Goal: Transaction & Acquisition: Purchase product/service

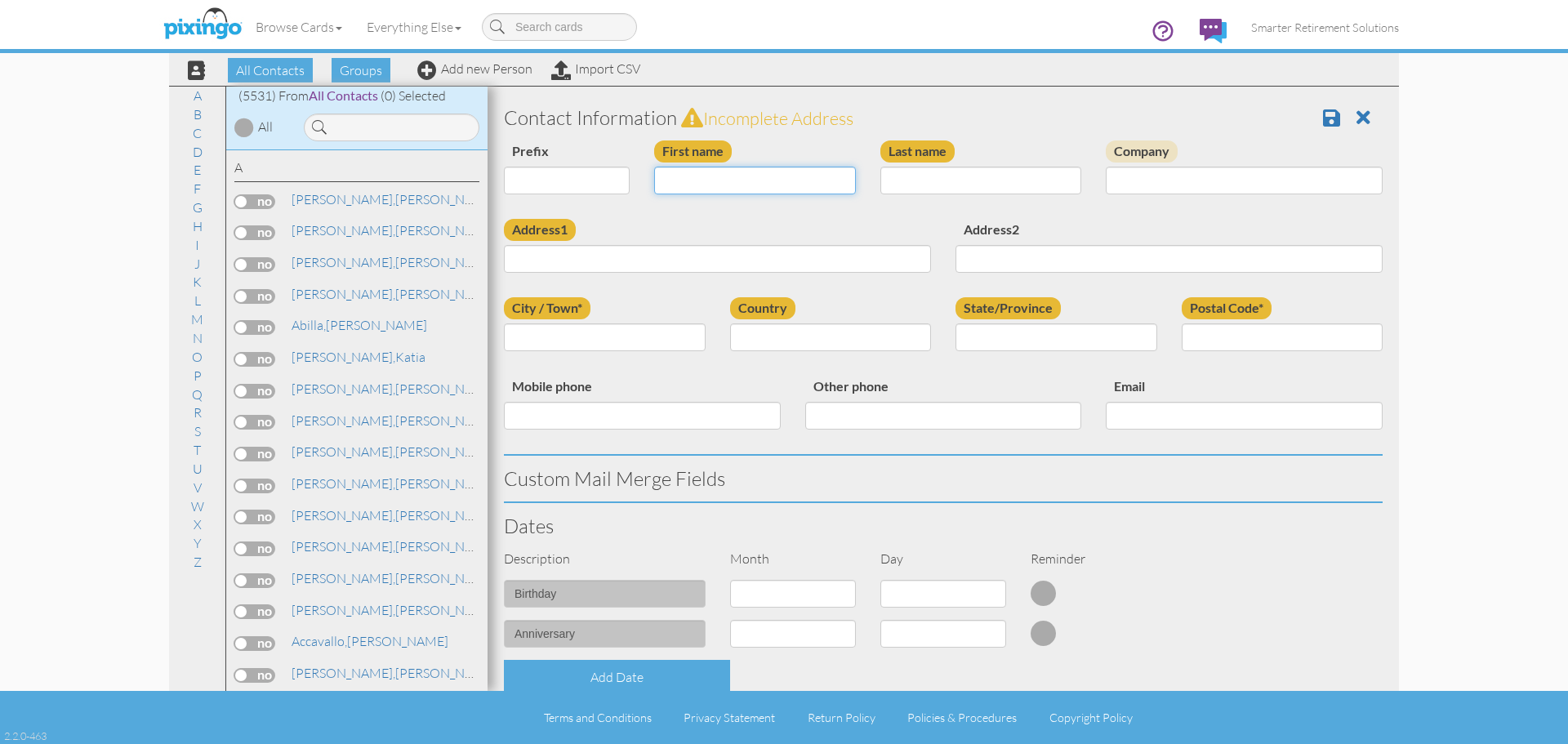
click at [725, 184] on input "First name" at bounding box center [755, 180] width 202 height 28
type input "[PERSON_NAME]"
type input "Smith"
click at [199, 430] on link "S" at bounding box center [198, 432] width 23 height 19
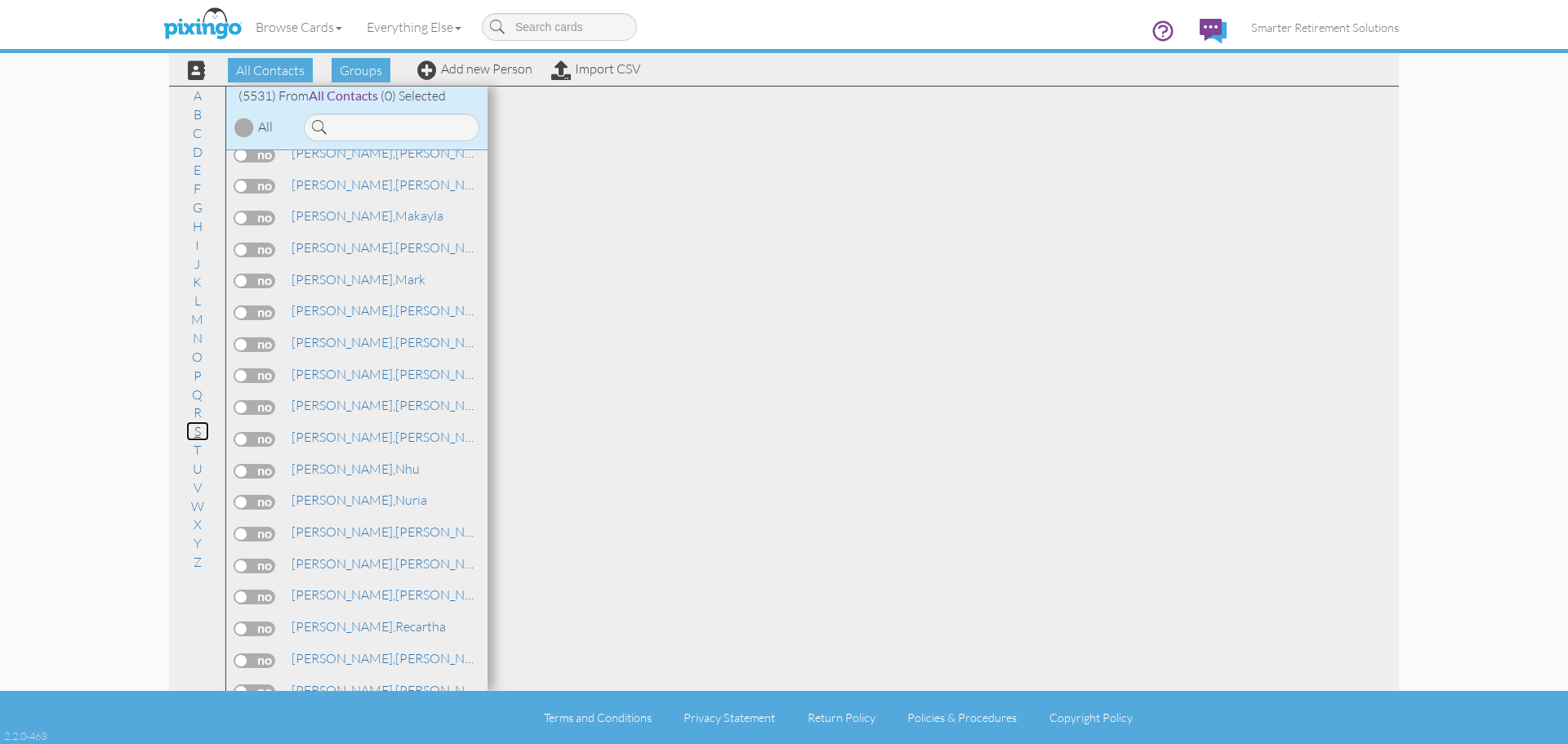
scroll to position [146726, 0]
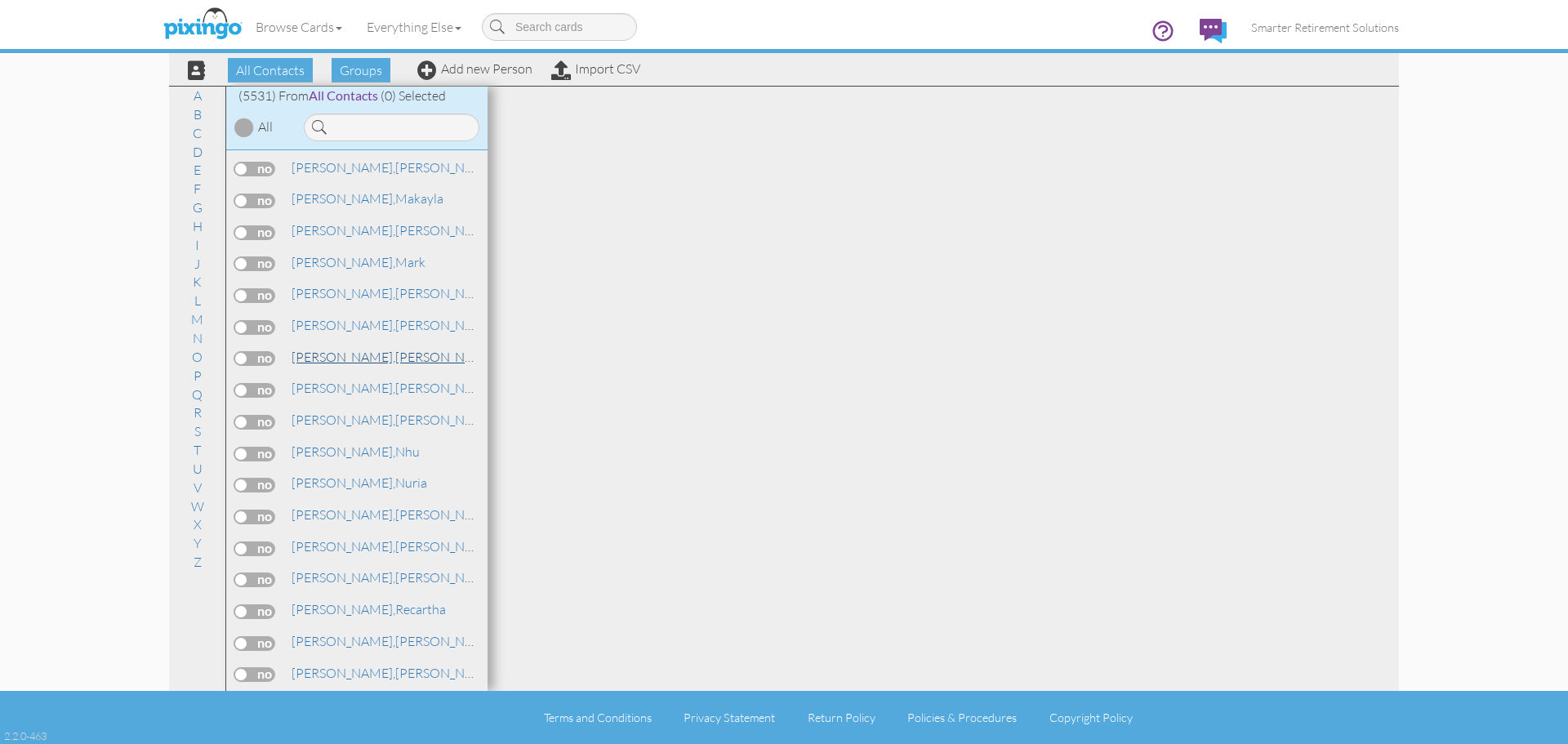
click at [359, 359] on link "Smith, Michael" at bounding box center [394, 357] width 208 height 19
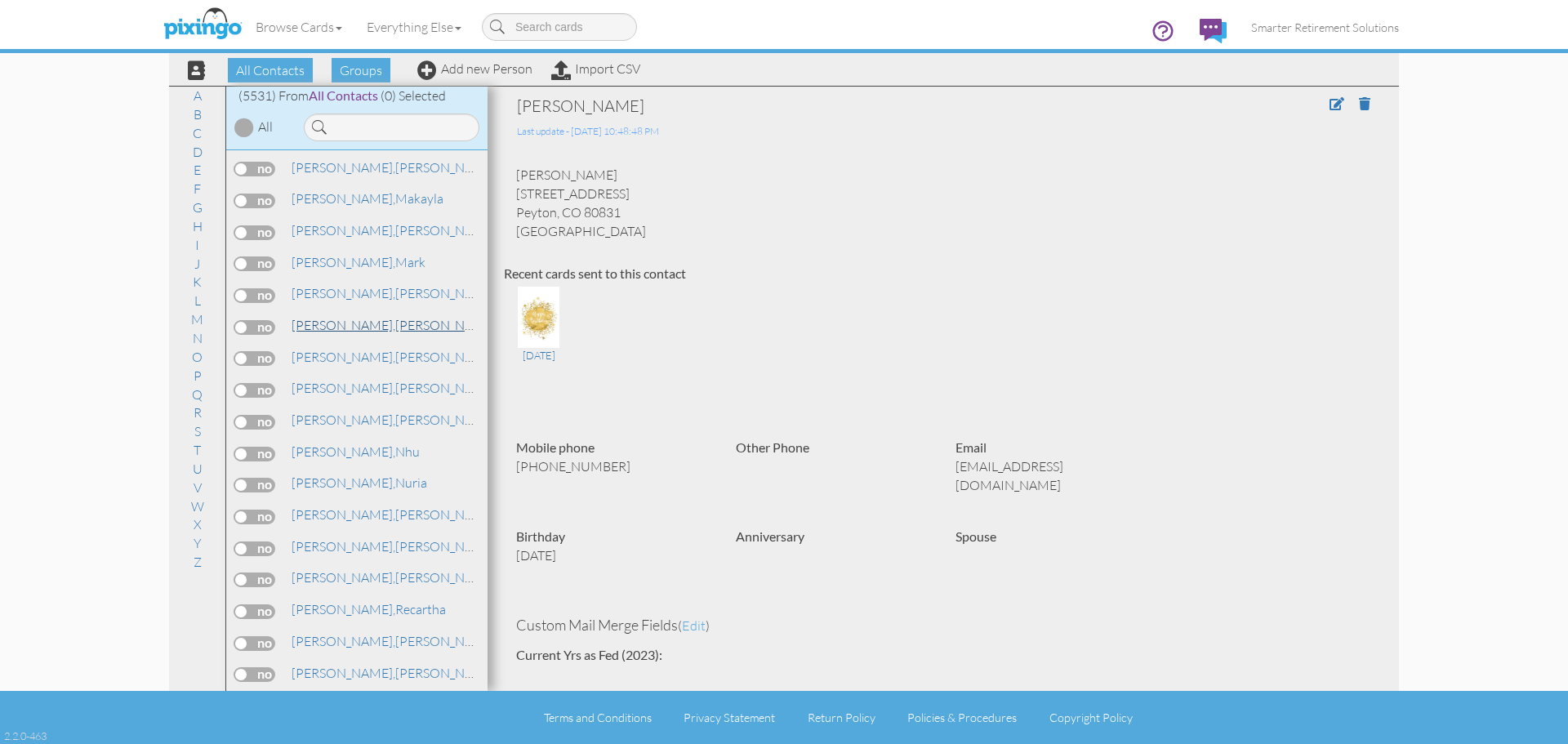
click at [356, 324] on link "Smith, Michael" at bounding box center [394, 325] width 208 height 19
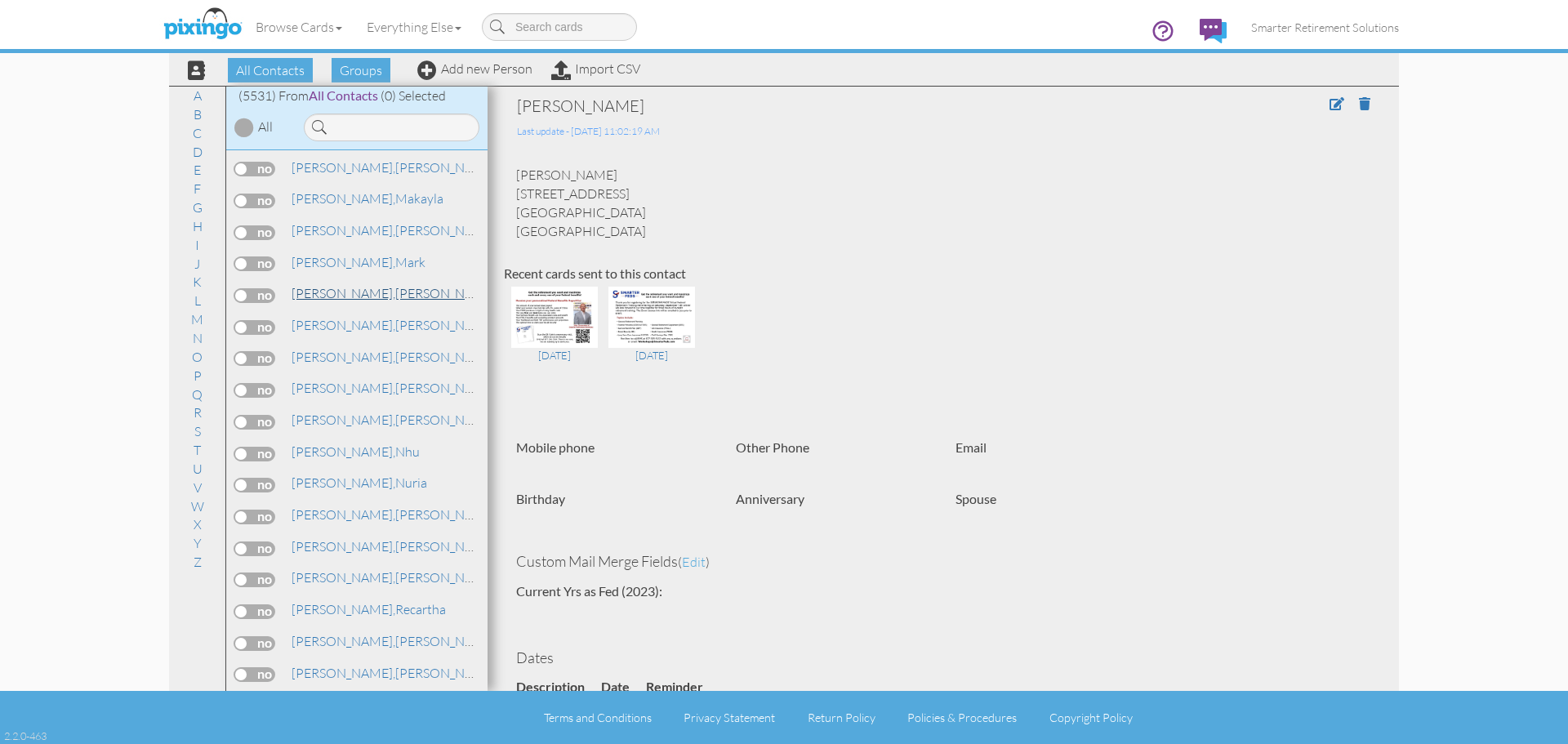
click at [356, 294] on link "Smith, Michael" at bounding box center [394, 294] width 208 height 19
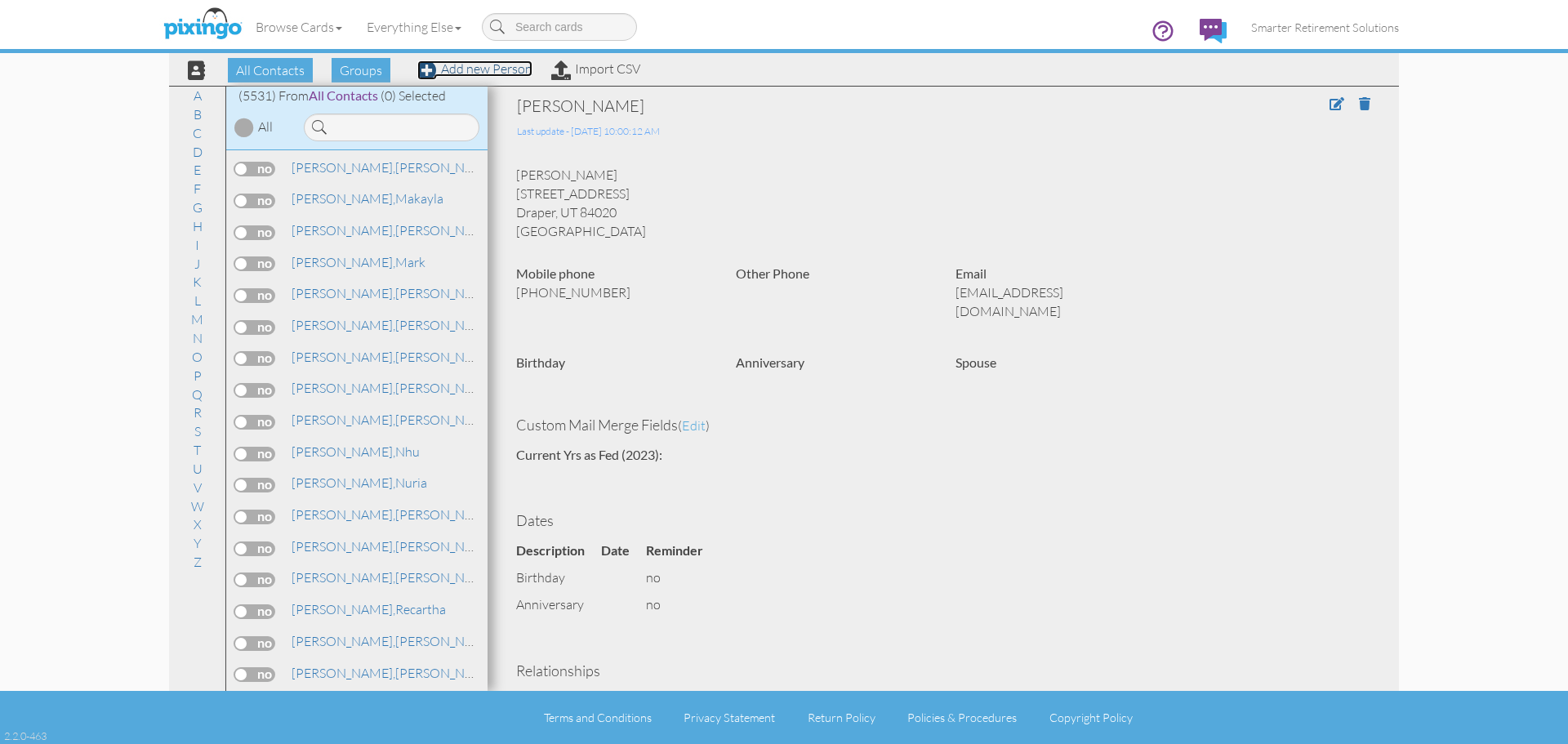
click at [438, 68] on link "Add new Person" at bounding box center [474, 68] width 115 height 17
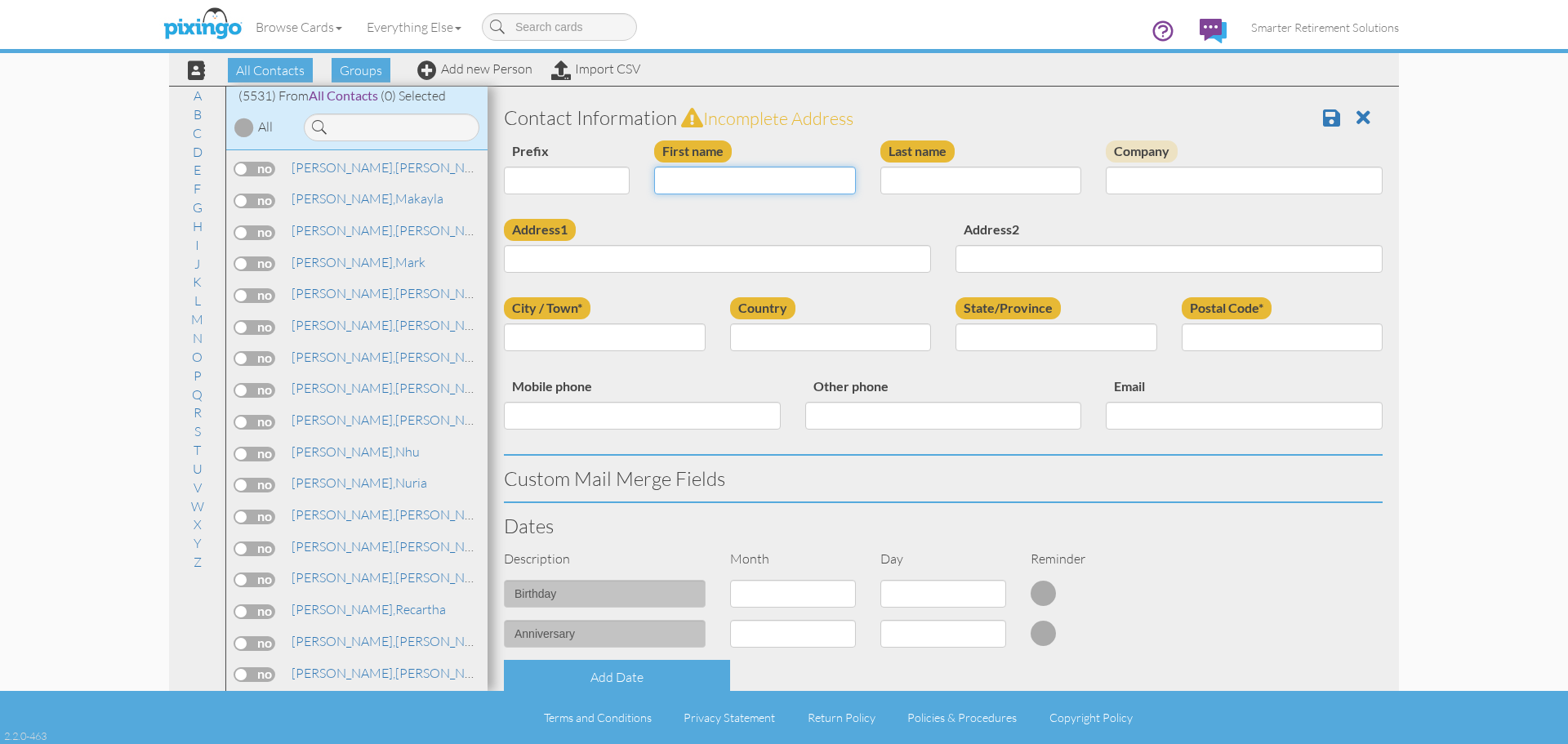
click at [750, 185] on input "First name" at bounding box center [755, 180] width 202 height 28
type input "[PERSON_NAME]"
type input "Smith"
paste input "4541 Flanders way Denver, Colorado 80249 United States"
type input "4541 Flanders way Denver, Colorado 80249 United States"
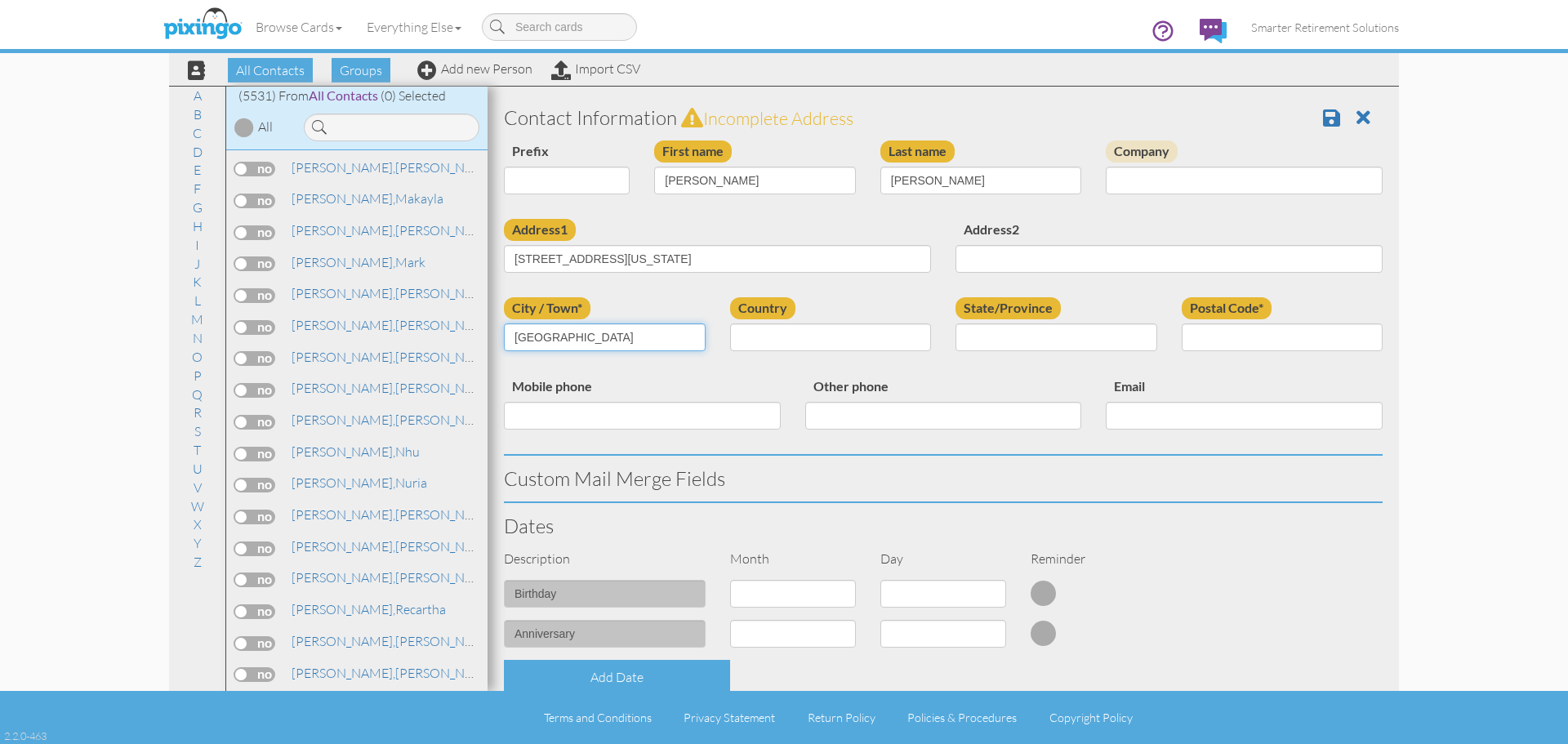
type input "Denver"
select select "object:84"
select select "object:17961"
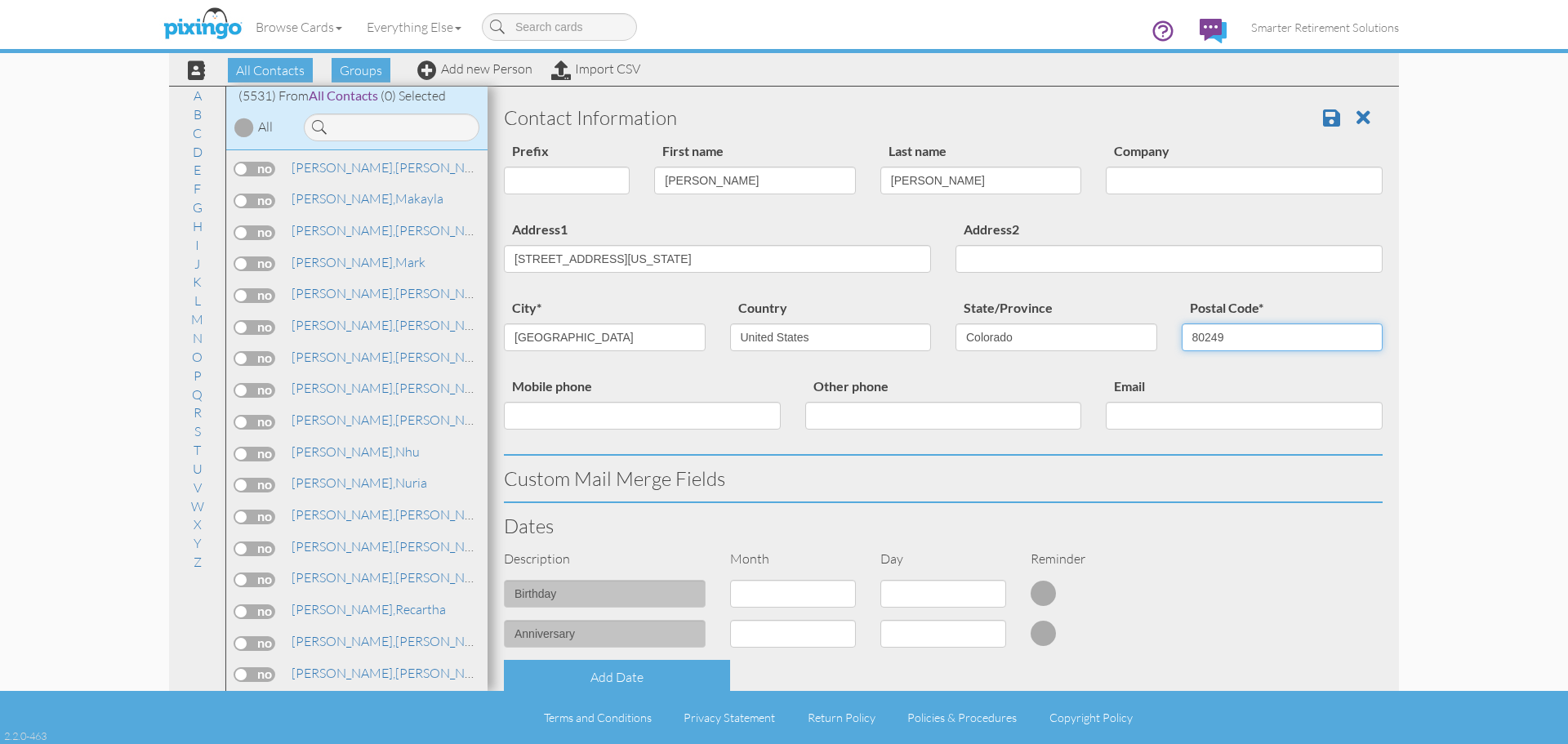
type input "80249"
drag, startPoint x: 613, startPoint y: 259, endPoint x: 989, endPoint y: 280, distance: 376.6
click at [978, 277] on div "Address1 4541 Flanders way Denver, Colorado 80249 United States Address2" at bounding box center [943, 258] width 903 height 79
type input "4541 Flanders Way"
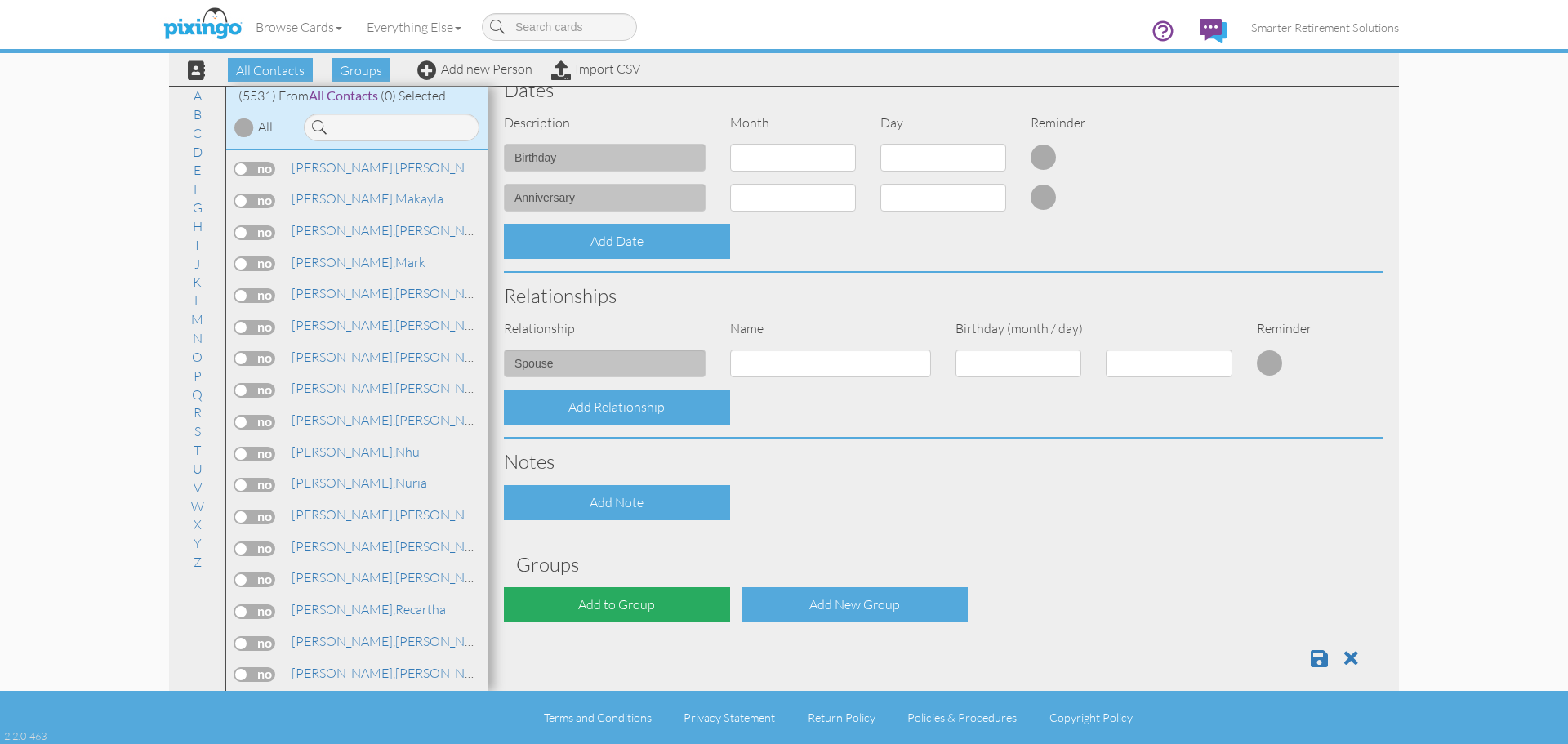
scroll to position [451, 0]
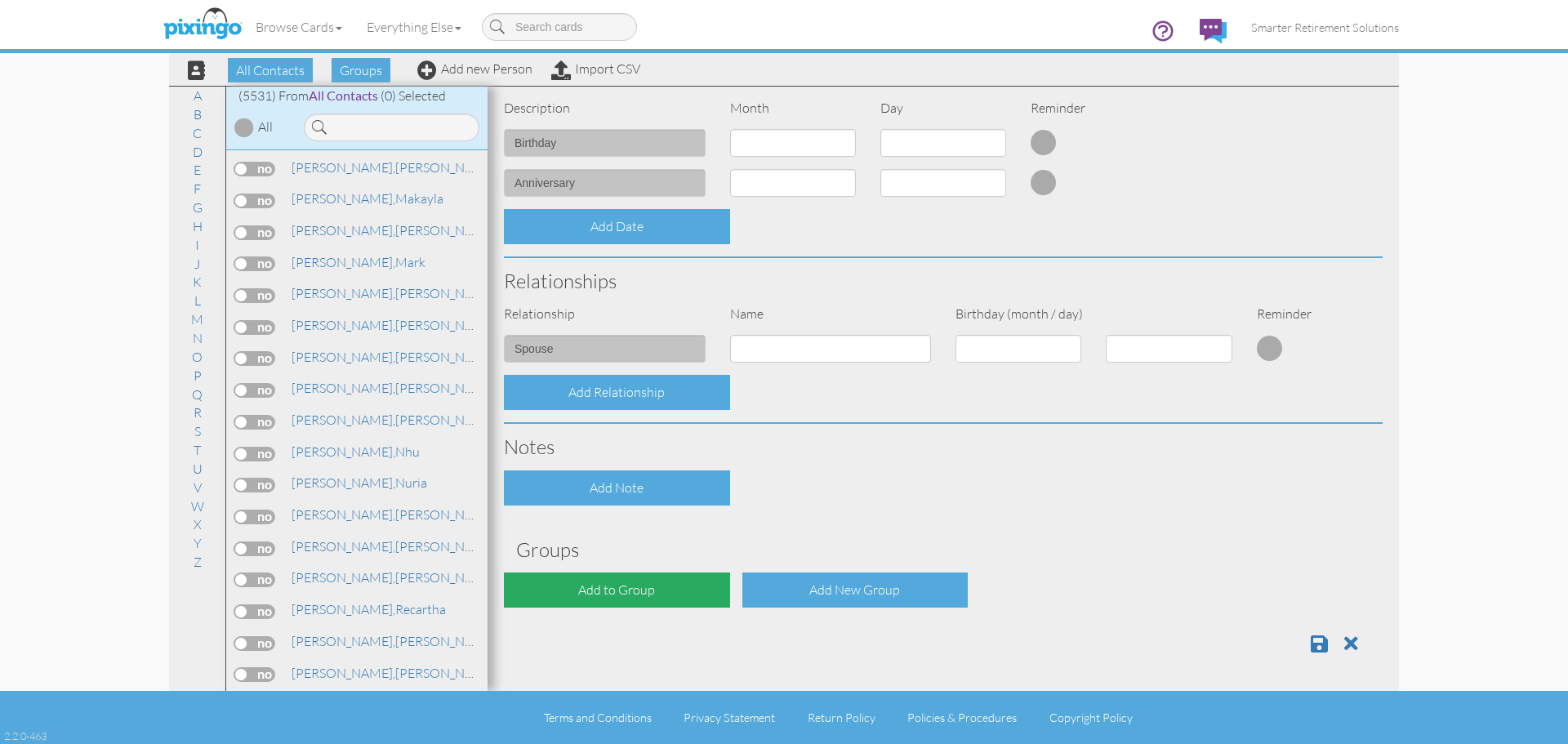
click at [634, 595] on div "Add to Group" at bounding box center [616, 590] width 226 height 35
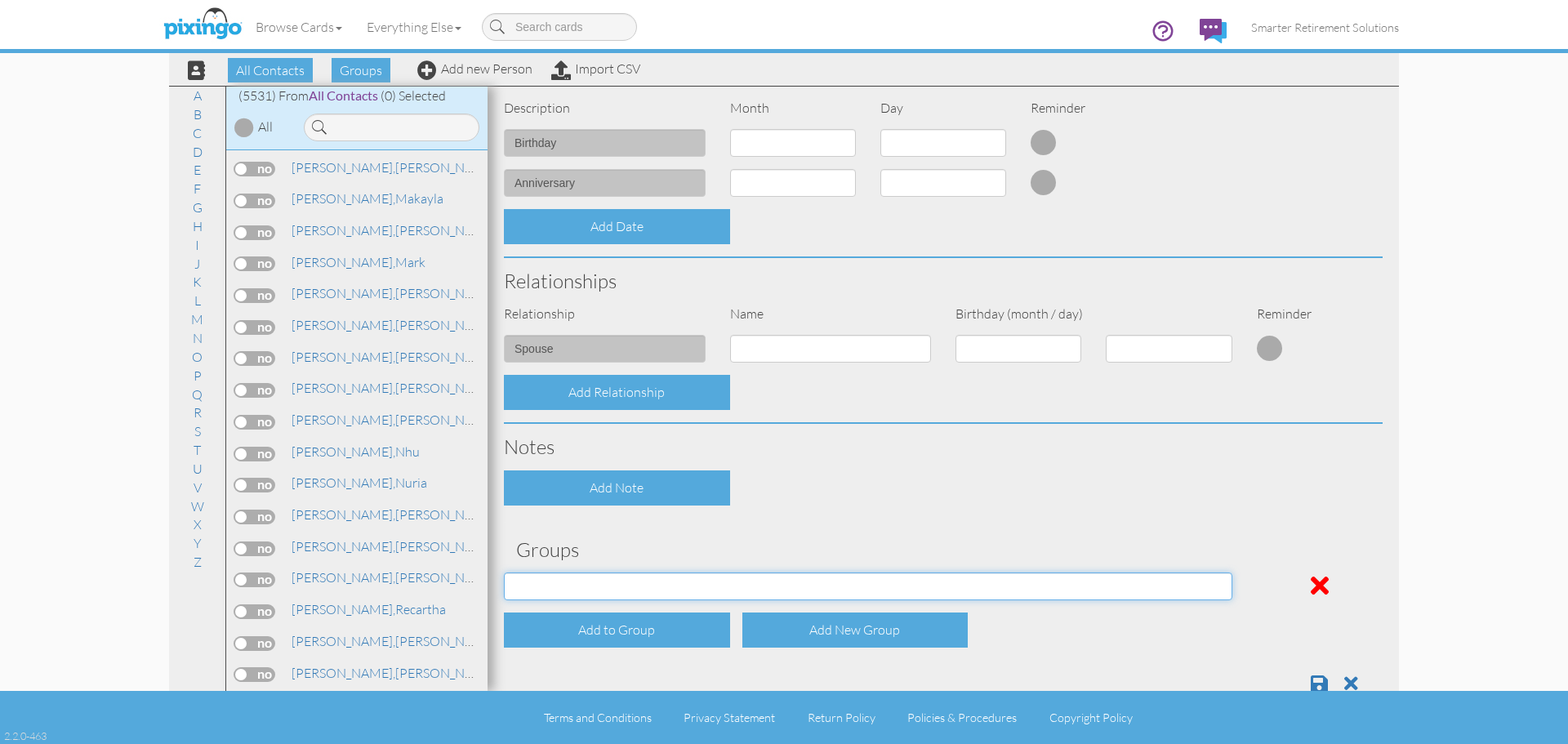
click at [629, 596] on select "04/22/2025 SMARTER FEDS OSD DMEA California 06/25/2025 BOP Onsite 08/12 Puerto …" at bounding box center [867, 586] width 728 height 28
select select "object:18085"
click at [504, 573] on select "04/22/2025 SMARTER FEDS OSD DMEA California 06/25/2025 BOP Onsite 08/12 Puerto …" at bounding box center [867, 586] width 728 height 28
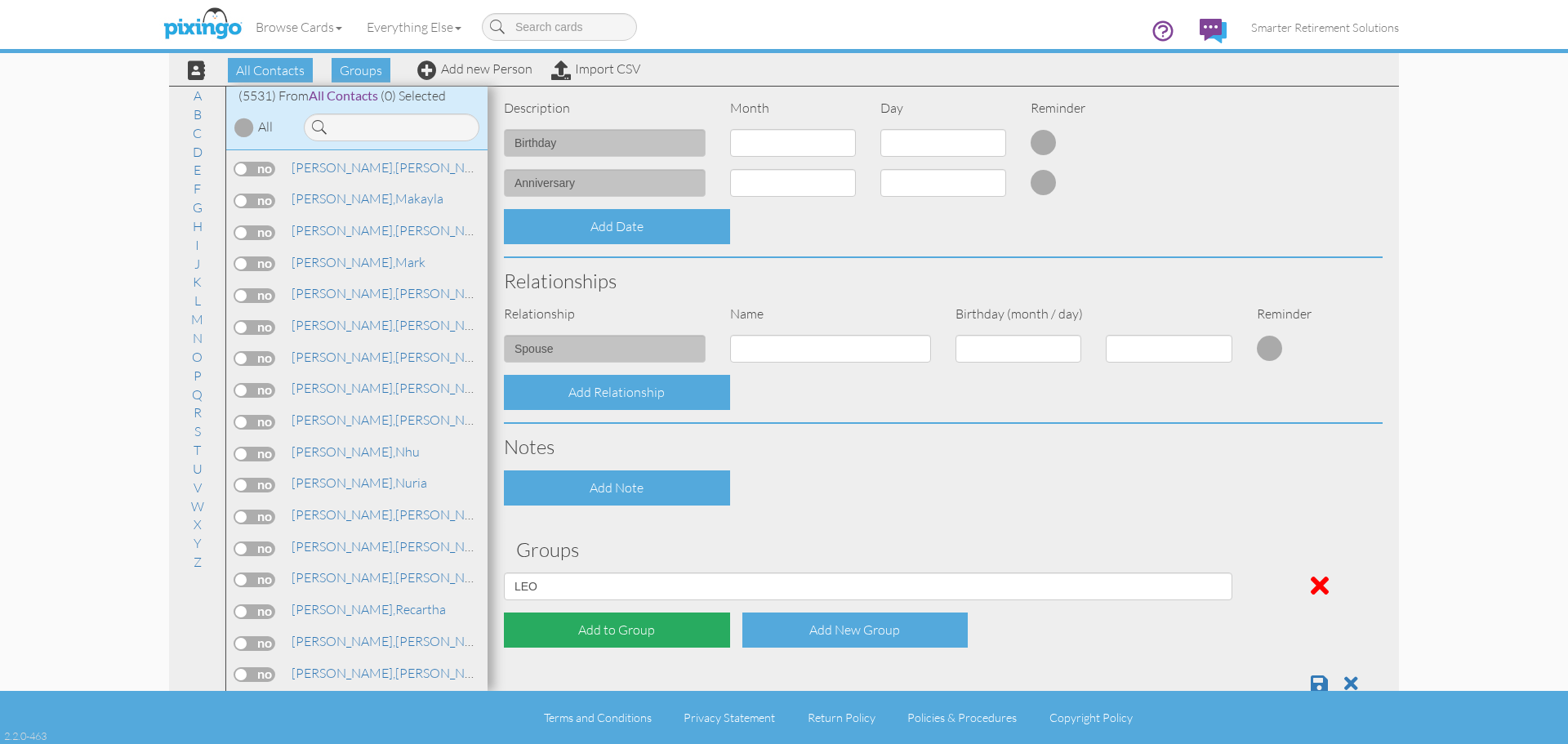
click at [576, 632] on div "Add to Group" at bounding box center [616, 630] width 226 height 35
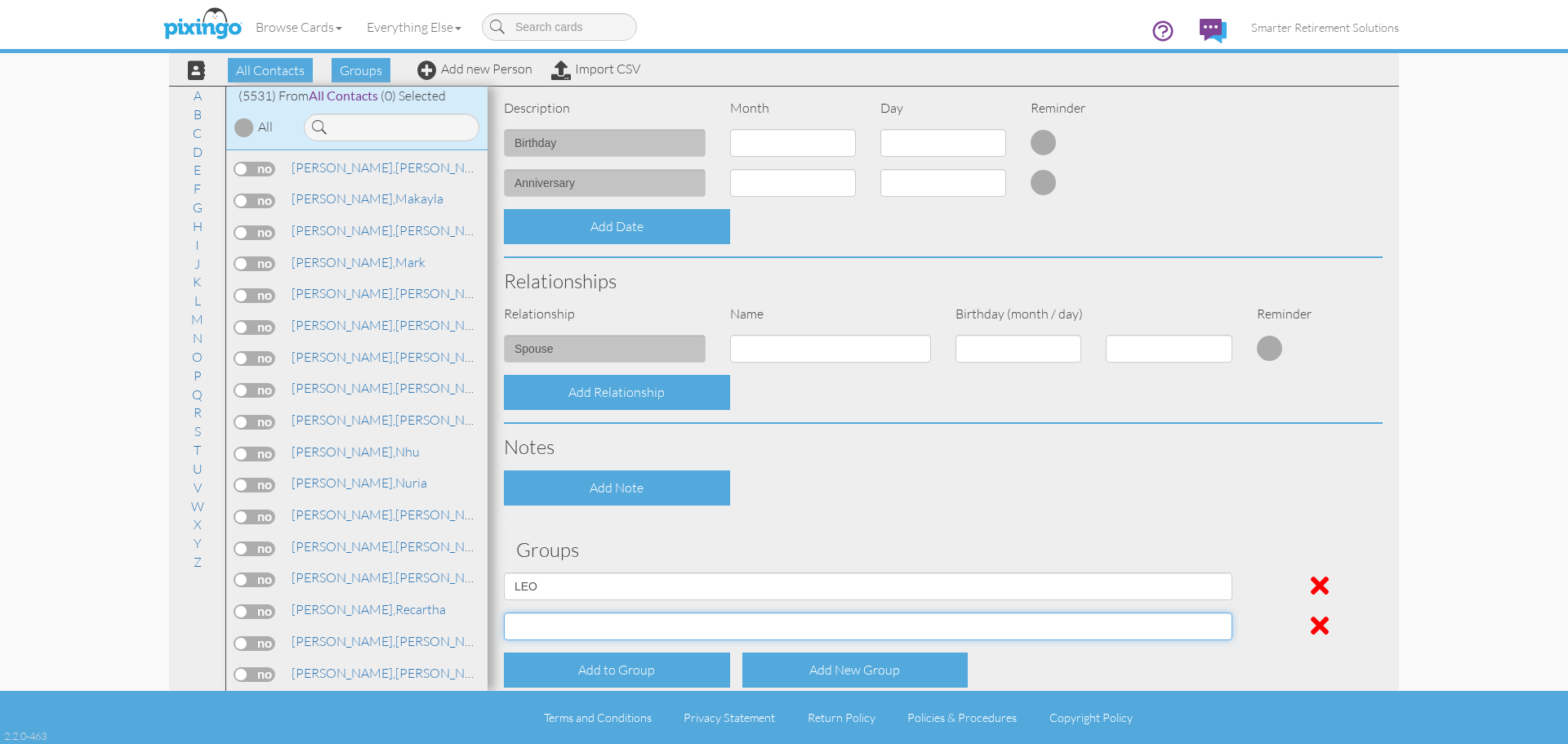
click at [580, 624] on select "04/22/2025 SMARTER FEDS OSD DMEA California 06/25/2025 BOP Onsite 08/12 Puerto …" at bounding box center [867, 626] width 728 height 28
select select "object:18077"
click at [504, 613] on select "04/22/2025 SMARTER FEDS OSD DMEA California 06/25/2025 BOP Onsite 08/12 Puerto …" at bounding box center [867, 626] width 728 height 28
click at [929, 511] on div "Contact Information Prefix Dr. Mr. Mrs. First name Michael Last name Smith Comp…" at bounding box center [943, 195] width 879 height 1103
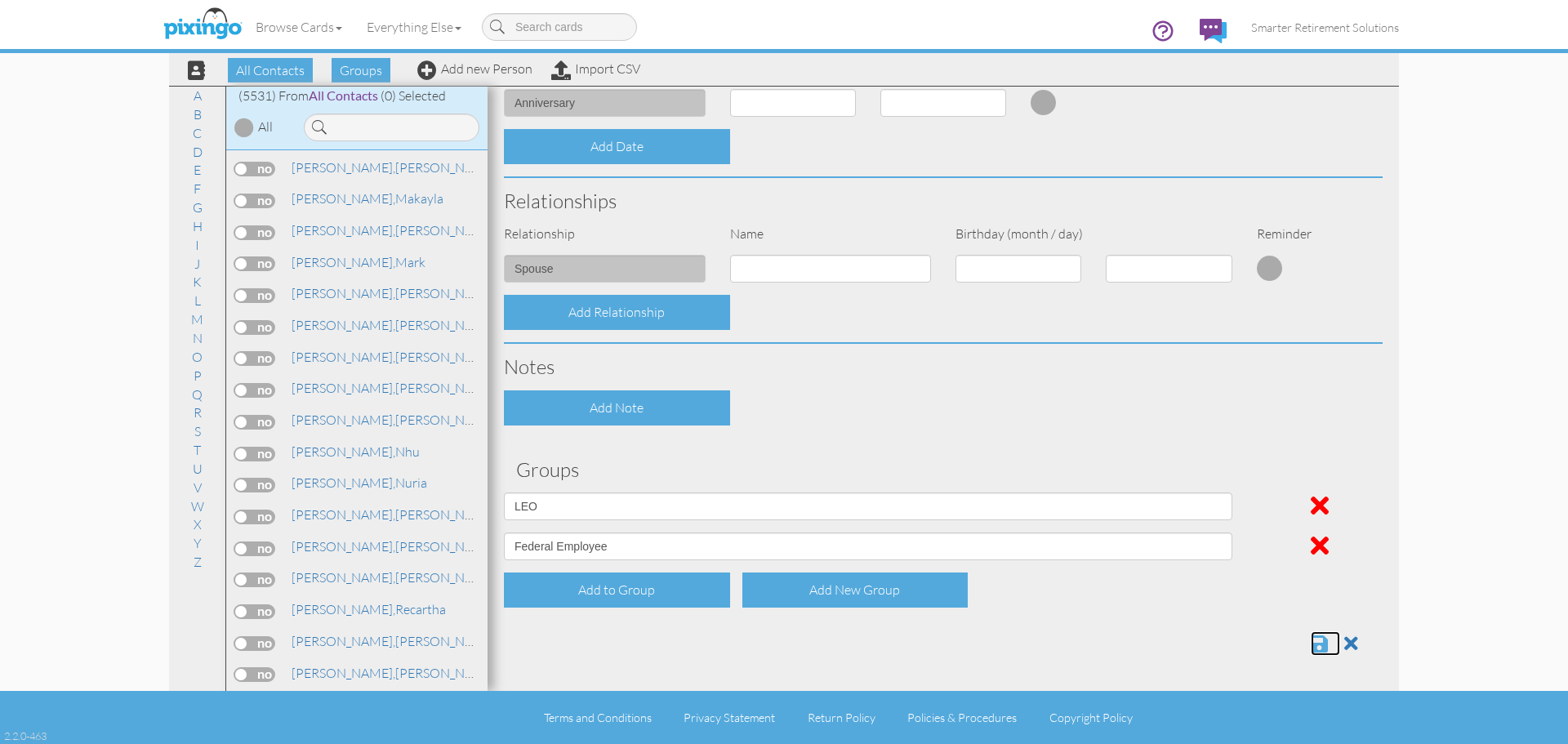
click at [1311, 642] on span at bounding box center [1320, 644] width 17 height 19
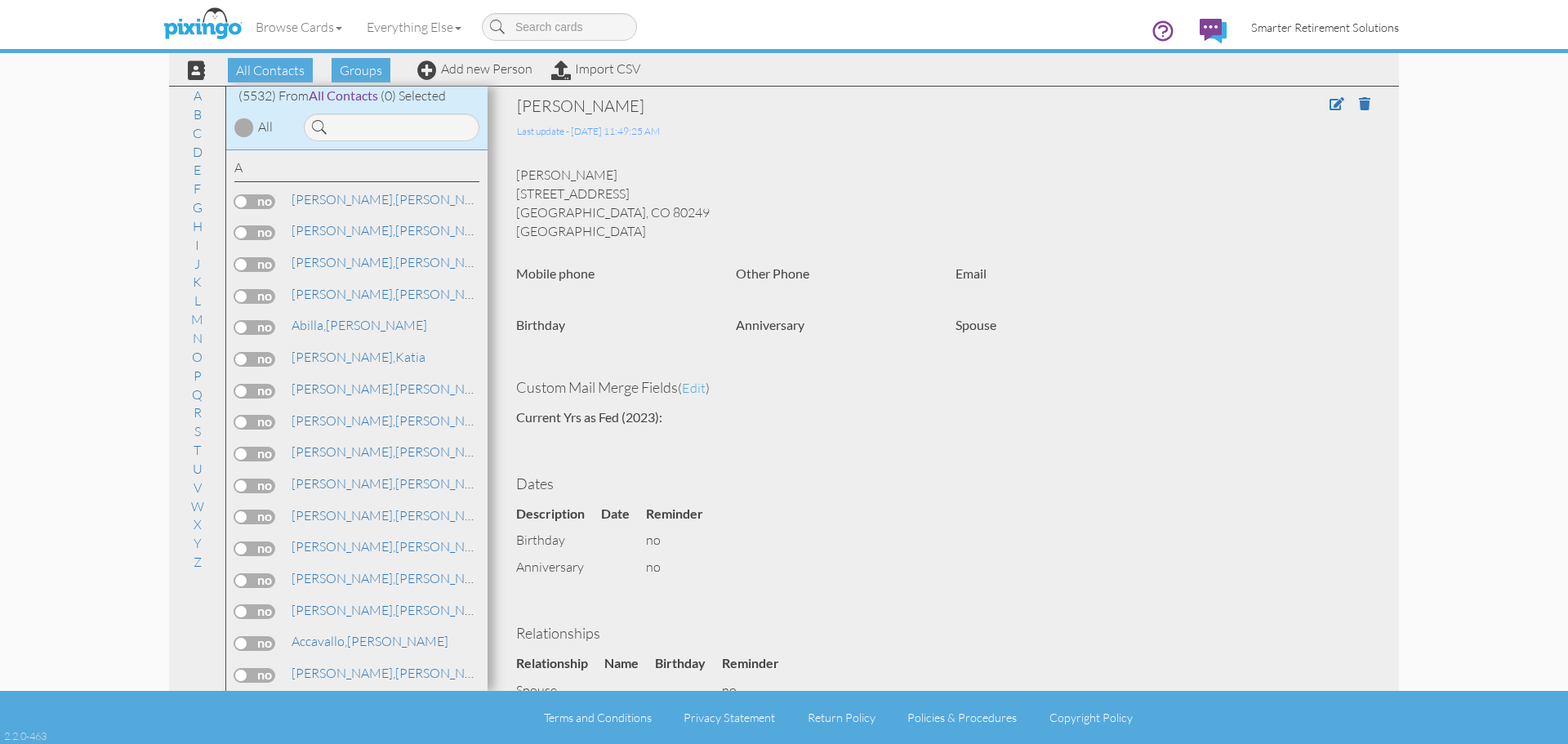
click at [1383, 29] on span "Smarter Retirement Solutions" at bounding box center [1325, 27] width 148 height 14
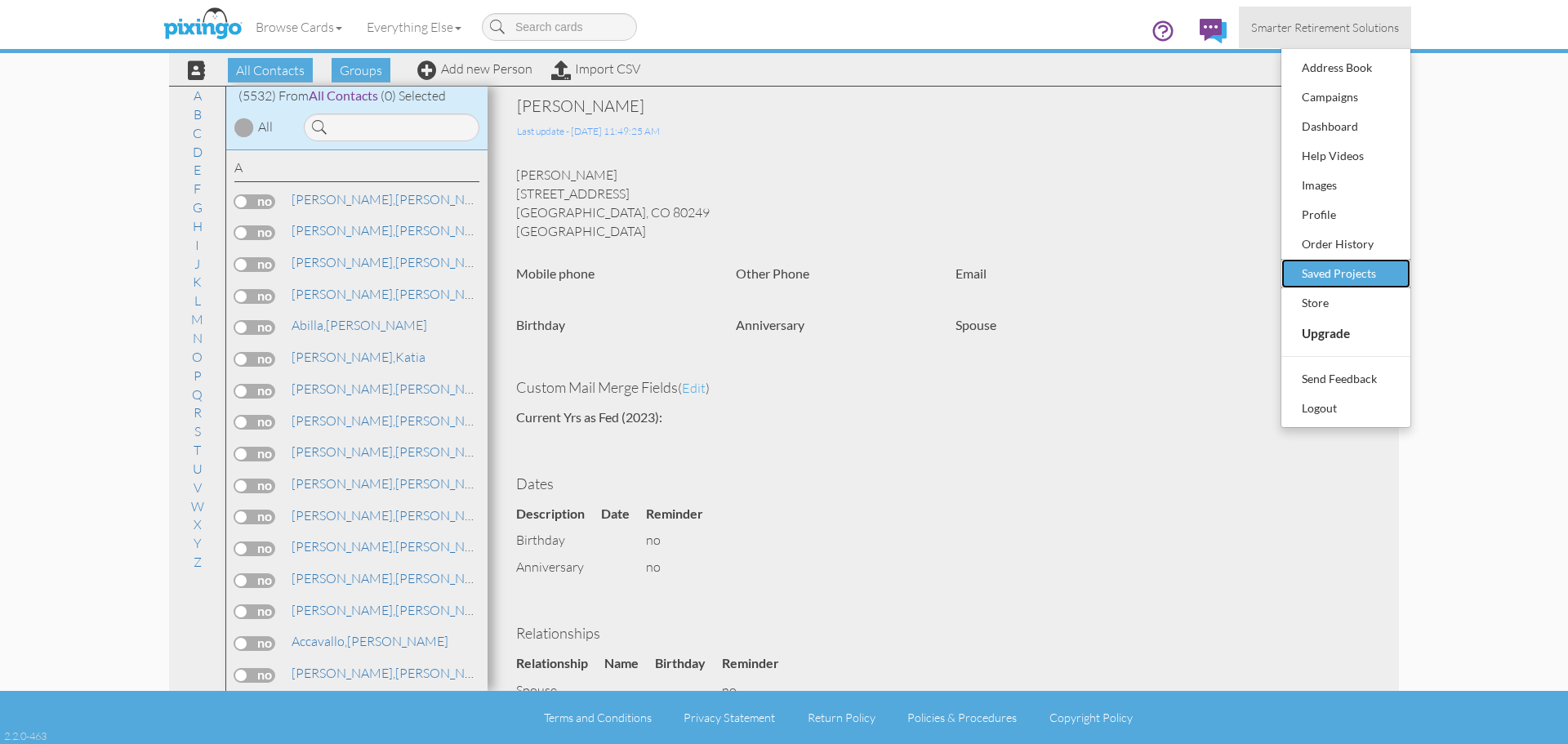
click at [1337, 273] on div "Saved Projects" at bounding box center [1345, 273] width 96 height 24
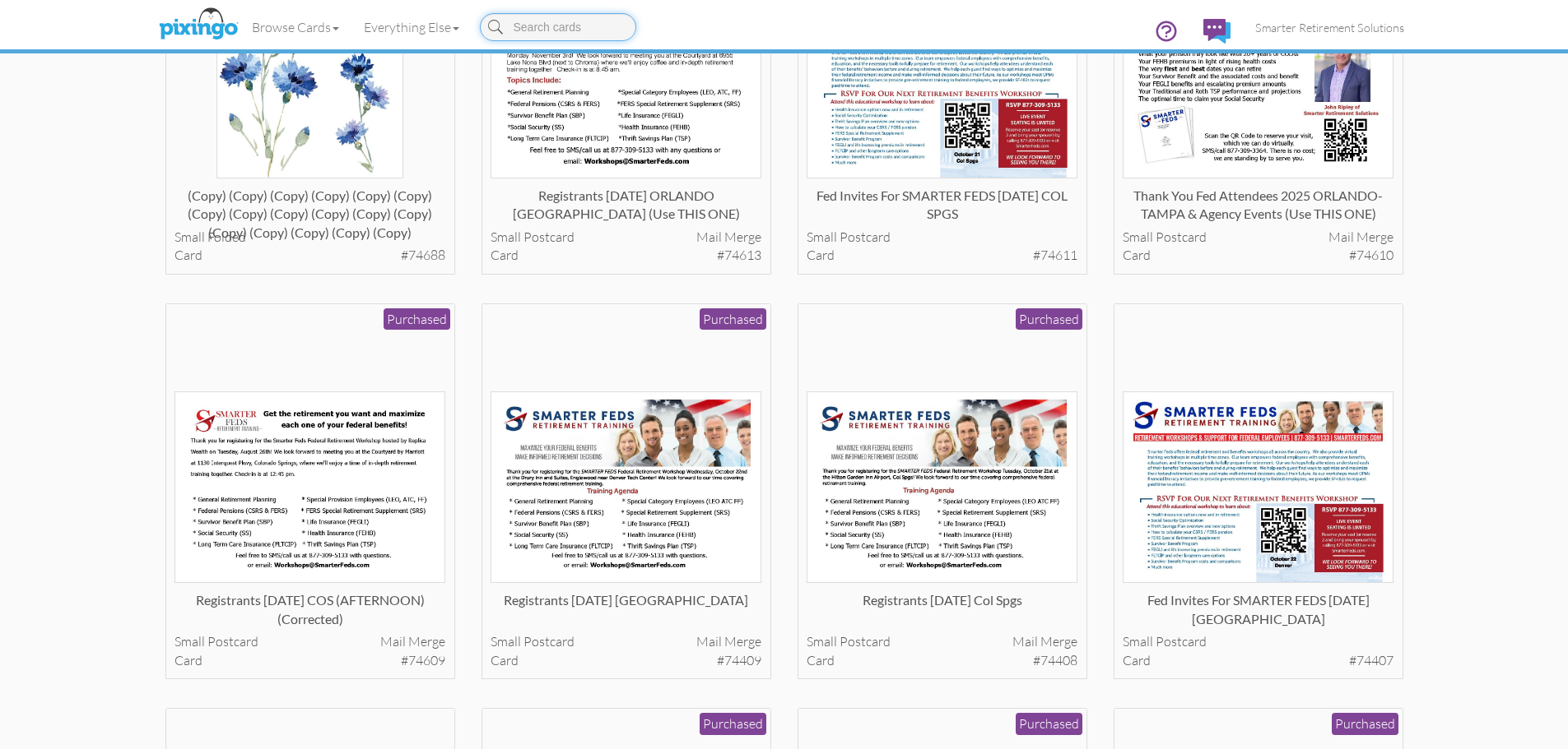
scroll to position [1480, 0]
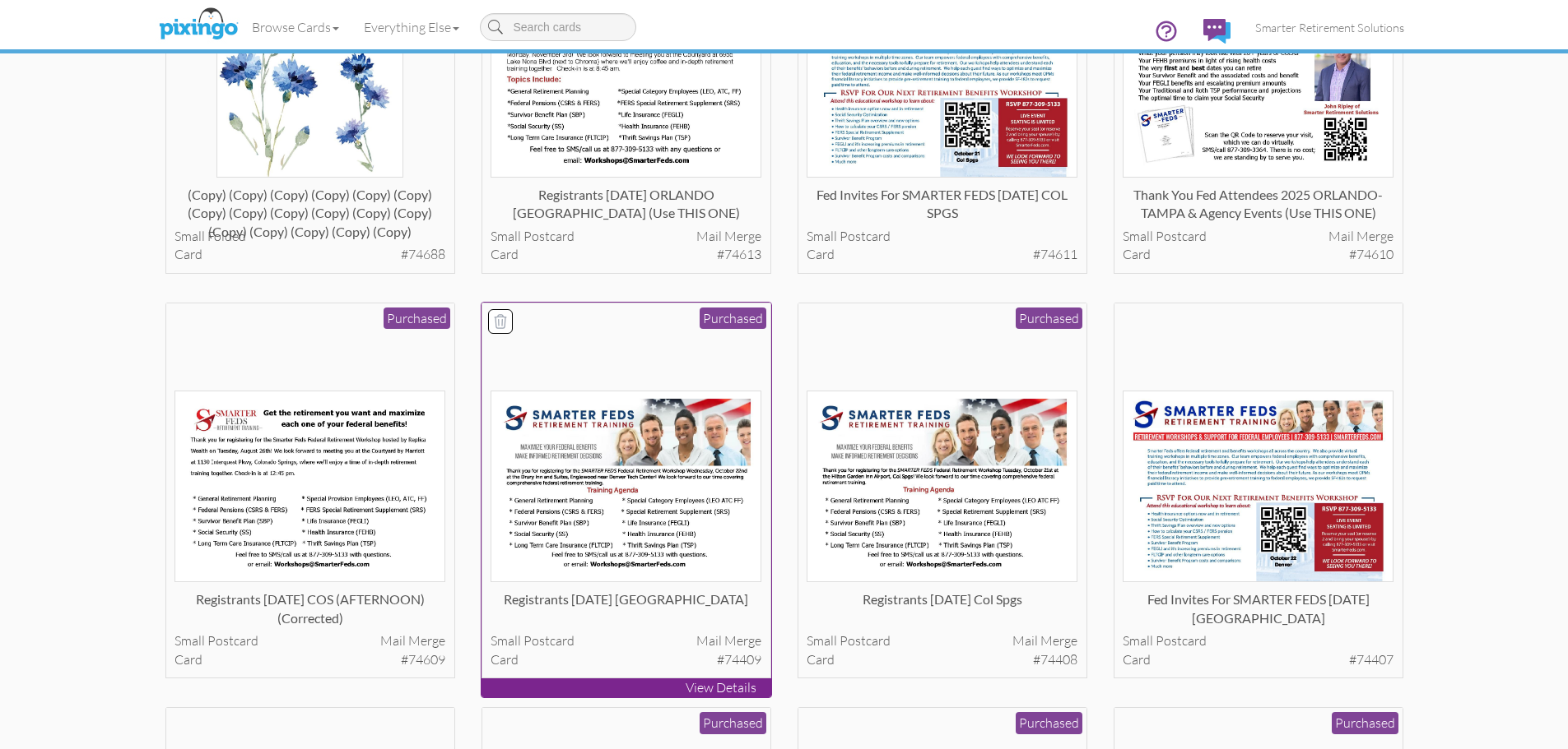
click at [621, 531] on img at bounding box center [626, 487] width 270 height 193
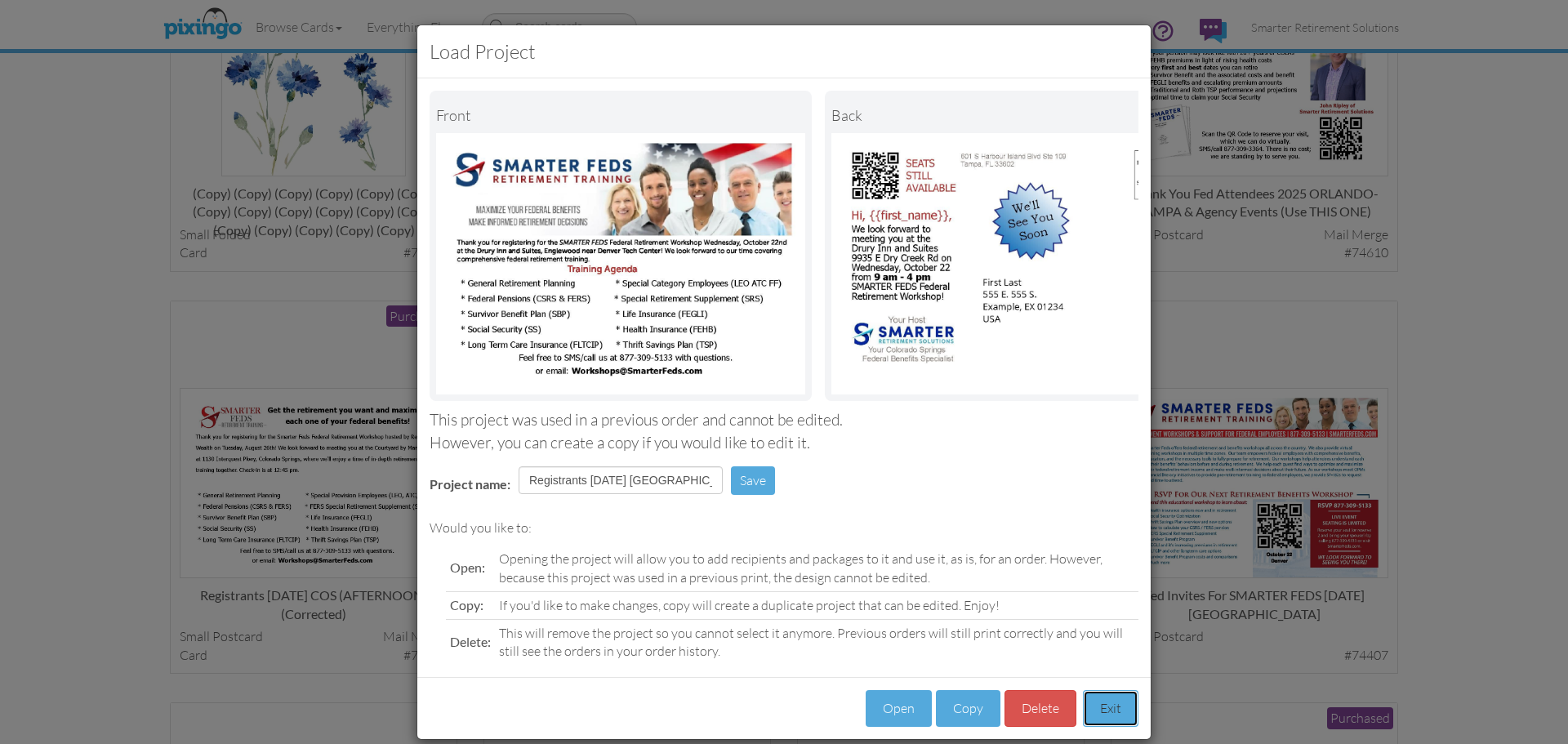
click at [1104, 727] on button "Exit" at bounding box center [1110, 709] width 55 height 37
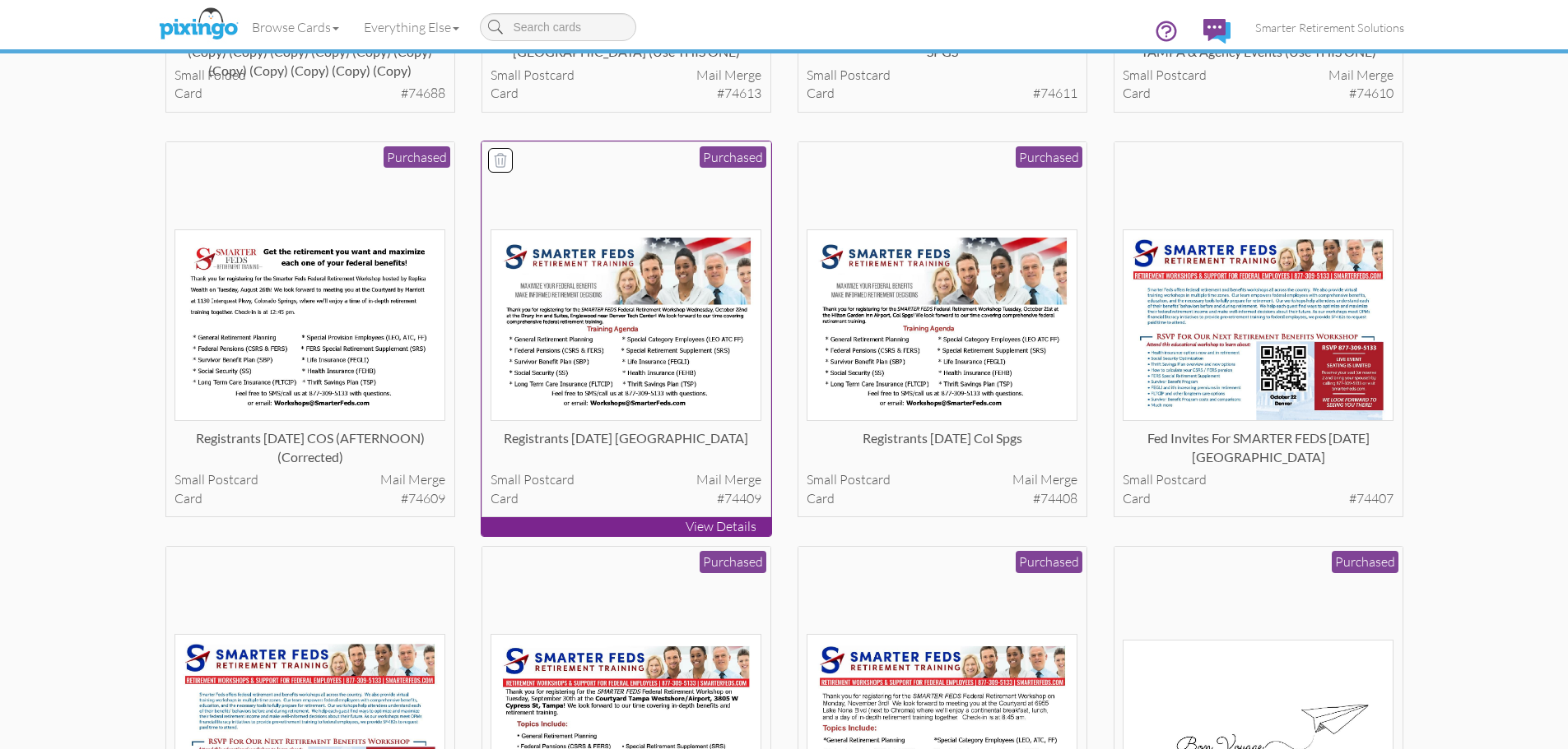
scroll to position [1645, 0]
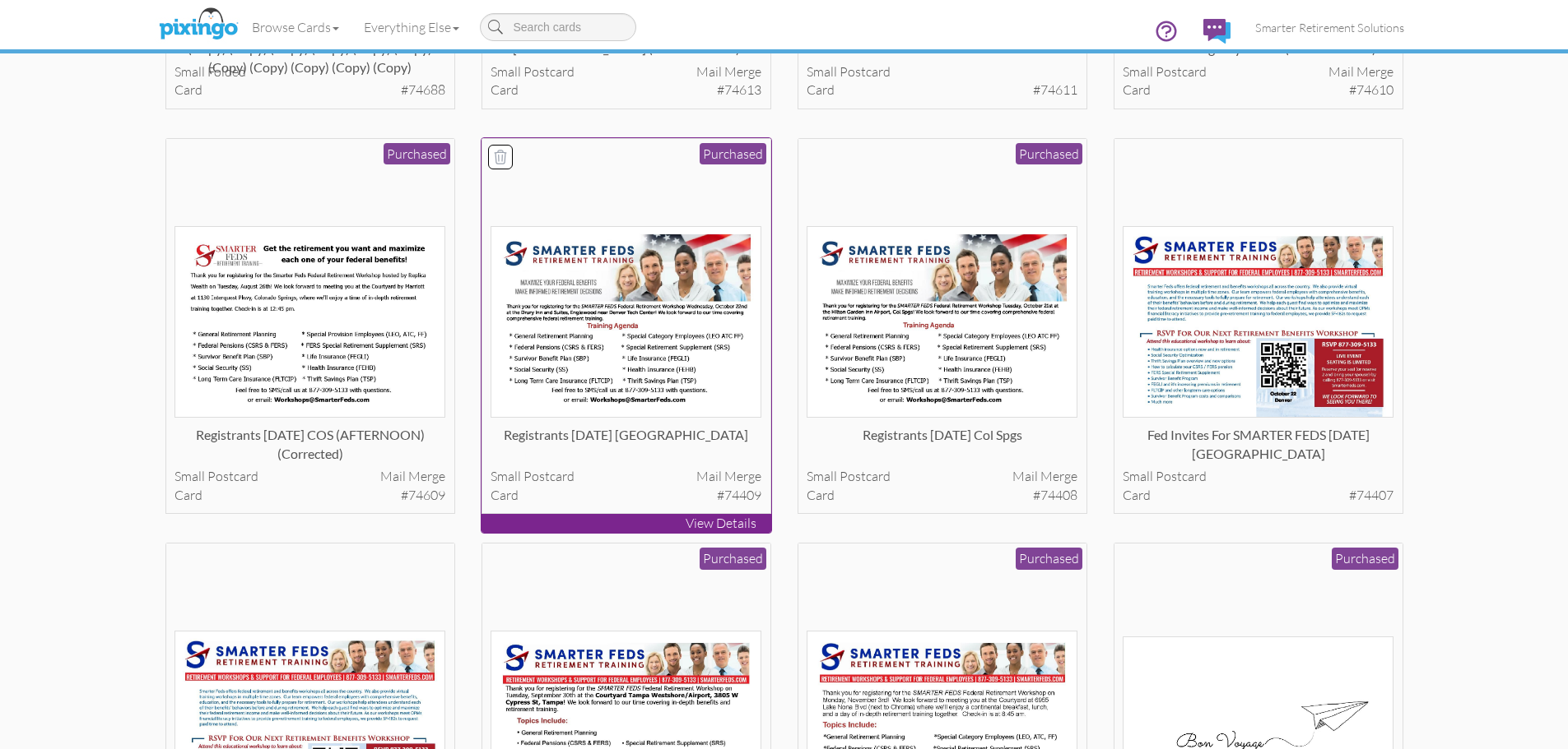
click at [598, 415] on img at bounding box center [626, 322] width 270 height 193
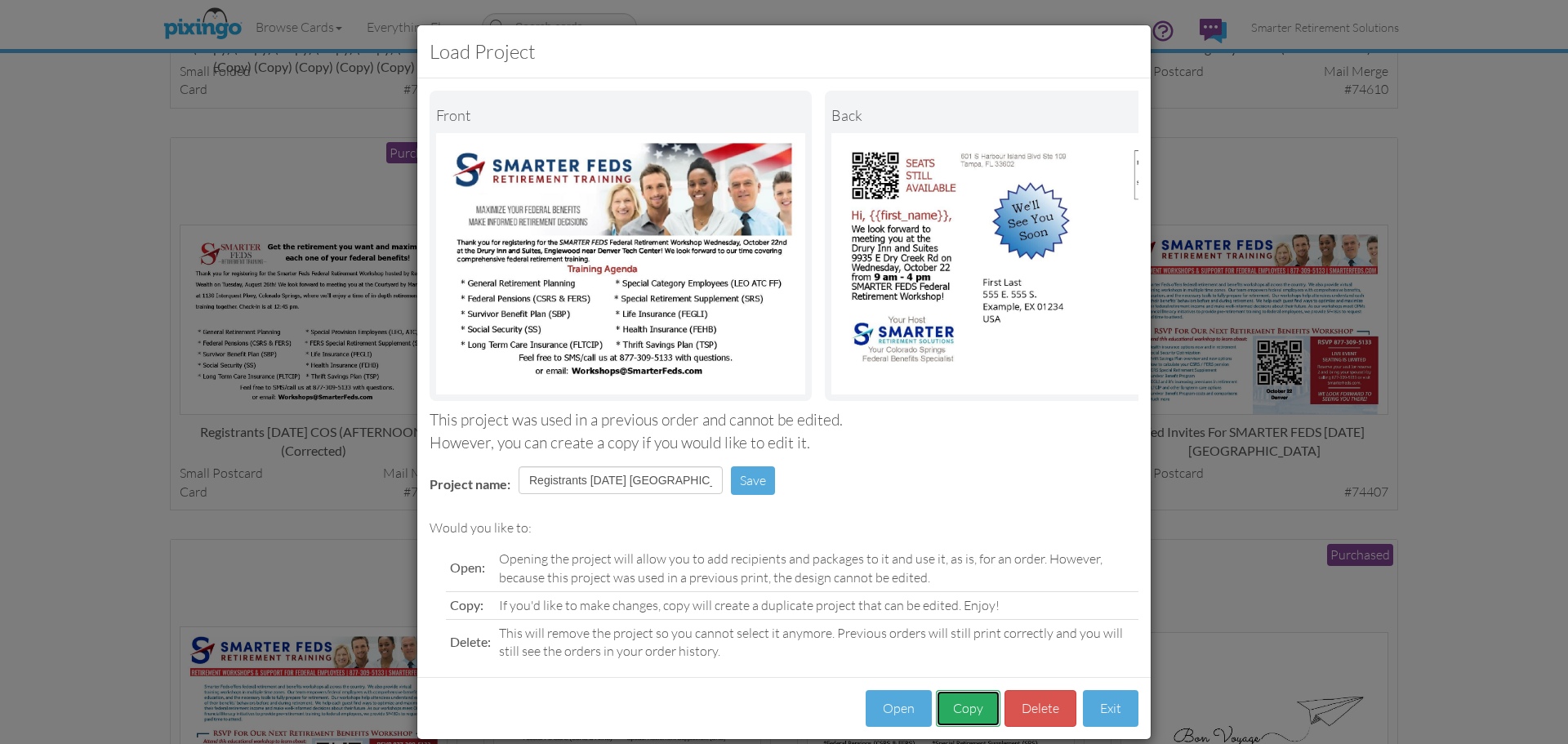
drag, startPoint x: 949, startPoint y: 716, endPoint x: 937, endPoint y: 708, distance: 14.4
click at [949, 717] on button "Copy" at bounding box center [968, 709] width 64 height 37
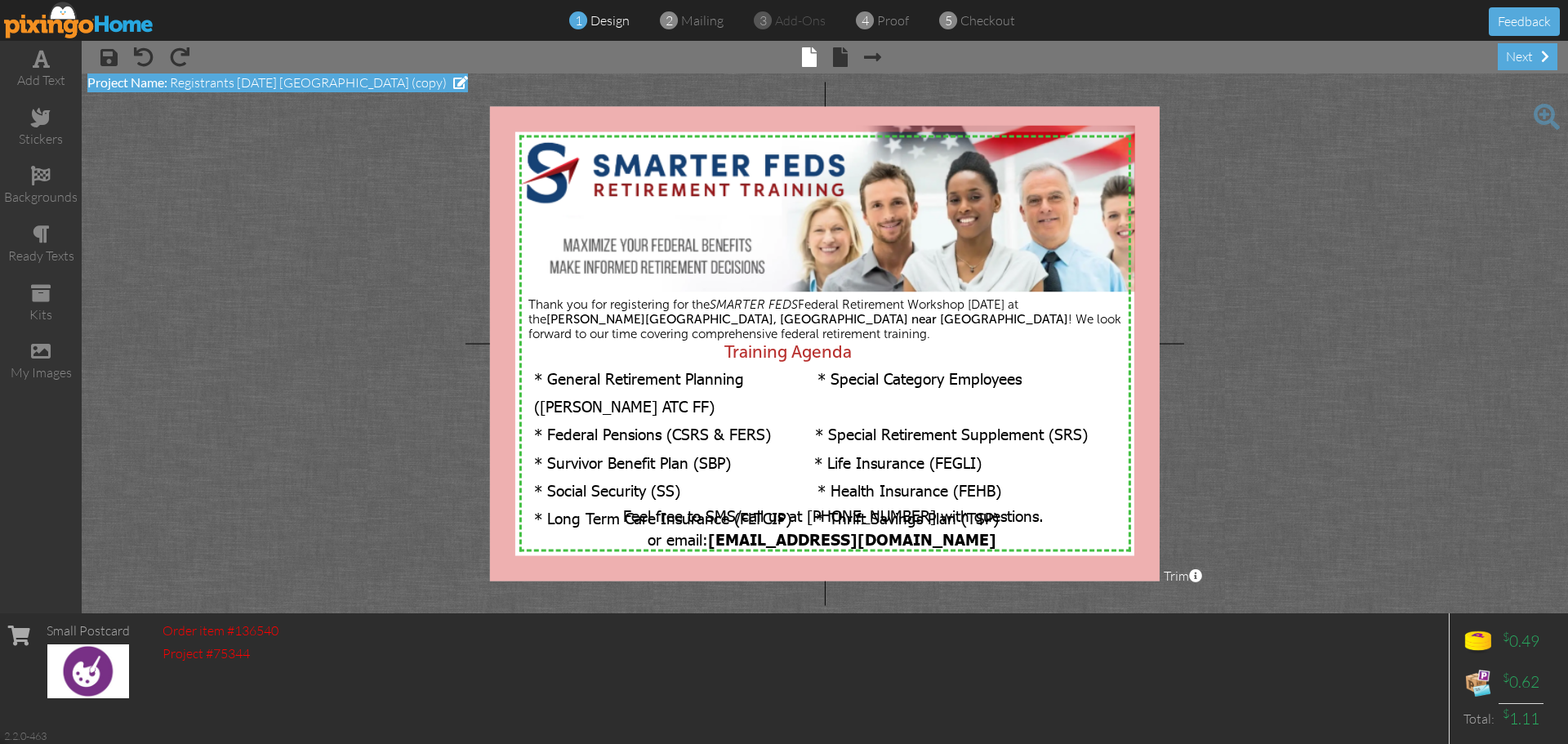
click at [453, 81] on span at bounding box center [460, 82] width 15 height 13
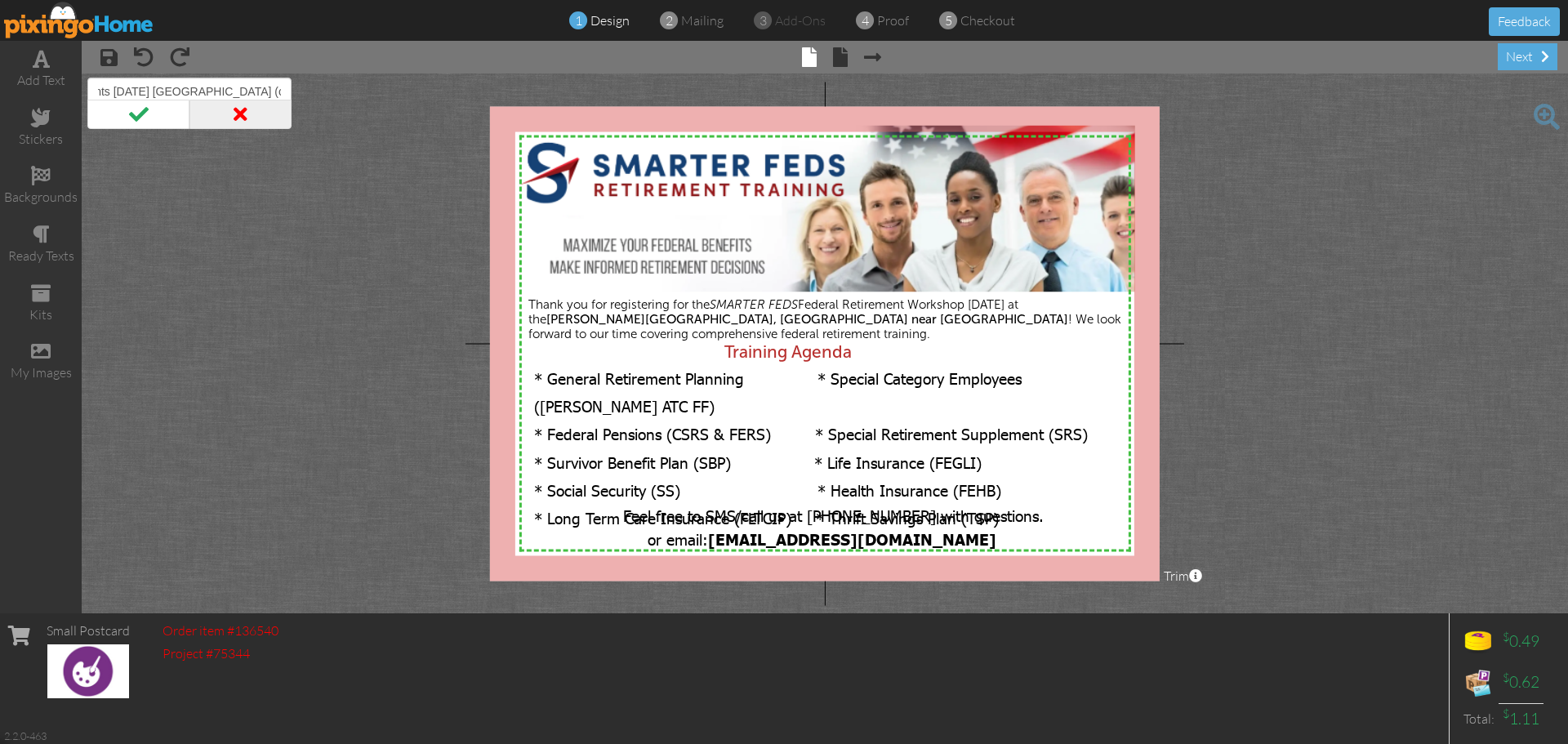
scroll to position [0, 49]
type input "Registrants [DATE] [GEOGRAPHIC_DATA] (corrected)"
click at [134, 116] on span at bounding box center [138, 115] width 102 height 29
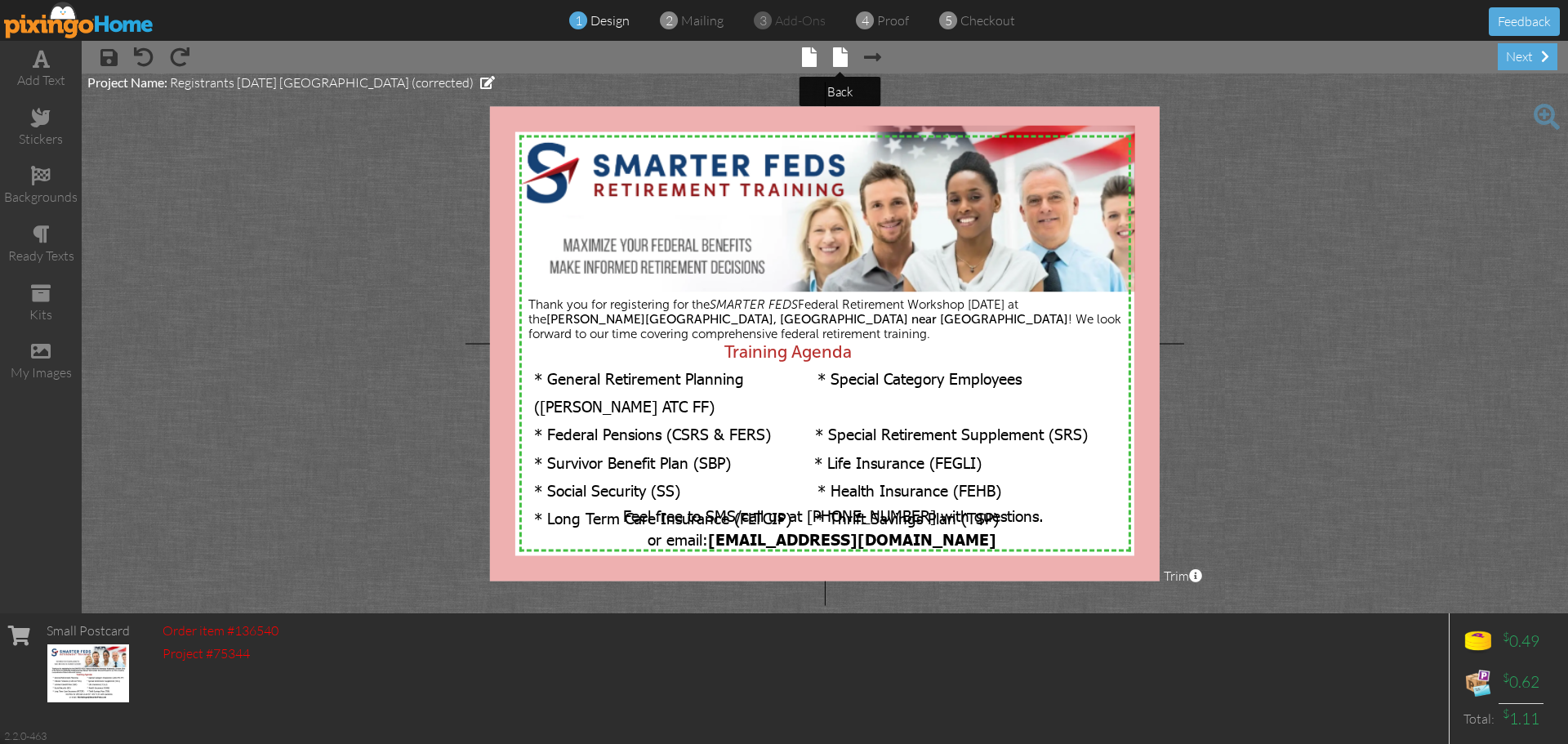
click at [840, 61] on span at bounding box center [840, 57] width 15 height 19
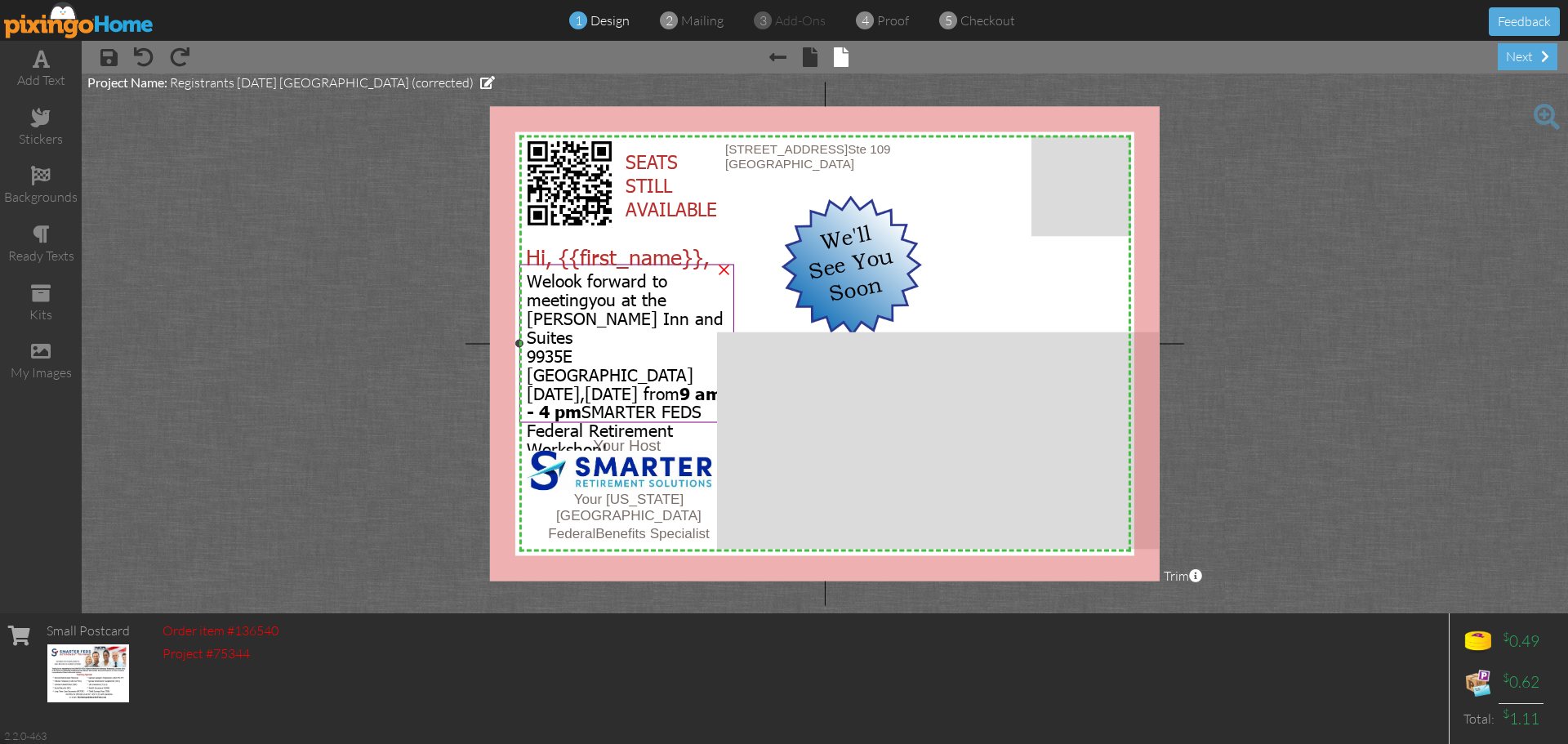
click at [641, 383] on span "9 am - 4 pm SMARTER FEDS Federal Retirement Workshop!" at bounding box center [624, 420] width 195 height 79
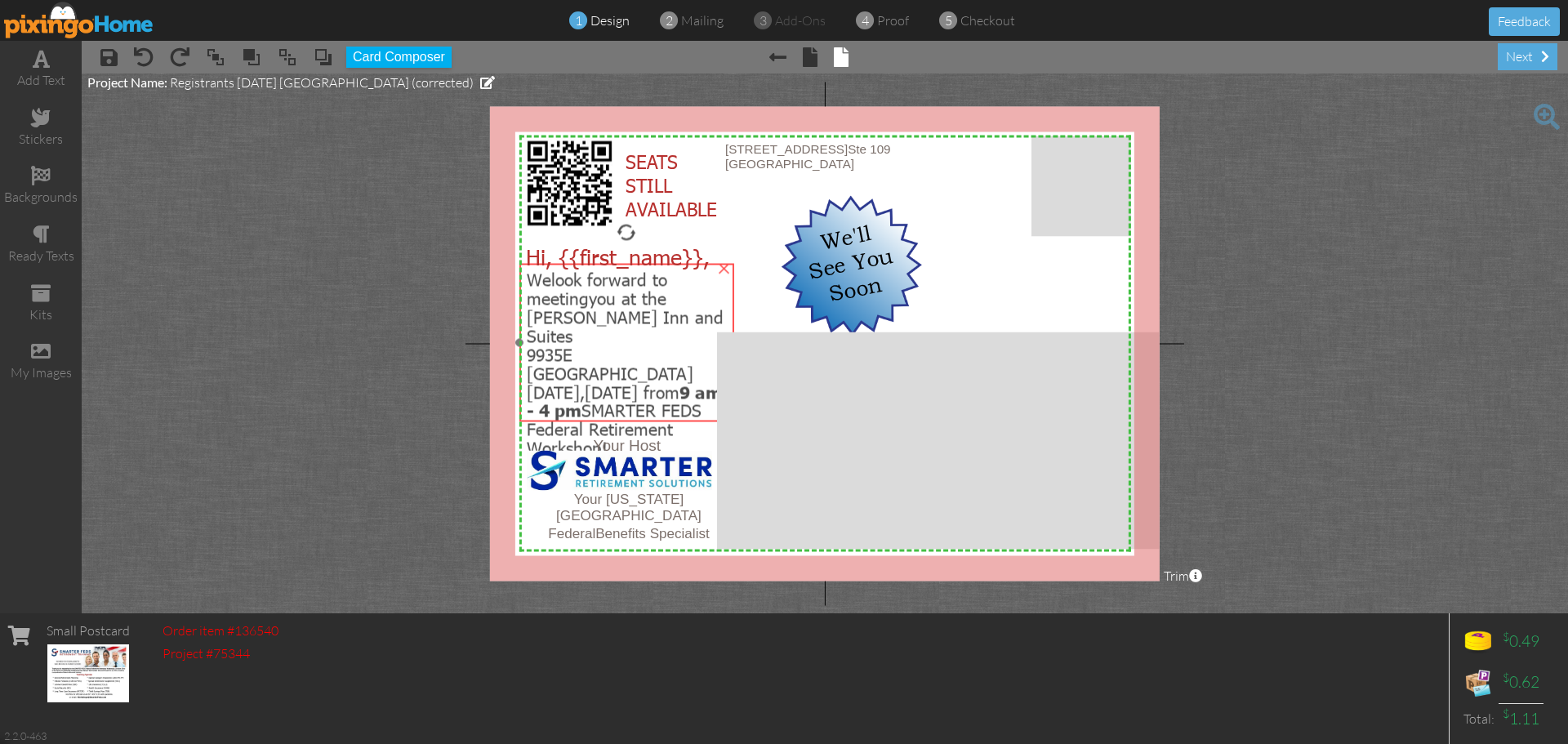
click at [641, 382] on span "9 am - 4 pm SMARTER FEDS Federal Retirement Workshop!" at bounding box center [624, 419] width 195 height 79
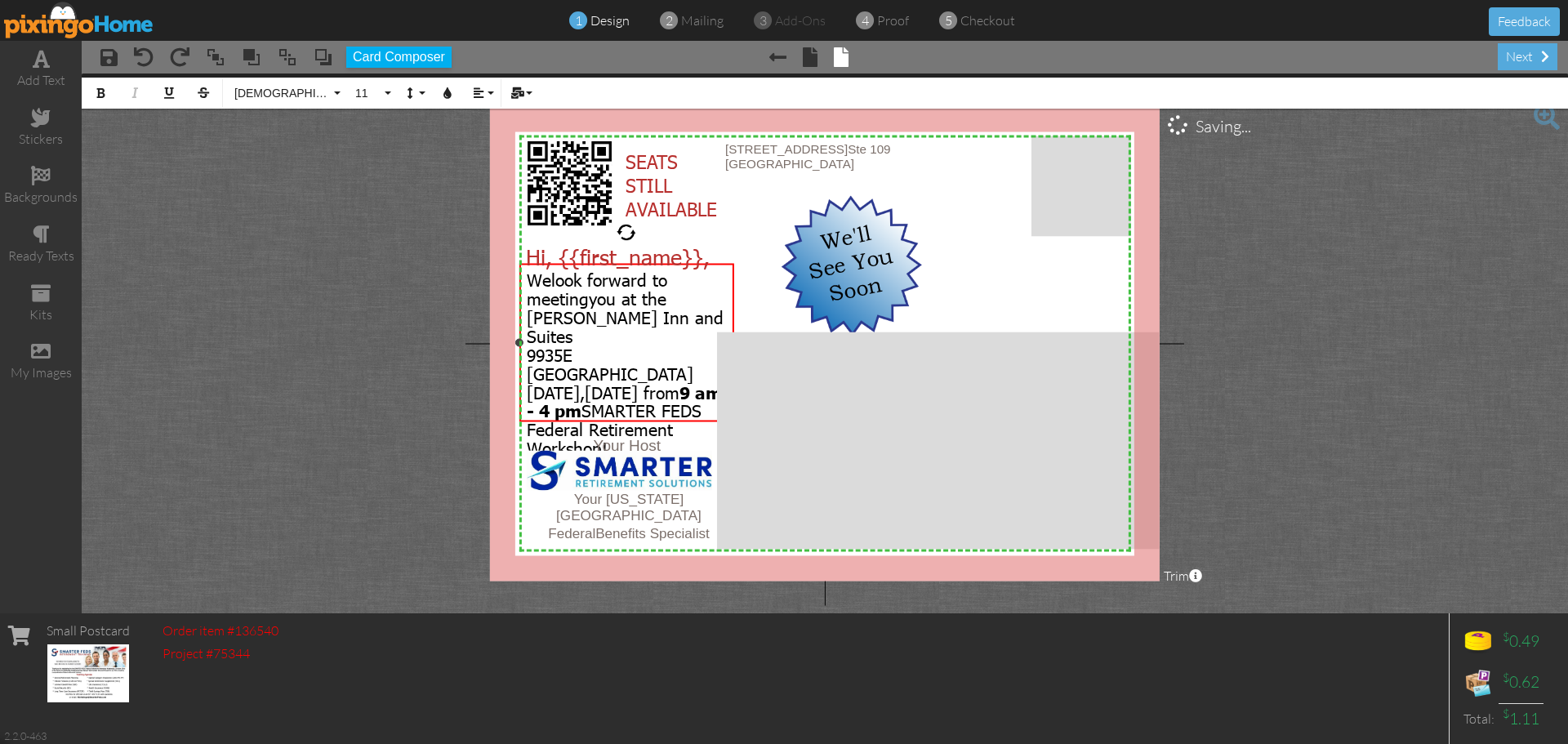
click at [637, 381] on span "9 am - 4 pm" at bounding box center [624, 401] width 195 height 40
click at [374, 419] on project-studio-wrapper "X X X X X X X X X X X X X X X X X X X X X X X X X X X X X X X X X X X X X X X X…" at bounding box center [824, 343] width 1486 height 540
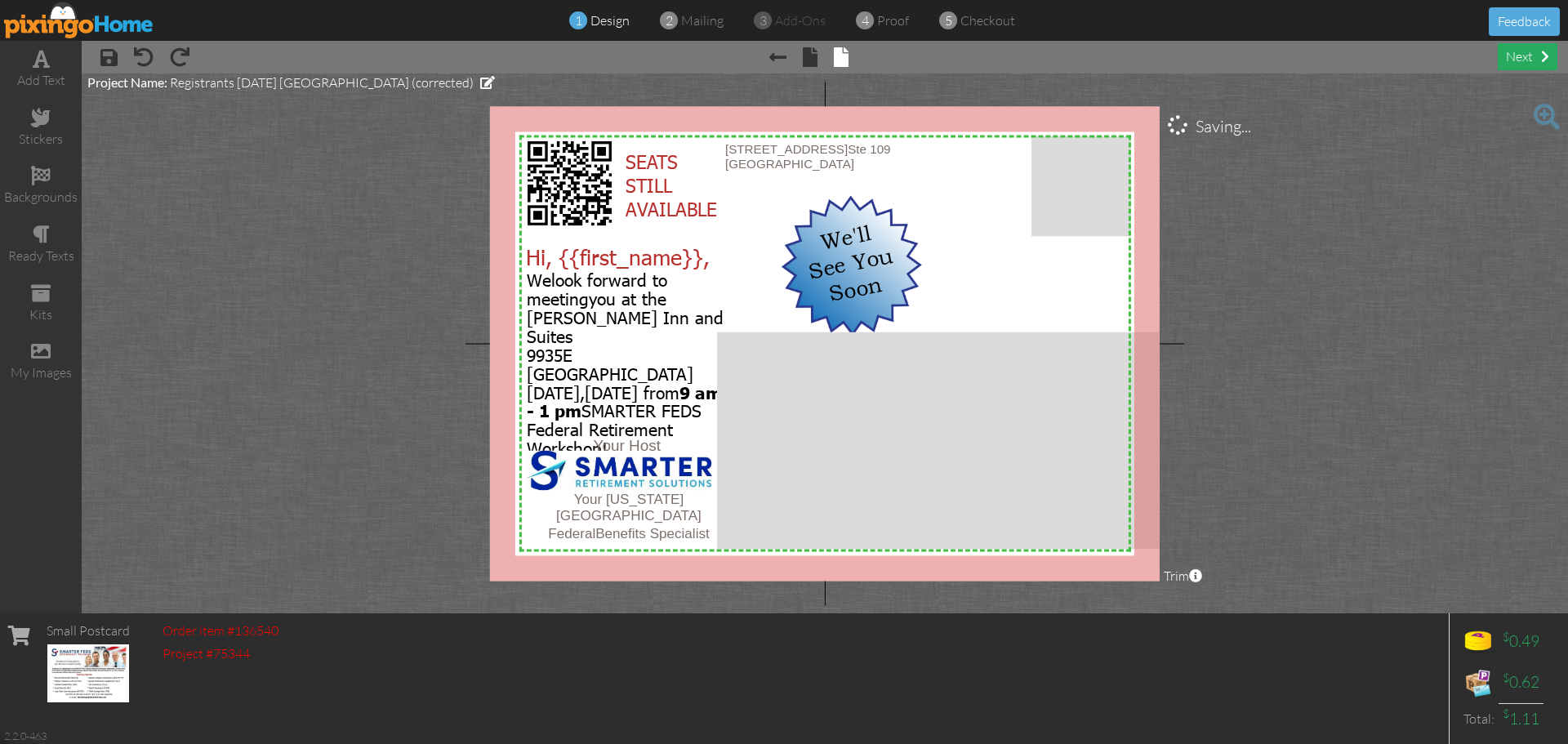
click at [1516, 60] on div "next" at bounding box center [1527, 57] width 59 height 27
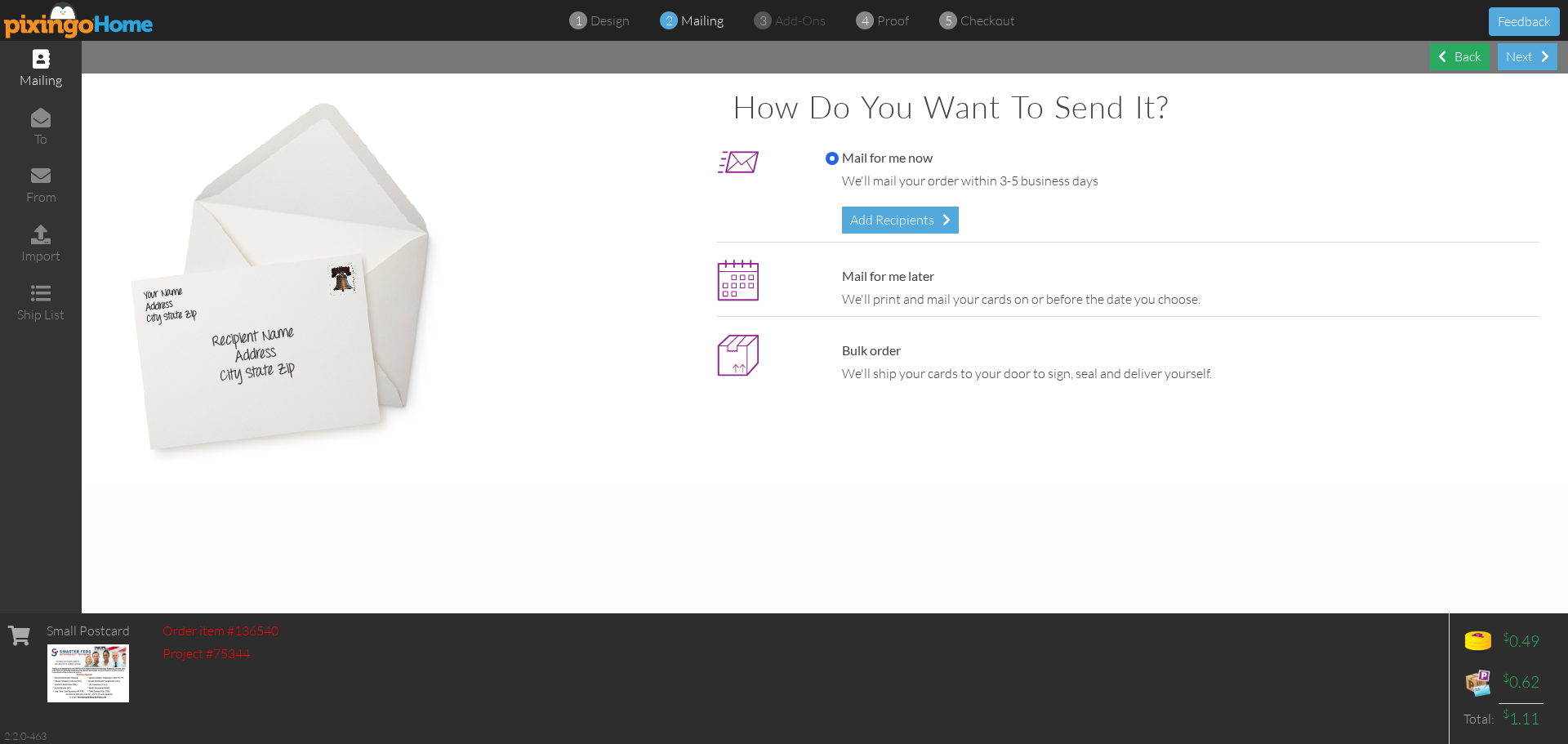
click at [1474, 53] on div "Back" at bounding box center [1459, 57] width 59 height 27
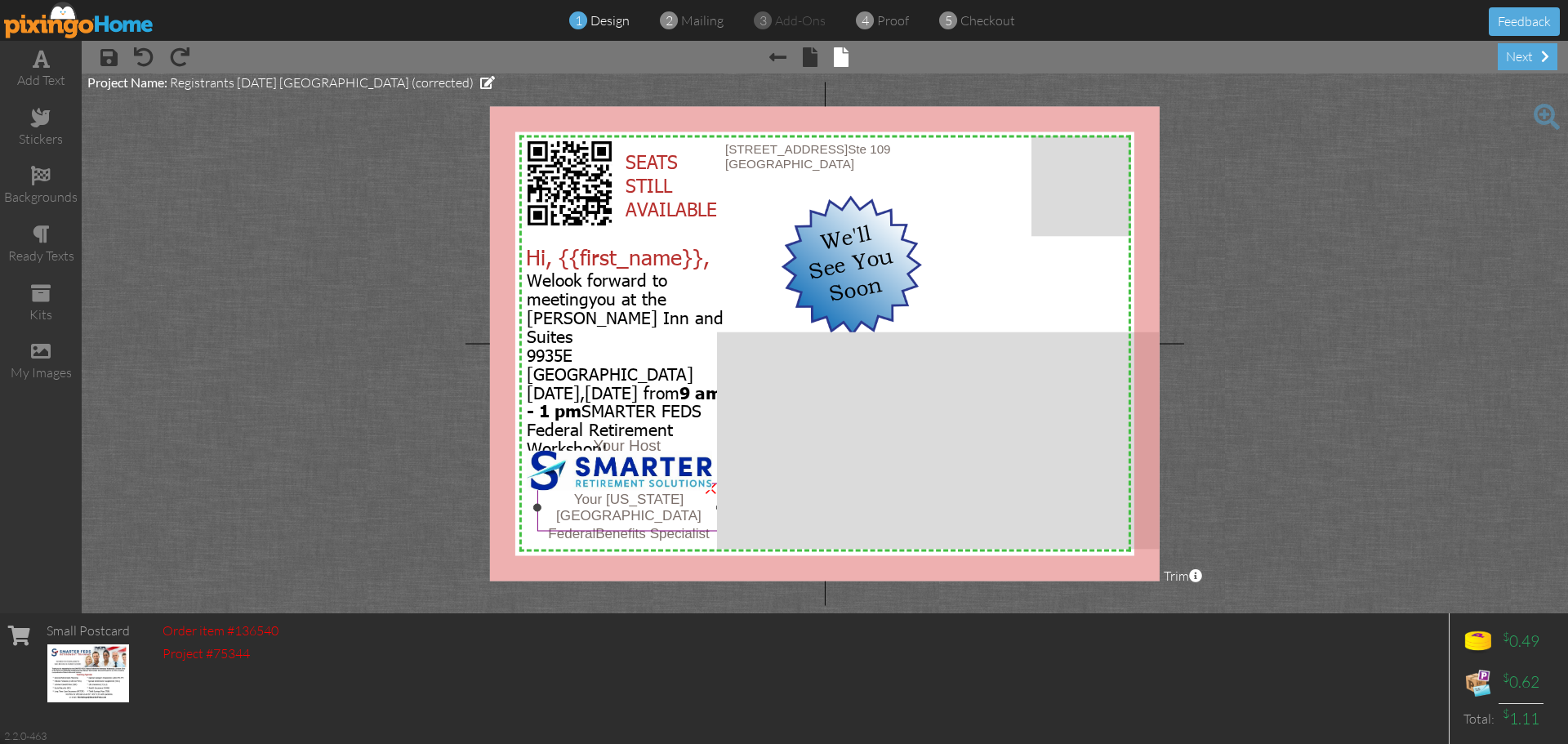
click at [617, 525] on span "Benefits Specialist" at bounding box center [653, 533] width 115 height 16
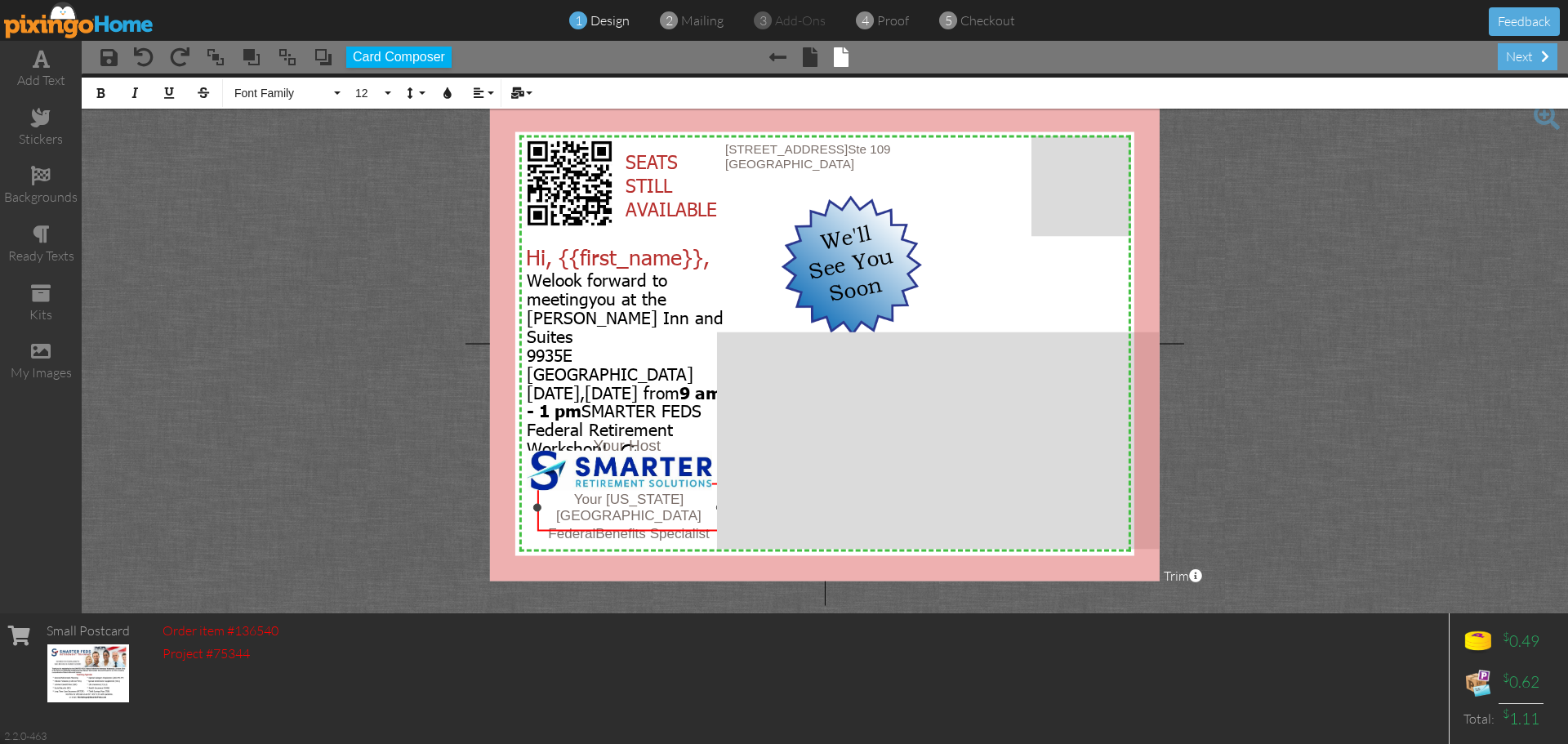
click at [652, 501] on span "Your Colorado Springs" at bounding box center [629, 507] width 146 height 32
click at [373, 492] on project-studio-wrapper "X X X X X X X X X X X X X X X X X X X X X X X X X X X X X X X X X X X X X X X X…" at bounding box center [824, 343] width 1486 height 540
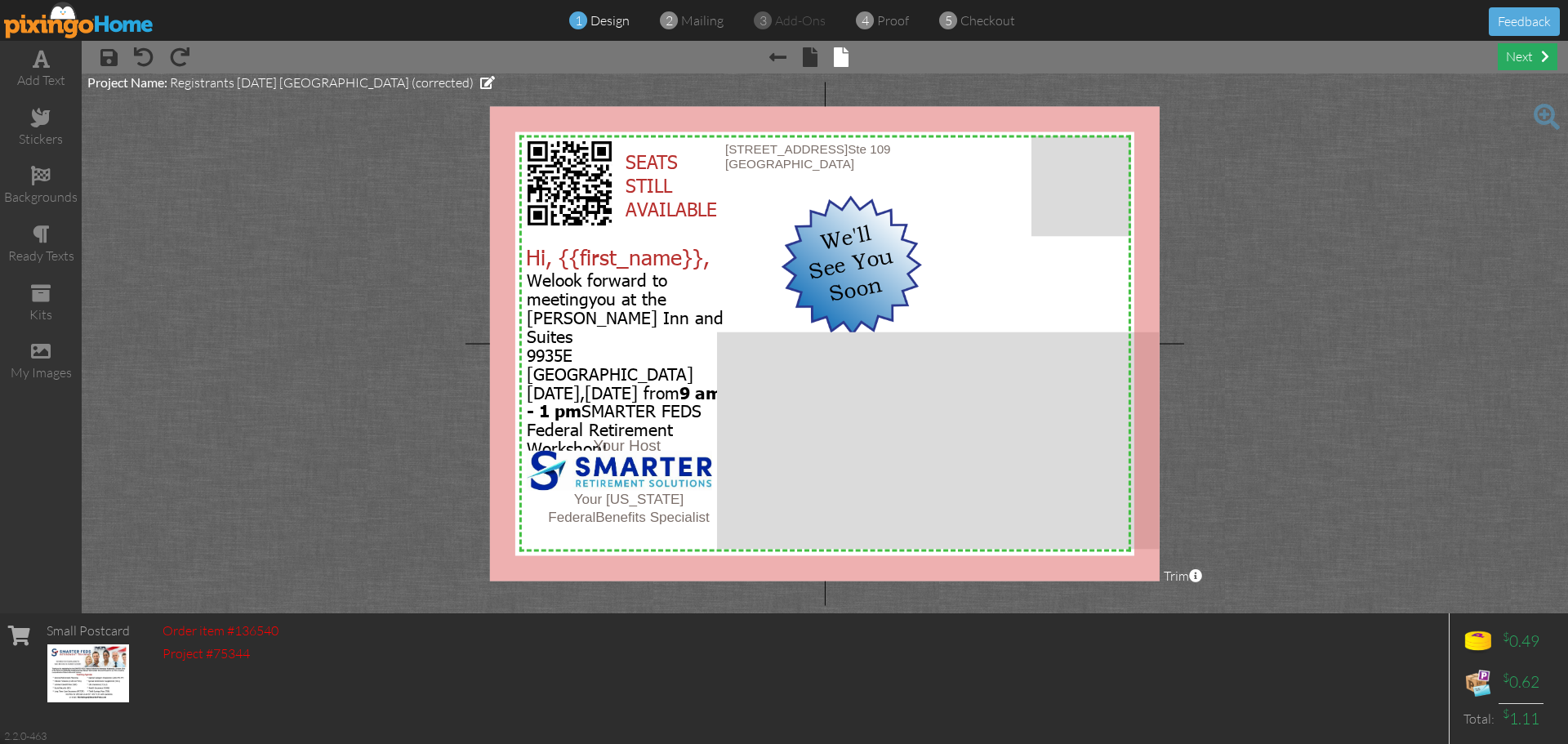
click at [1535, 52] on div "next" at bounding box center [1527, 57] width 59 height 27
click at [1510, 58] on div "next" at bounding box center [1527, 57] width 59 height 27
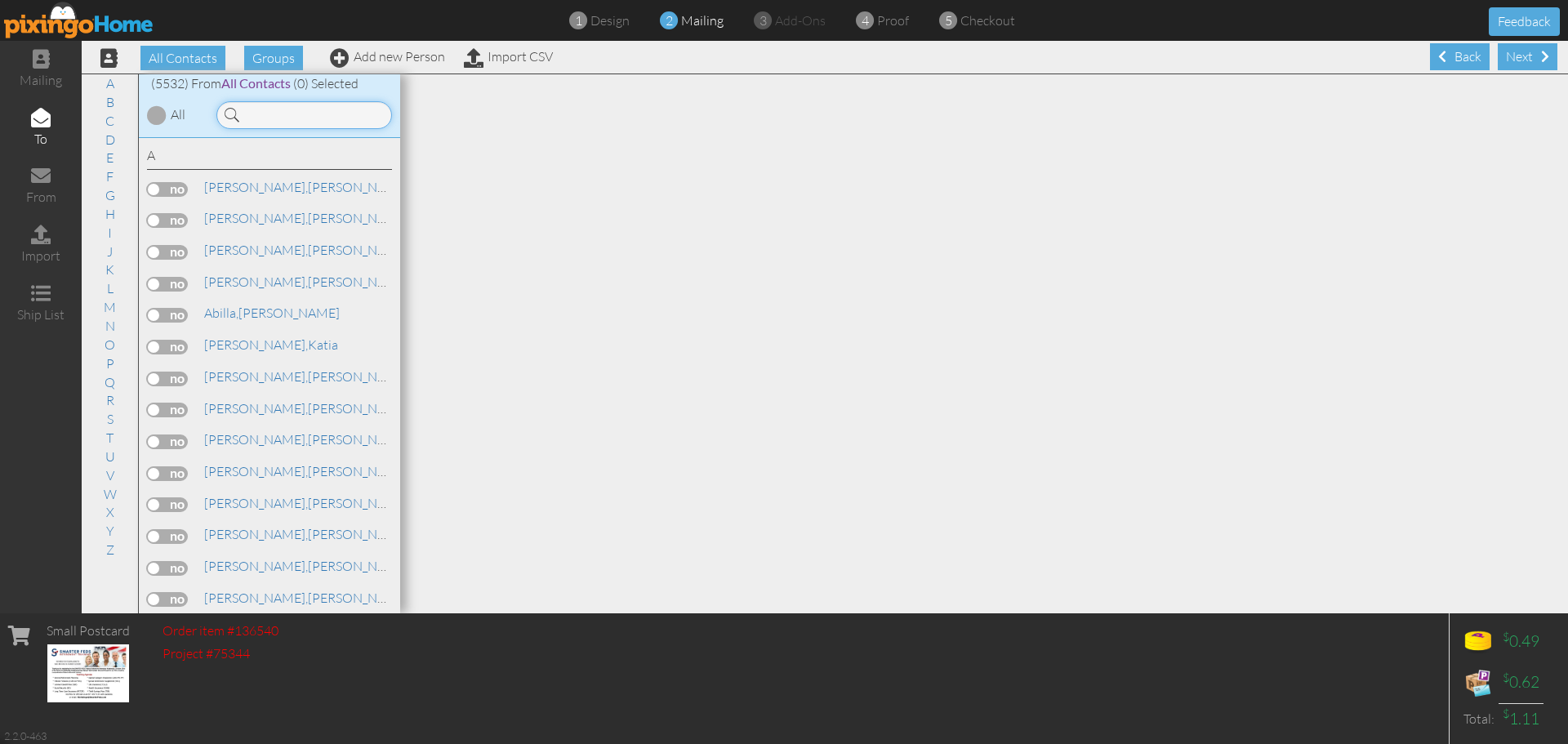
click at [273, 118] on input at bounding box center [304, 115] width 176 height 28
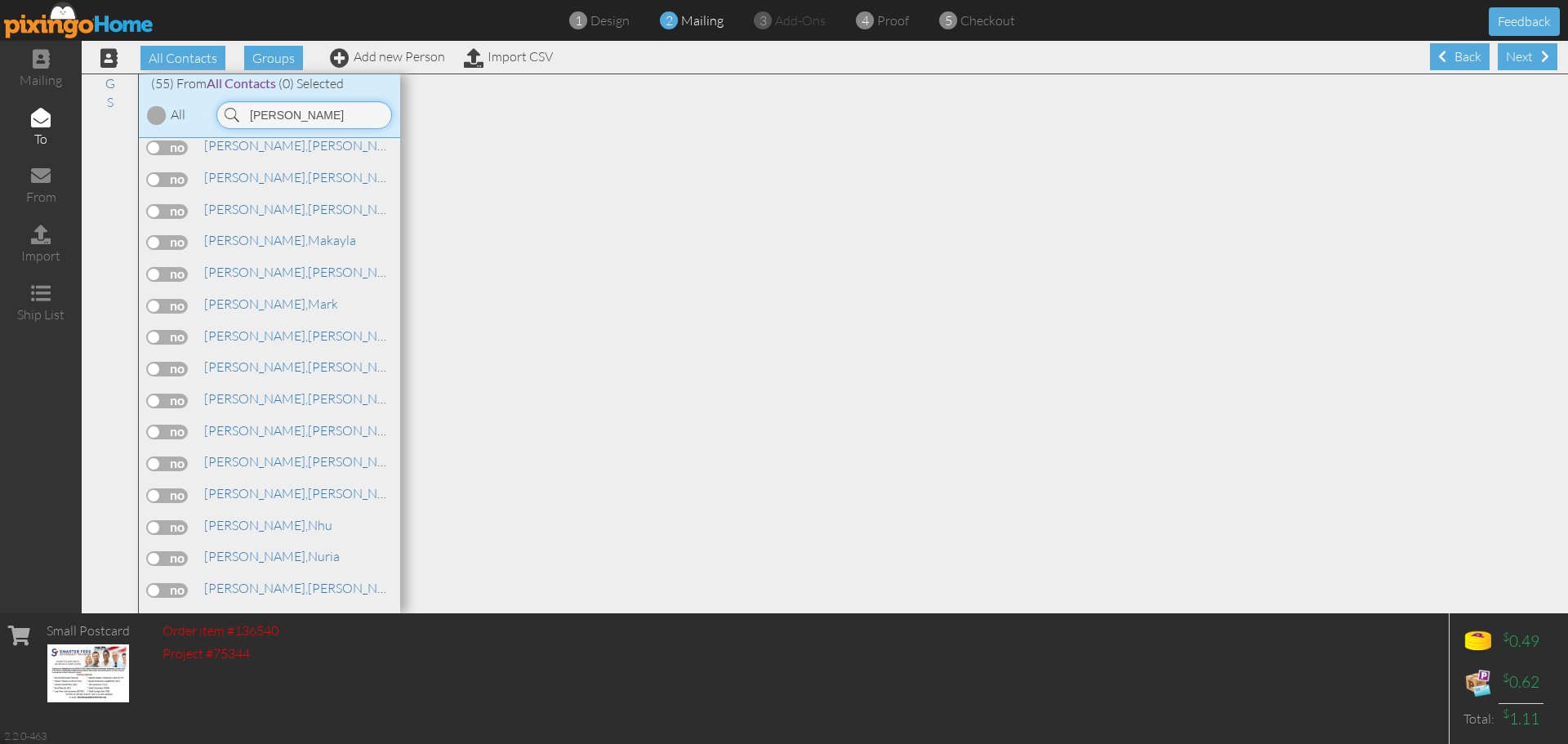
scroll to position [899, 0]
type input "smith"
click at [263, 336] on link "Smith, Michael" at bounding box center [306, 332] width 208 height 19
click at [271, 335] on link "Smith, Michael" at bounding box center [306, 332] width 208 height 19
click at [268, 365] on link "Smith, Michael" at bounding box center [306, 363] width 208 height 19
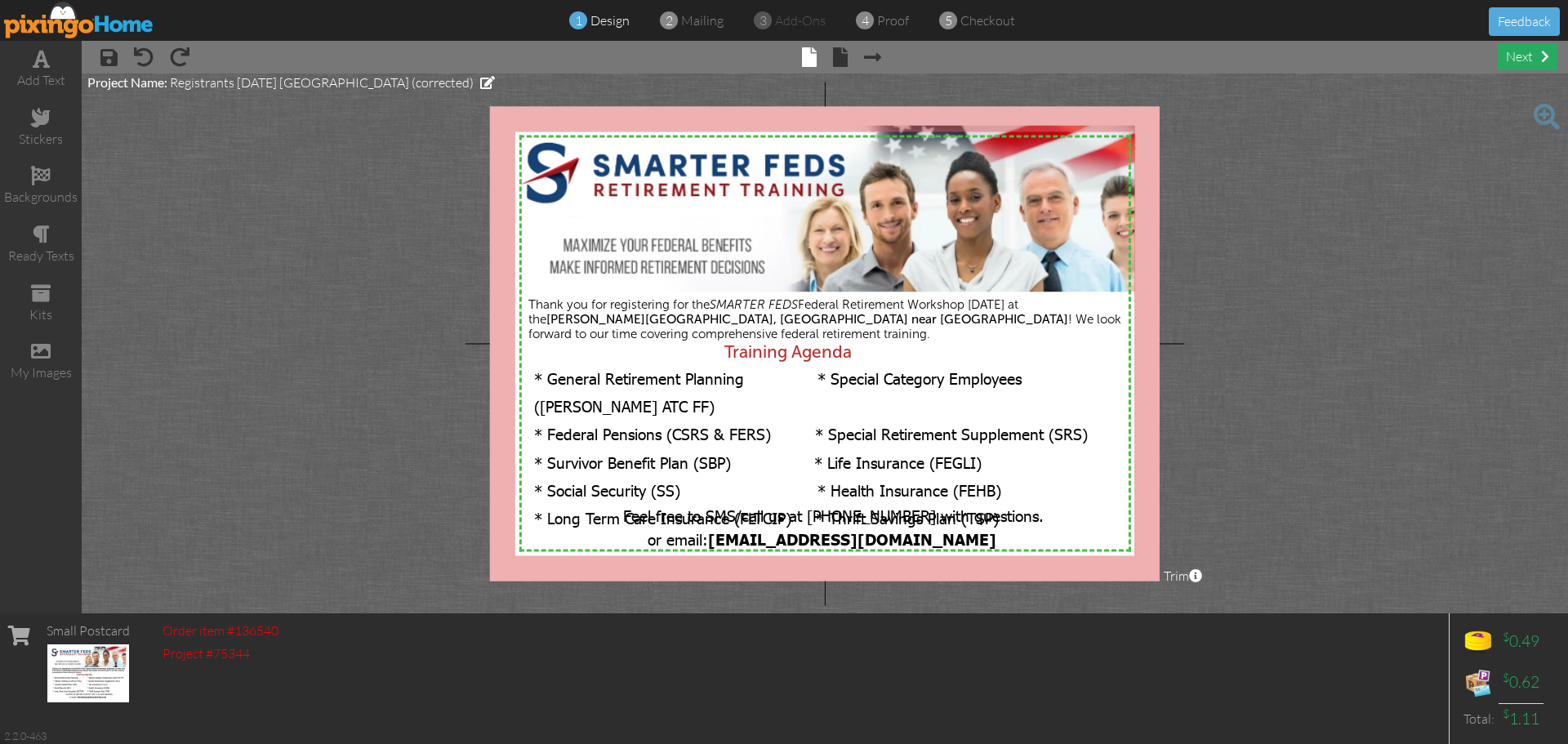
click at [1517, 53] on div "next" at bounding box center [1527, 57] width 59 height 27
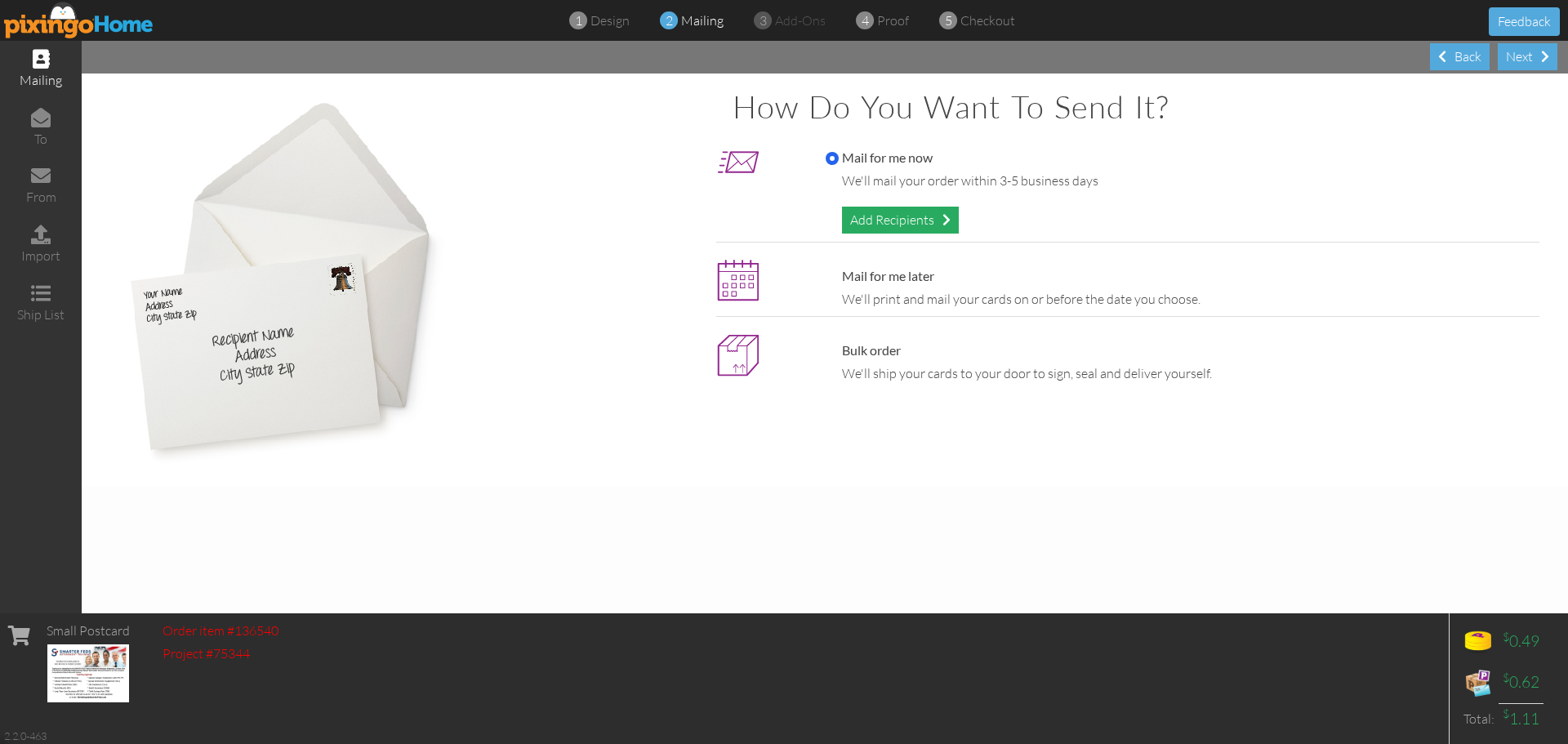
click at [911, 222] on div "Add Recipients" at bounding box center [900, 221] width 117 height 27
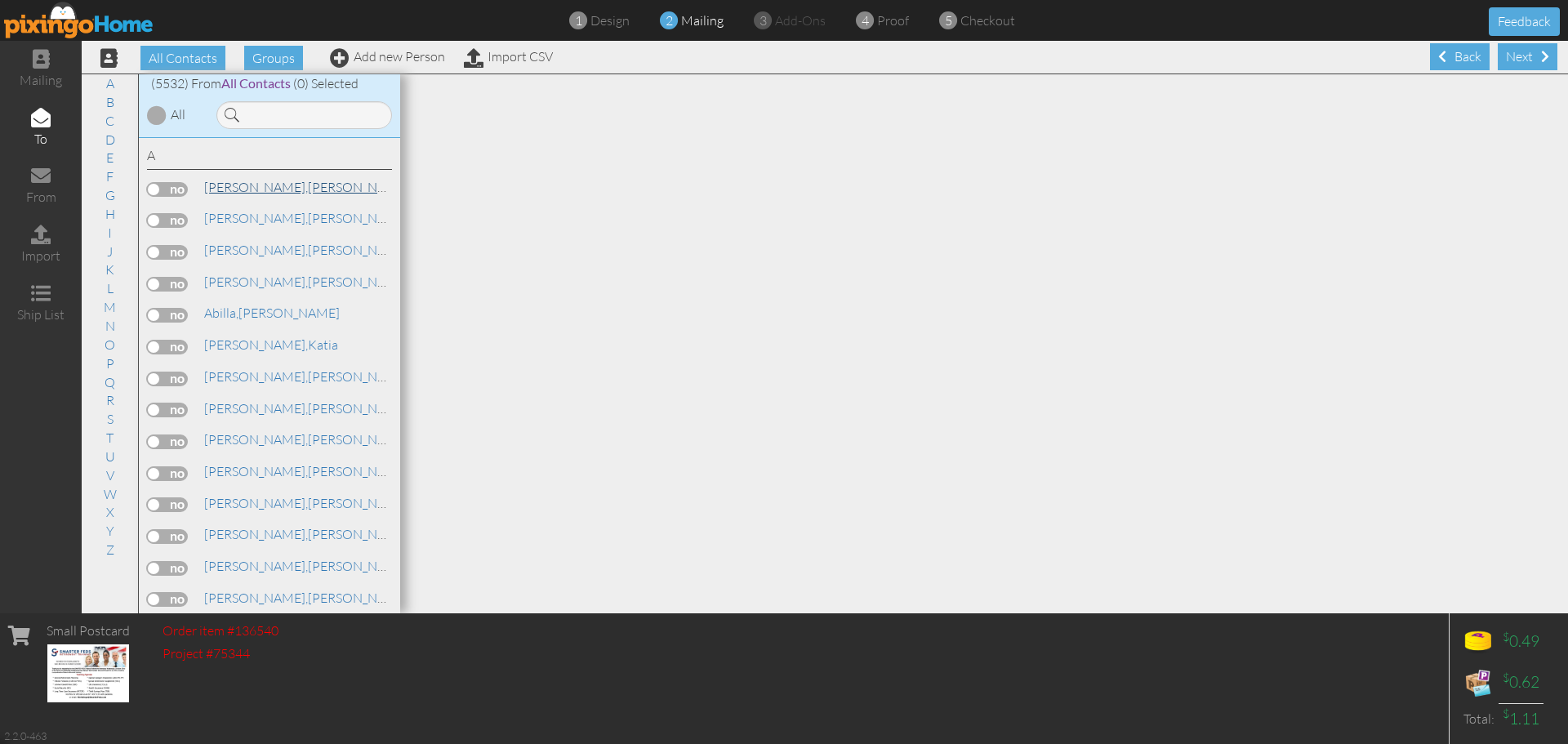
click at [261, 192] on link "Abbott, Barbara" at bounding box center [306, 187] width 208 height 19
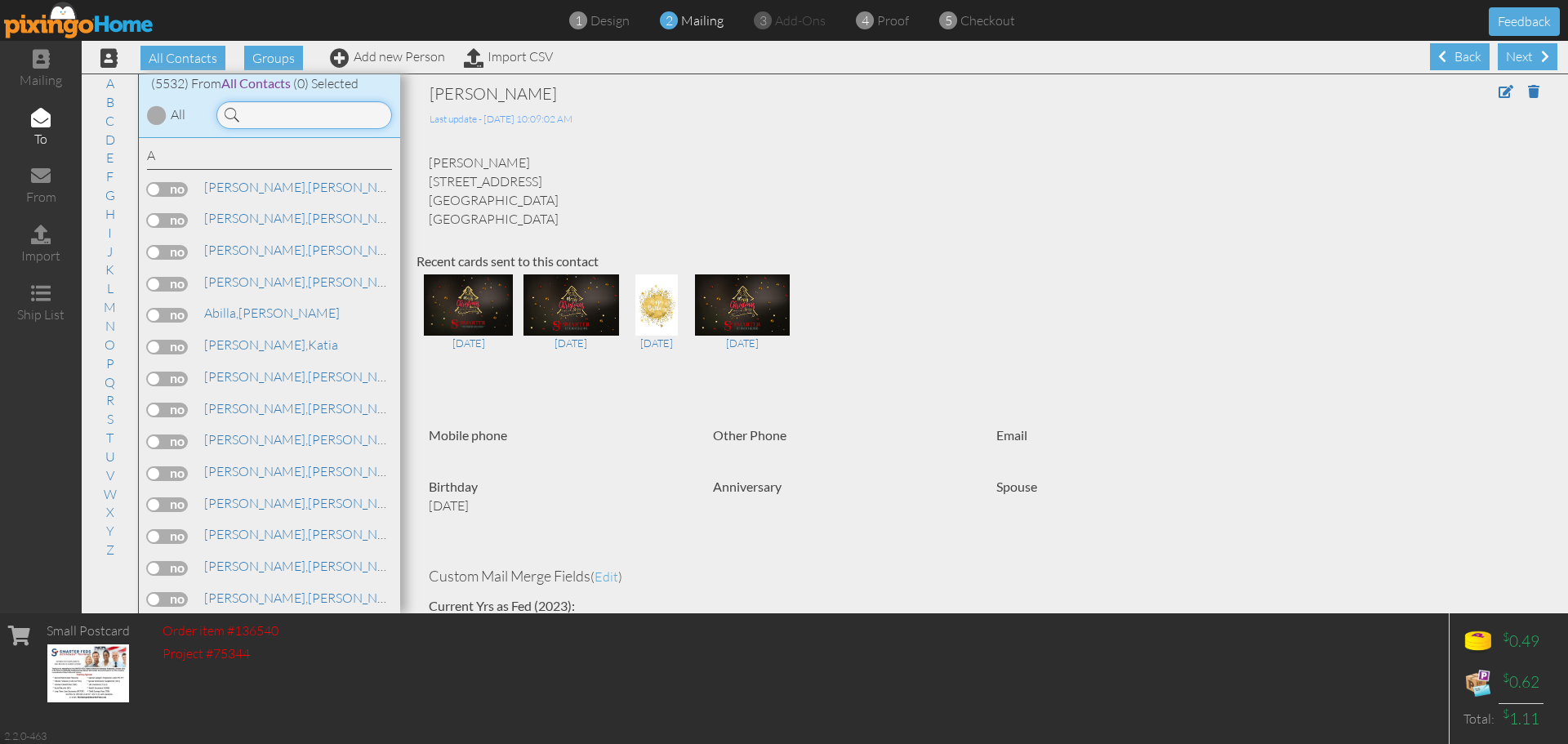
click at [270, 120] on input at bounding box center [304, 115] width 176 height 28
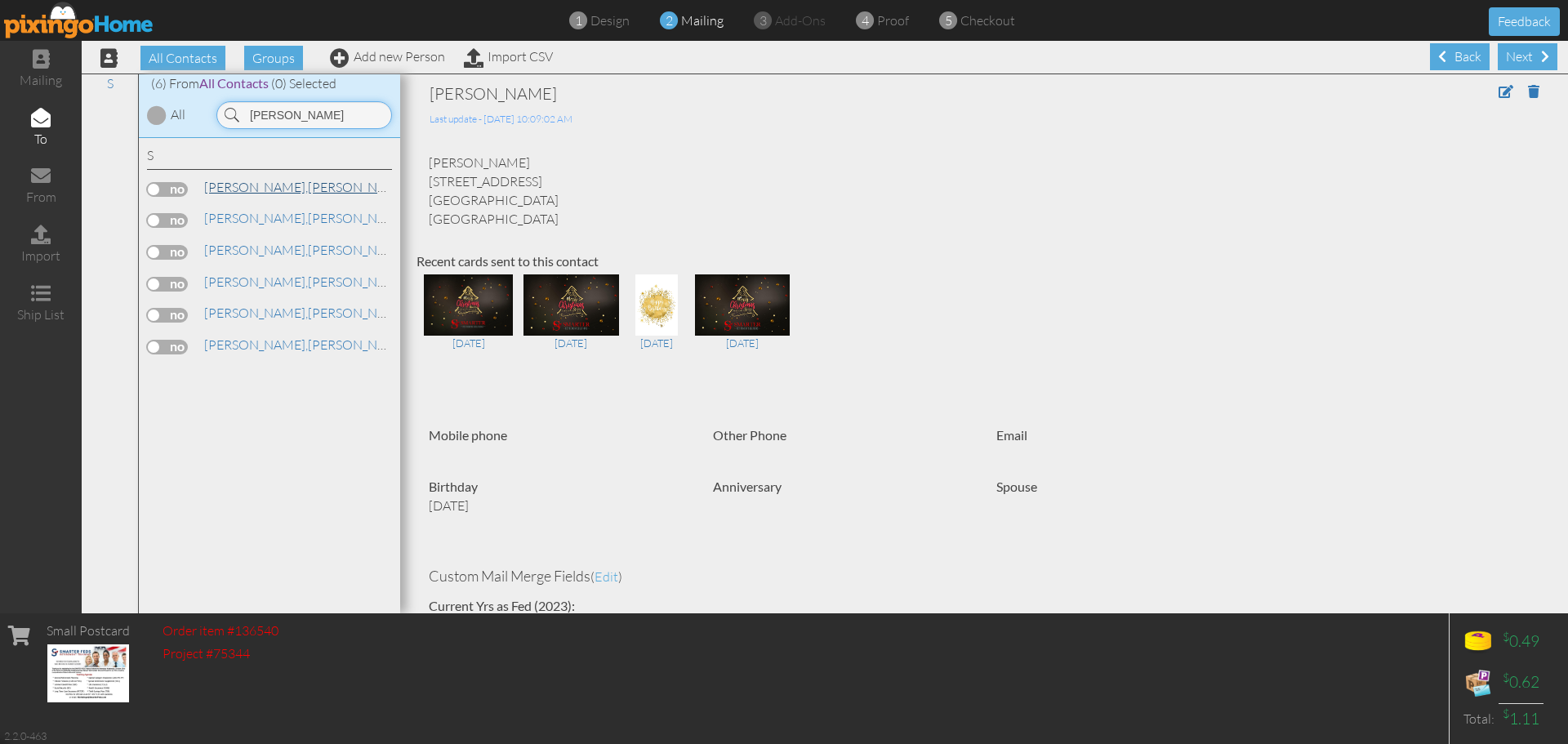
type input "michael smith"
click at [273, 189] on link "Smith, Michael" at bounding box center [306, 187] width 208 height 19
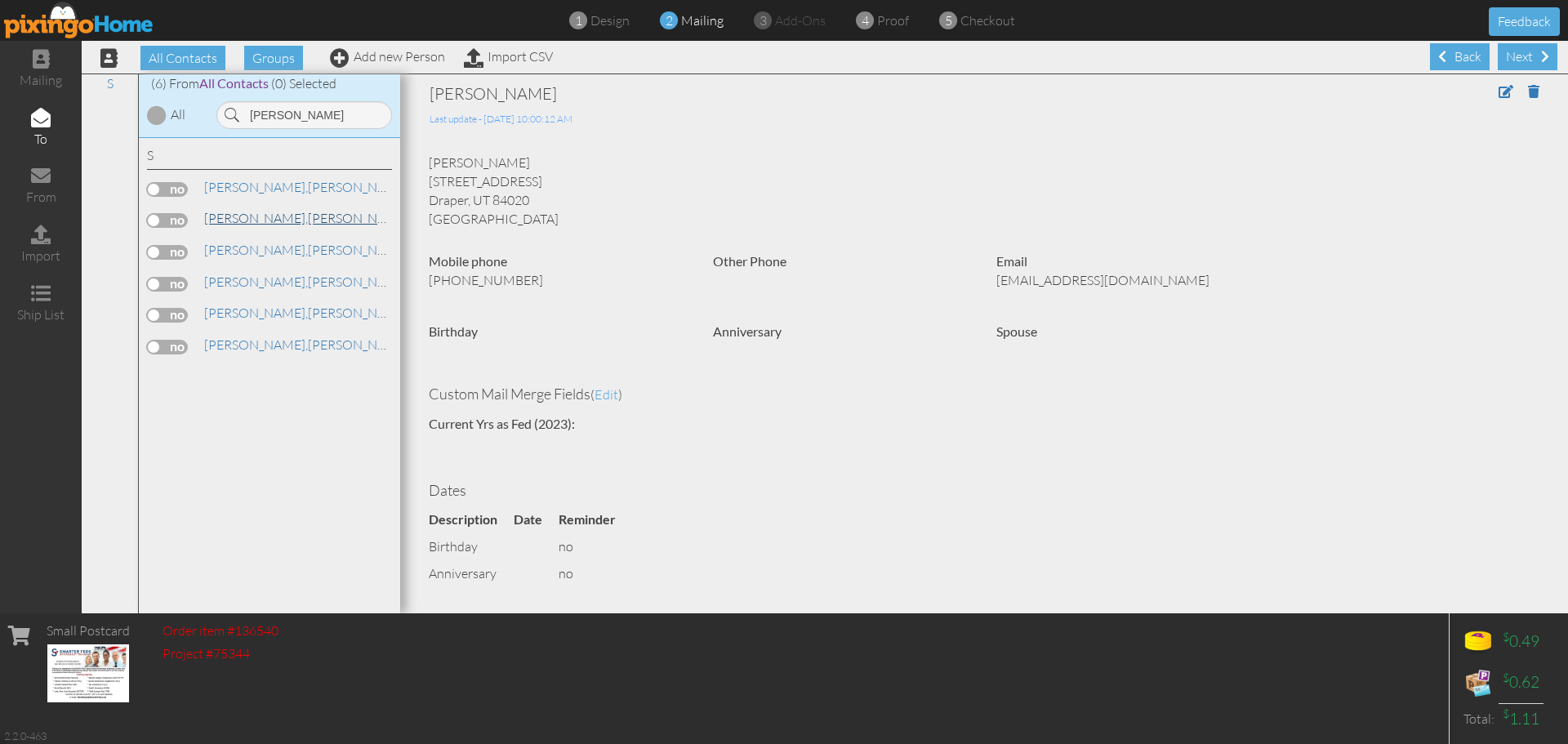
click at [266, 220] on link "Smith, Michael" at bounding box center [306, 218] width 208 height 19
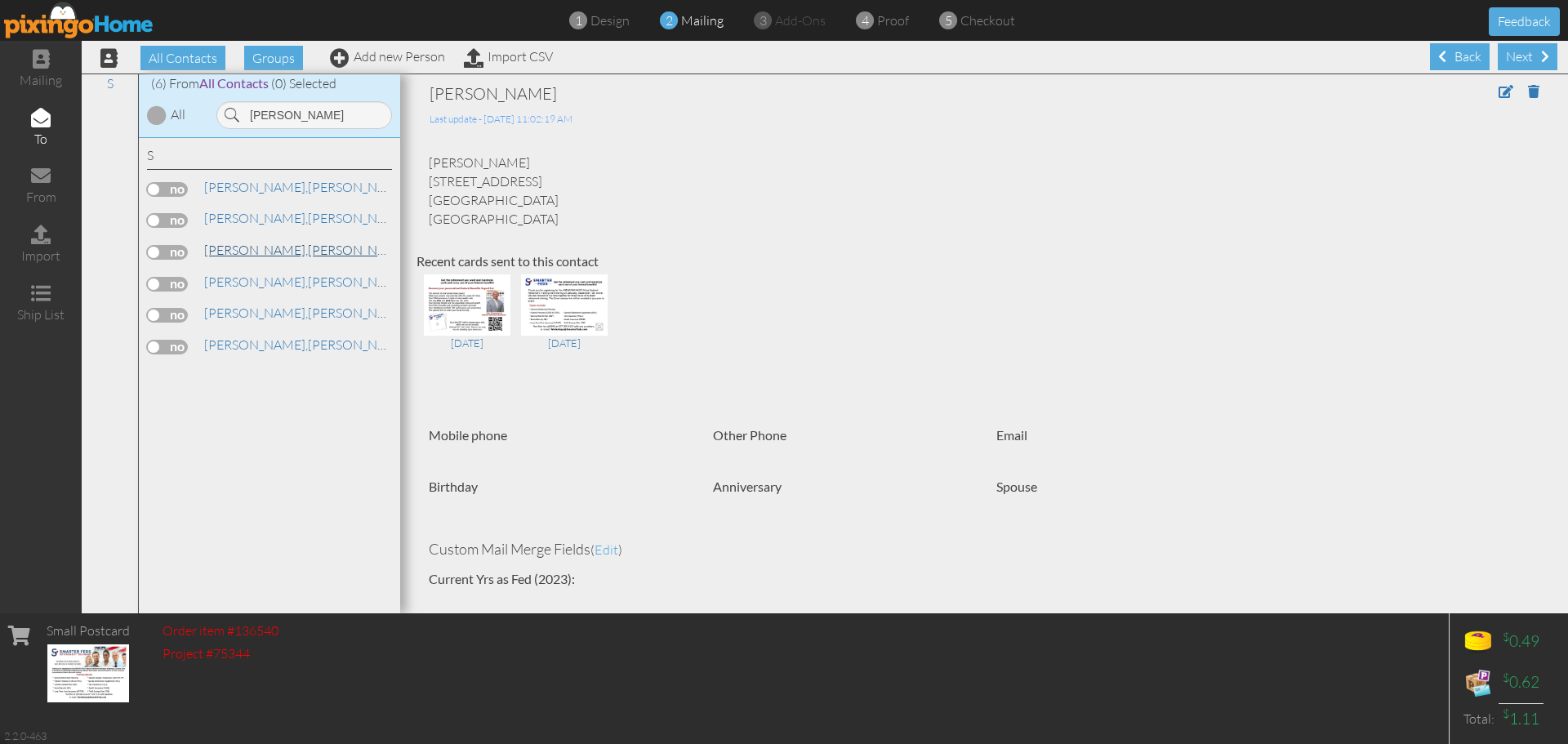
click at [260, 257] on link "Smith, Michael" at bounding box center [306, 250] width 208 height 19
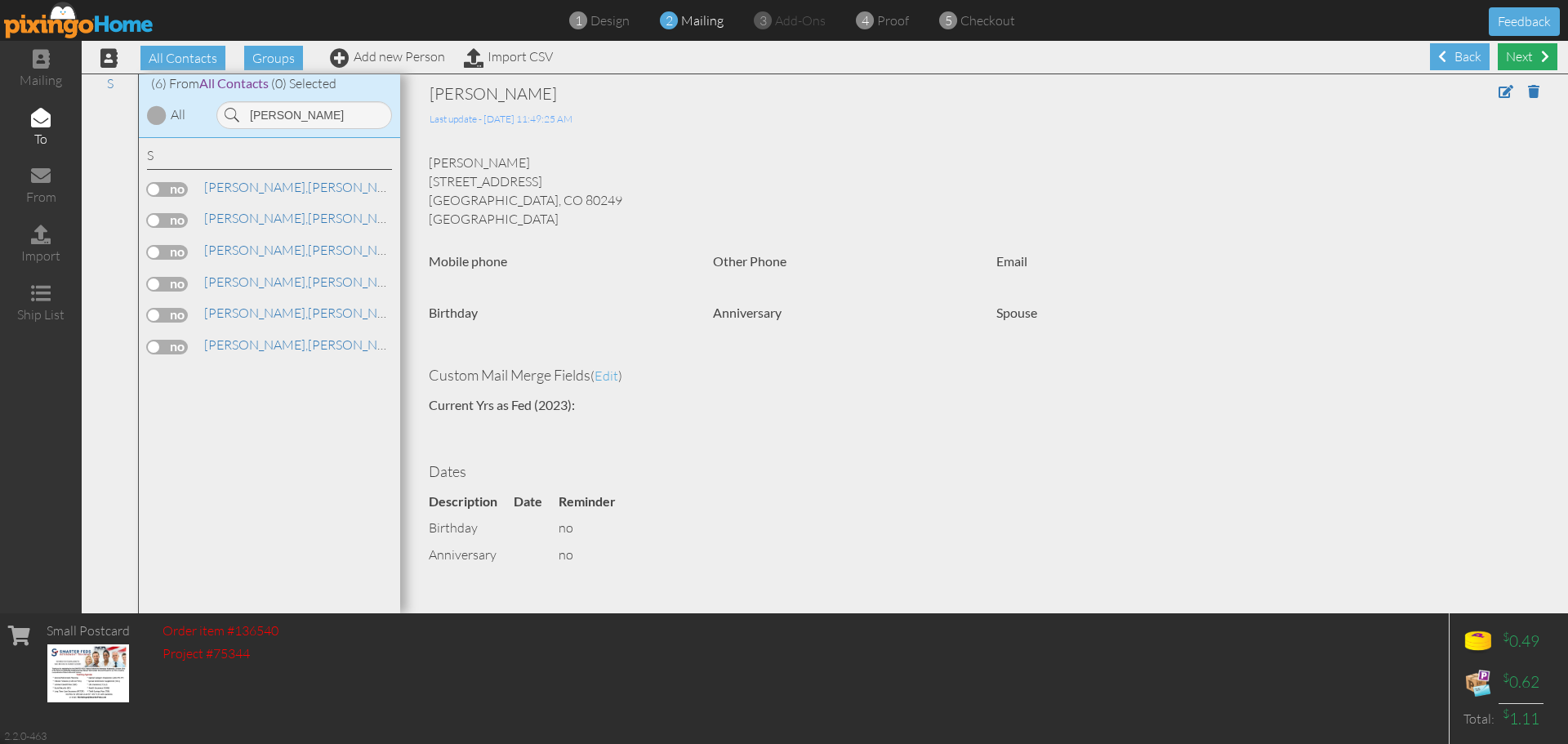
click at [1511, 62] on div "Next" at bounding box center [1527, 57] width 59 height 27
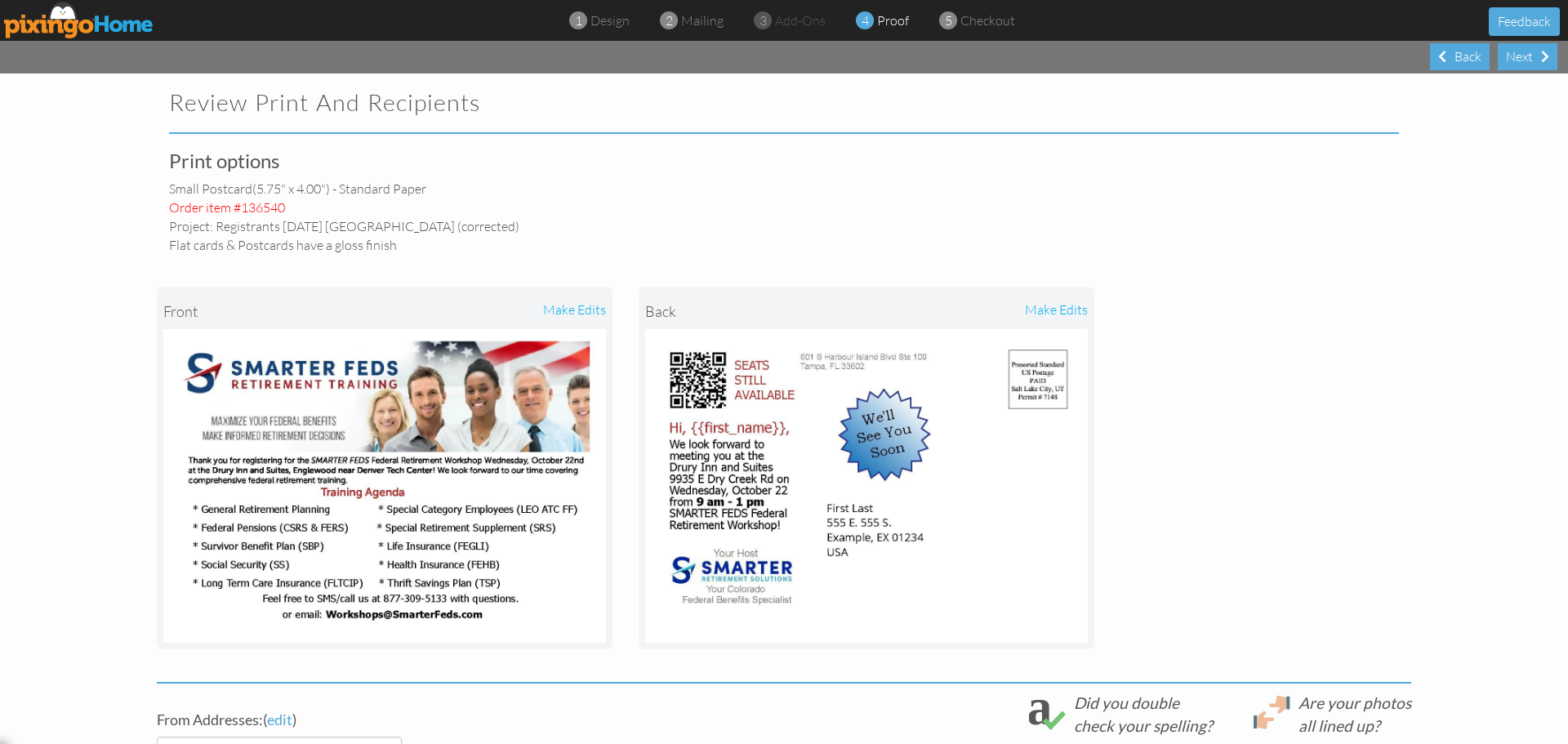
scroll to position [319, 0]
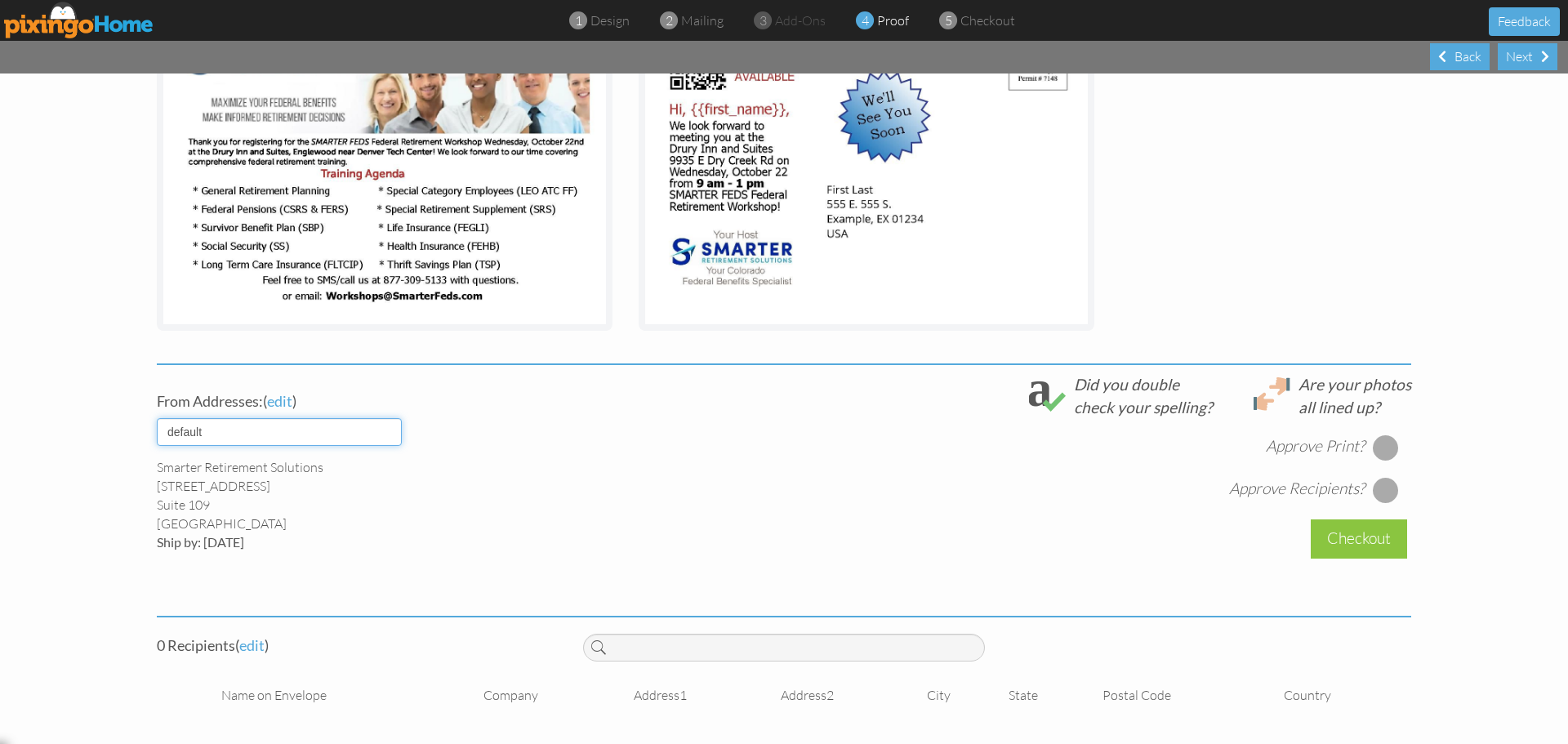
click at [383, 435] on select "default HOME DENVER Team AUSTIN Team COL SPGS team ORLANDO Team Replica Wealth …" at bounding box center [279, 432] width 245 height 28
select select "object:17762"
click at [157, 418] on select "default HOME DENVER Team AUSTIN Team COL SPGS team ORLANDO Team Replica Wealth …" at bounding box center [279, 432] width 245 height 28
click at [458, 475] on div "Smarter Feds LLC [STREET_ADDRESS] Ship by: [DATE]" at bounding box center [357, 505] width 401 height 93
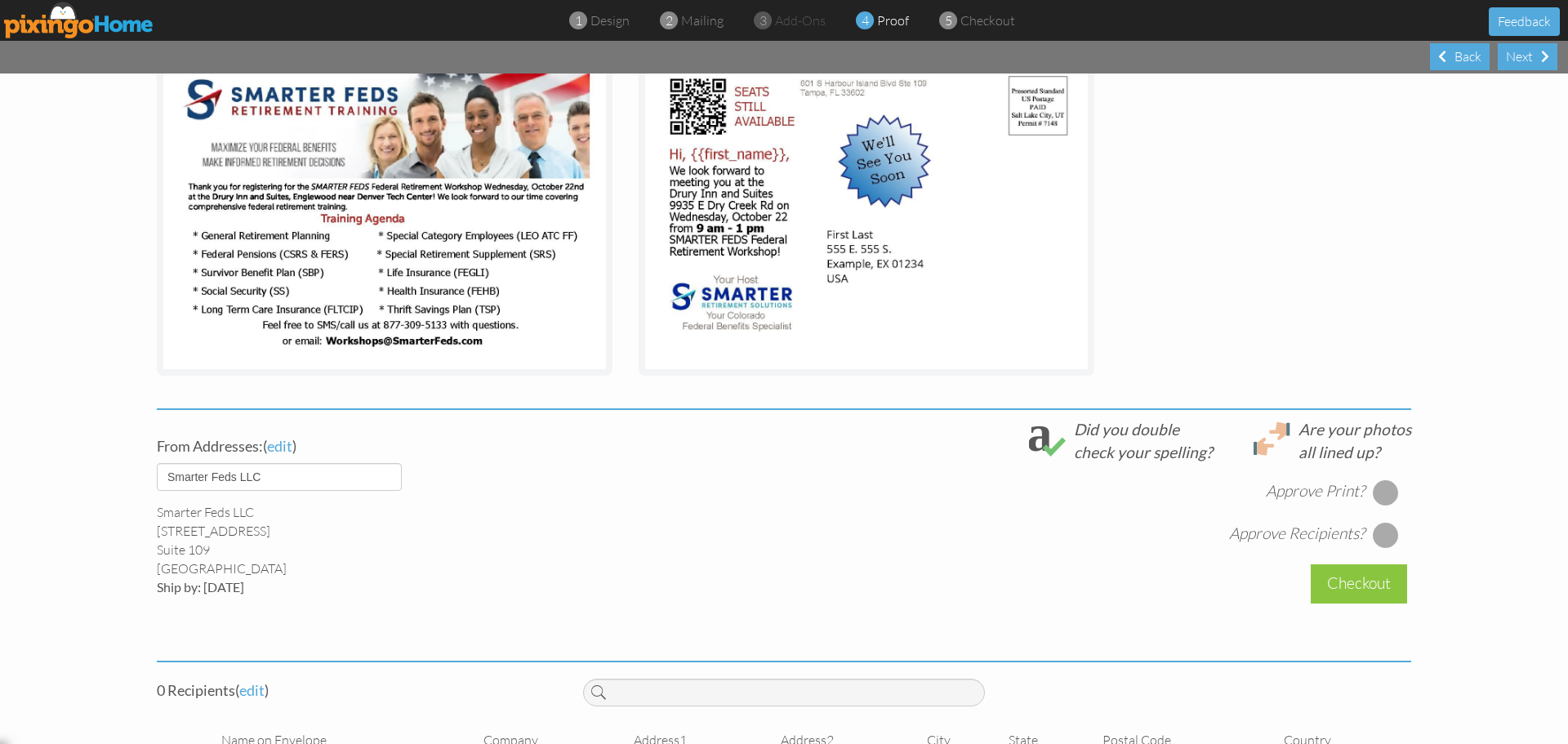
scroll to position [0, 0]
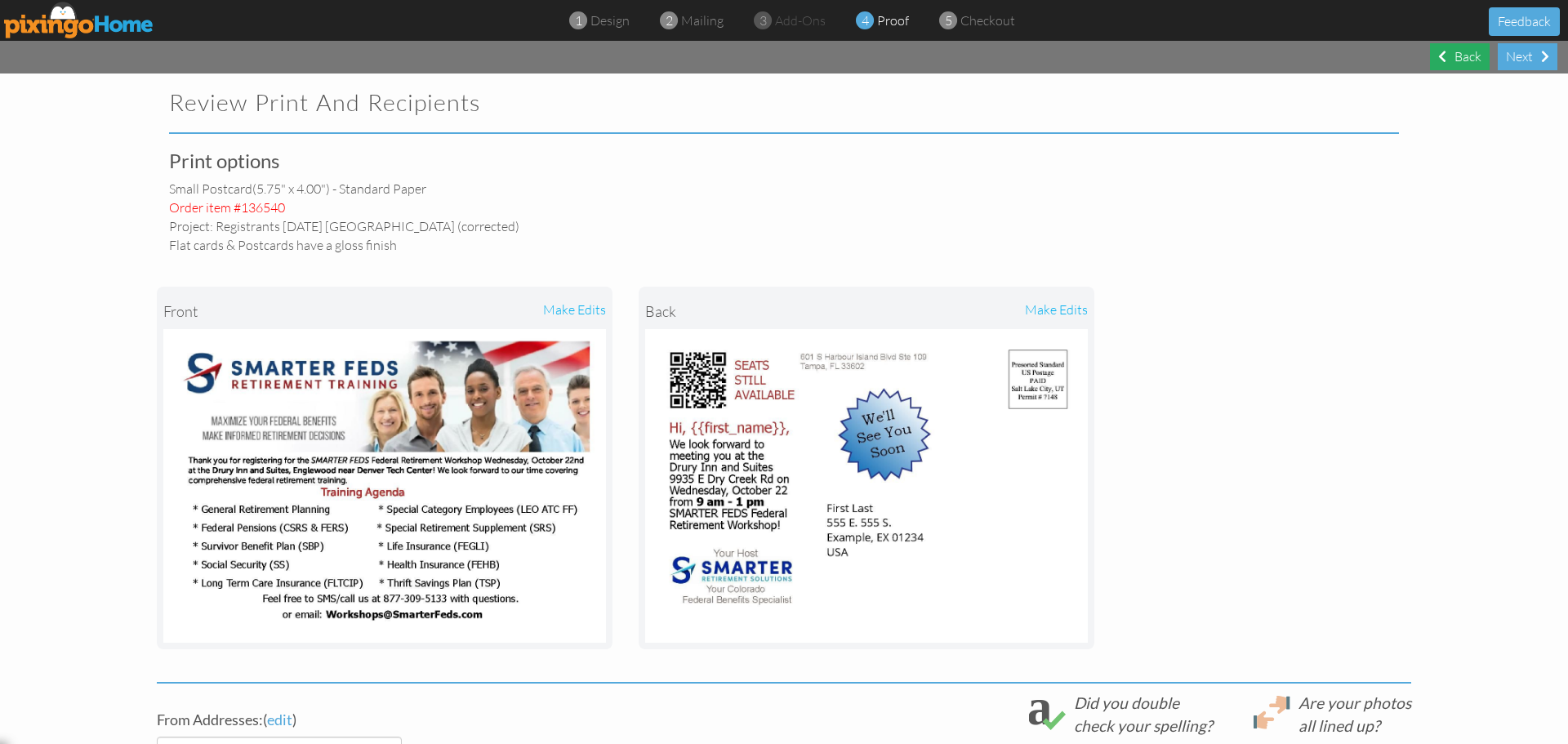
click at [1465, 62] on div "Back" at bounding box center [1459, 57] width 59 height 27
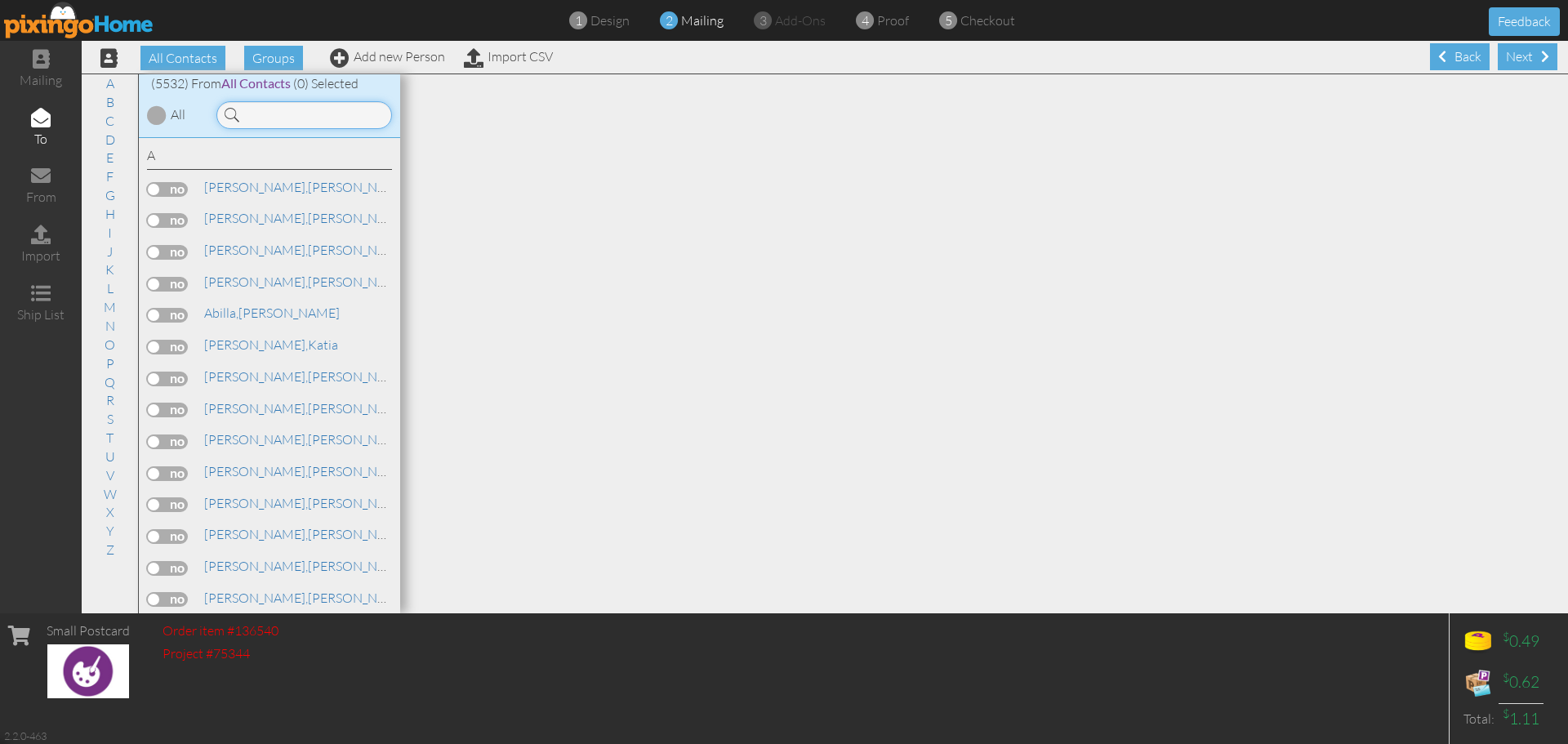
click at [352, 111] on input at bounding box center [304, 115] width 176 height 28
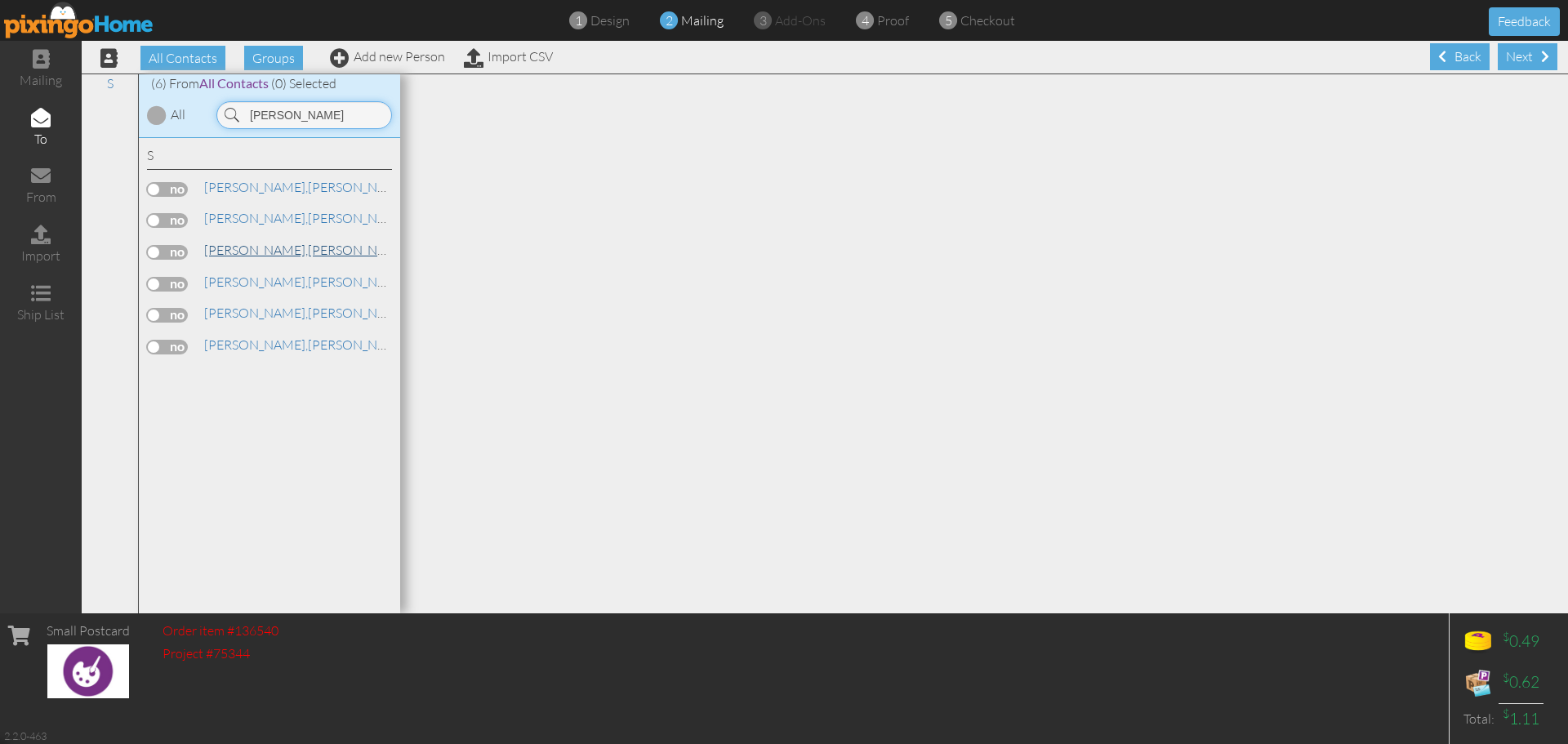
type input "Michael smith"
click at [265, 247] on link "Smith, Michael" at bounding box center [306, 250] width 208 height 19
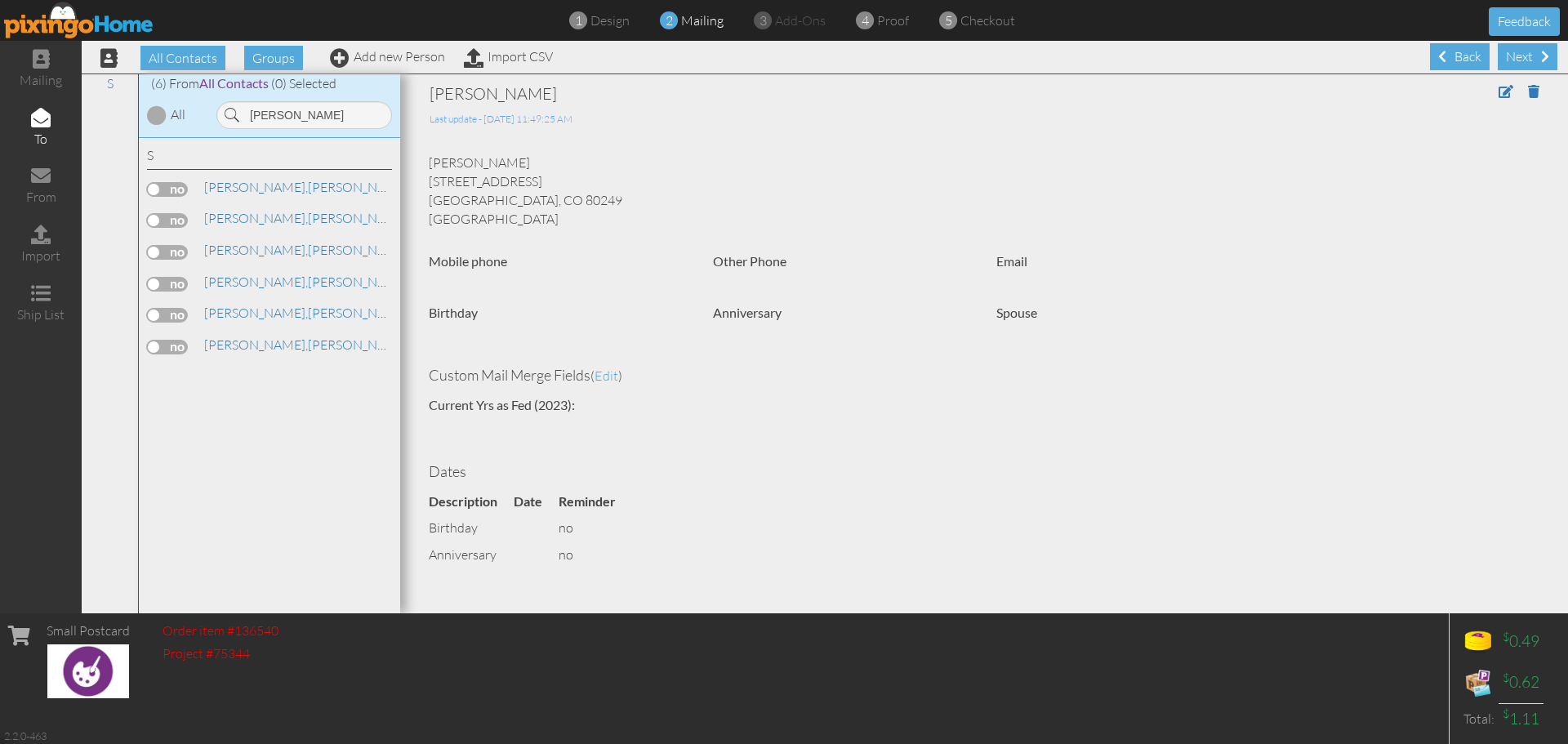
click at [177, 250] on label at bounding box center [167, 252] width 41 height 15
click at [0, 0] on input "checkbox" at bounding box center [0, 0] width 0 height 0
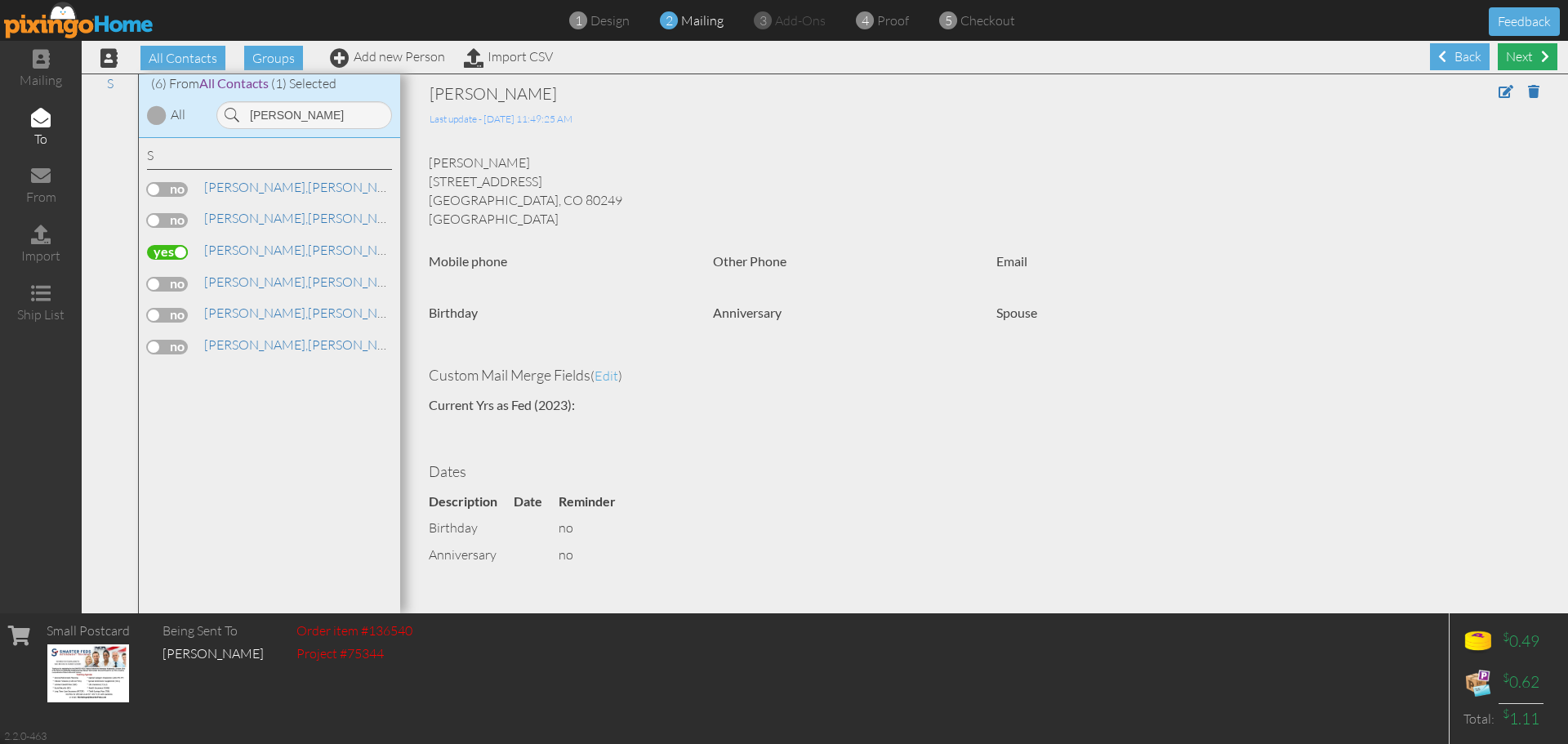
click at [1542, 62] on span at bounding box center [1546, 55] width 8 height 13
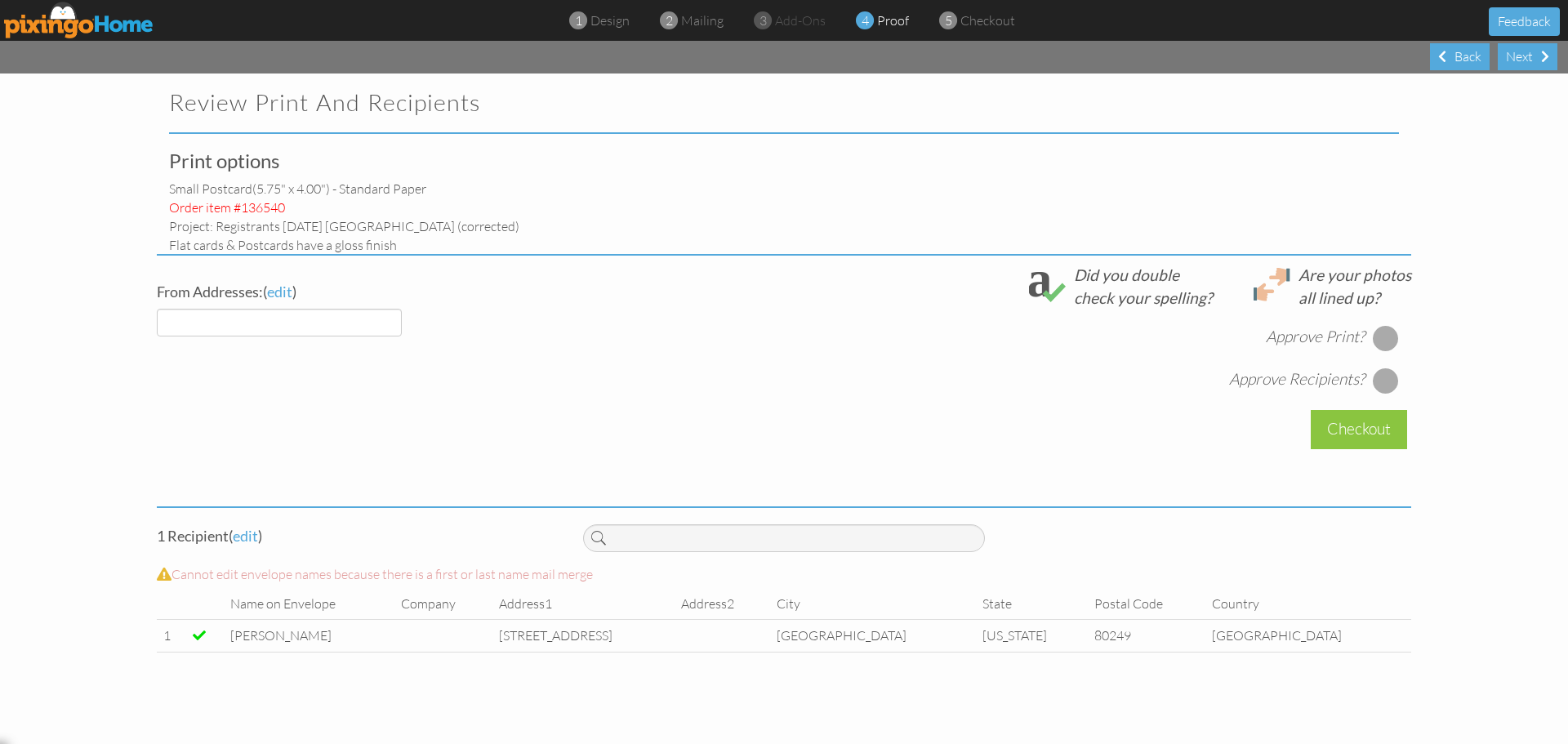
select select "object:29791"
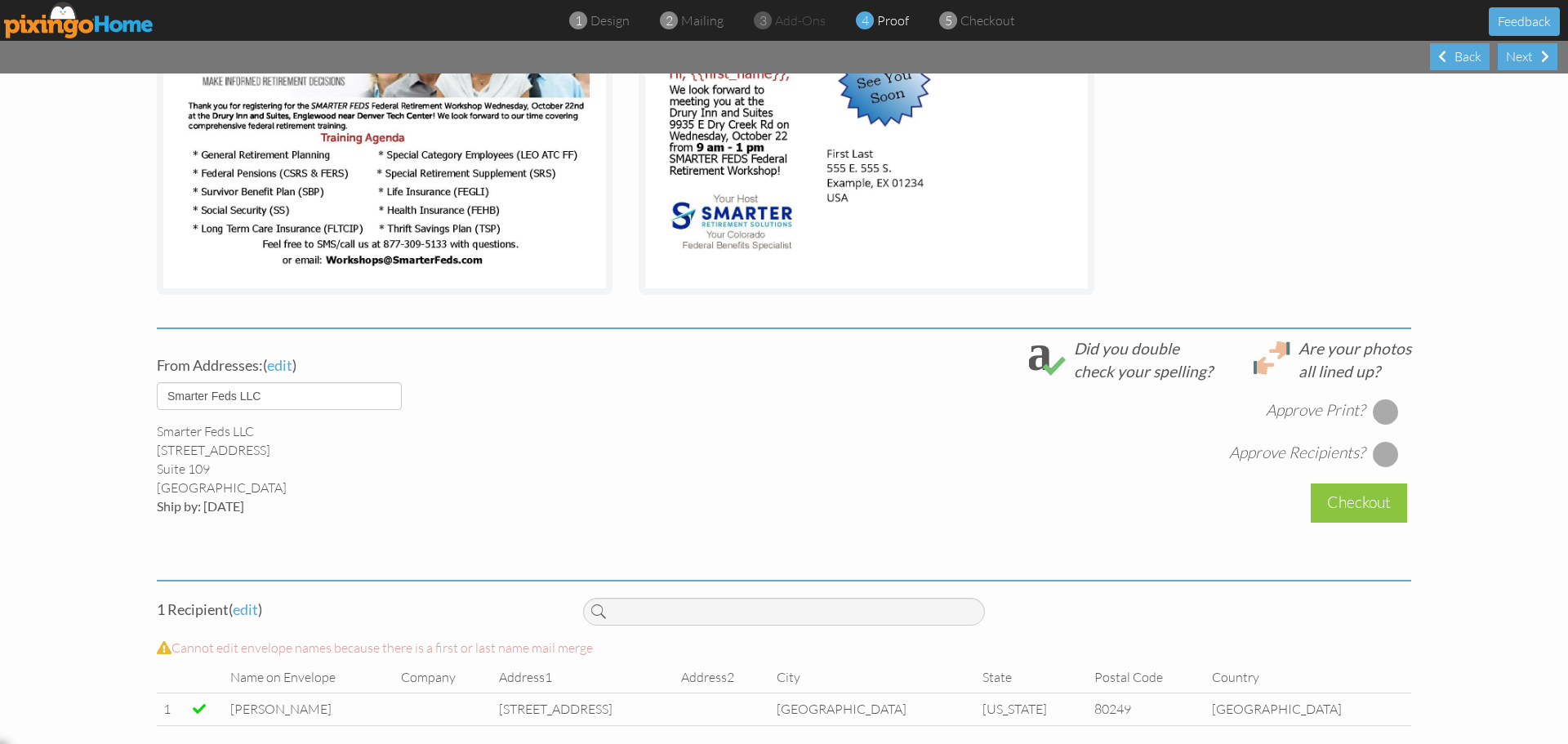
scroll to position [370, 0]
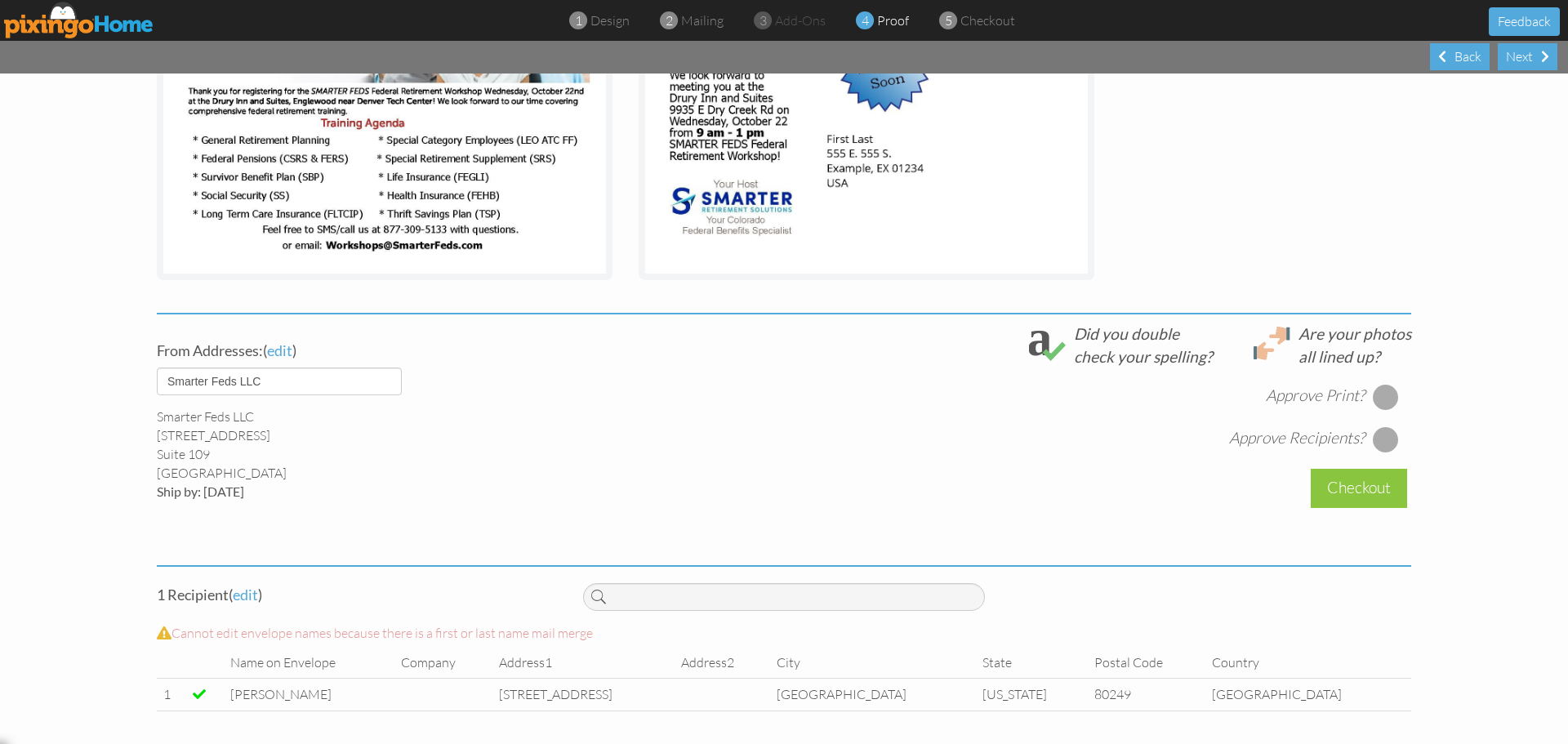
click at [1388, 393] on div at bounding box center [1385, 397] width 26 height 26
click at [1375, 447] on div at bounding box center [1385, 440] width 26 height 26
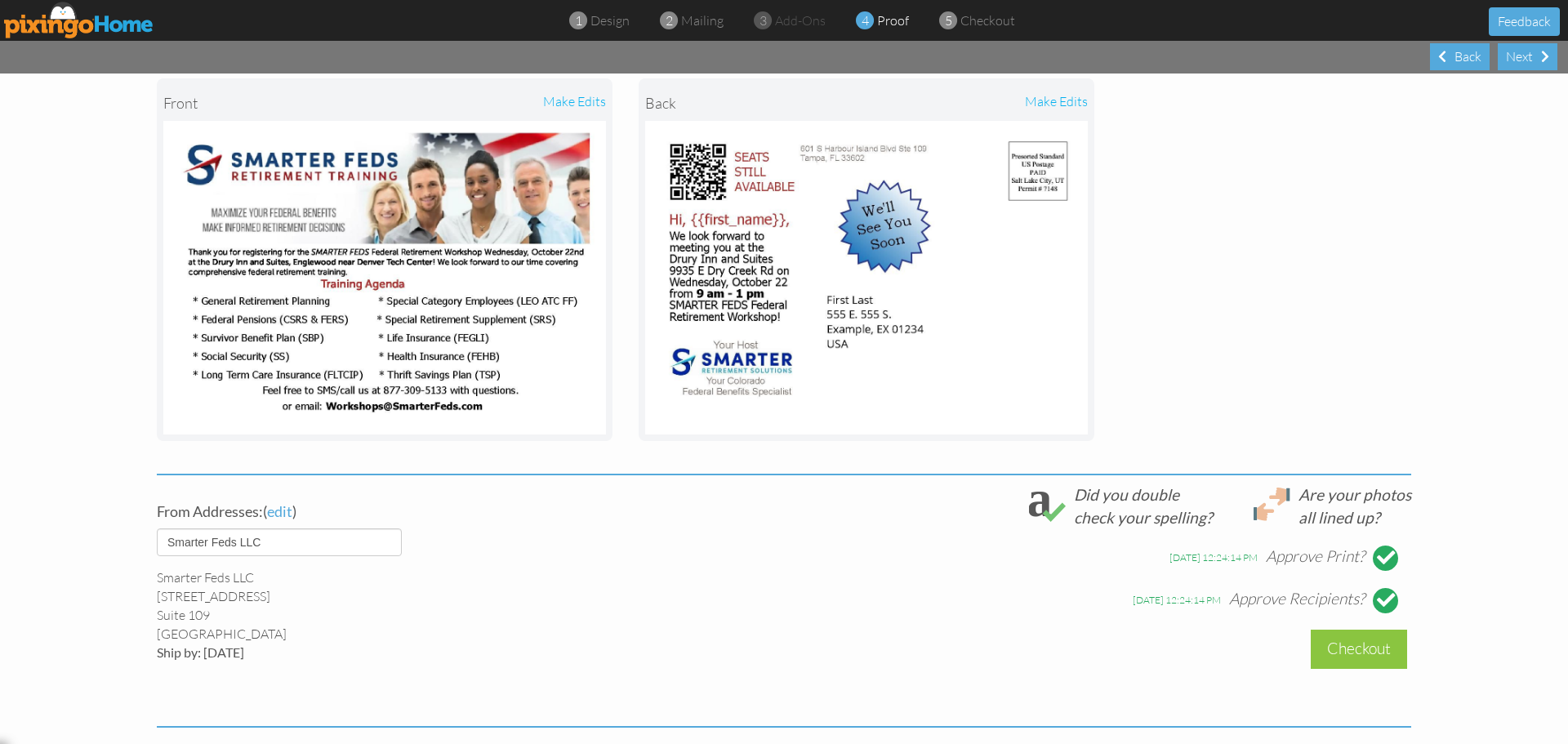
scroll to position [288, 0]
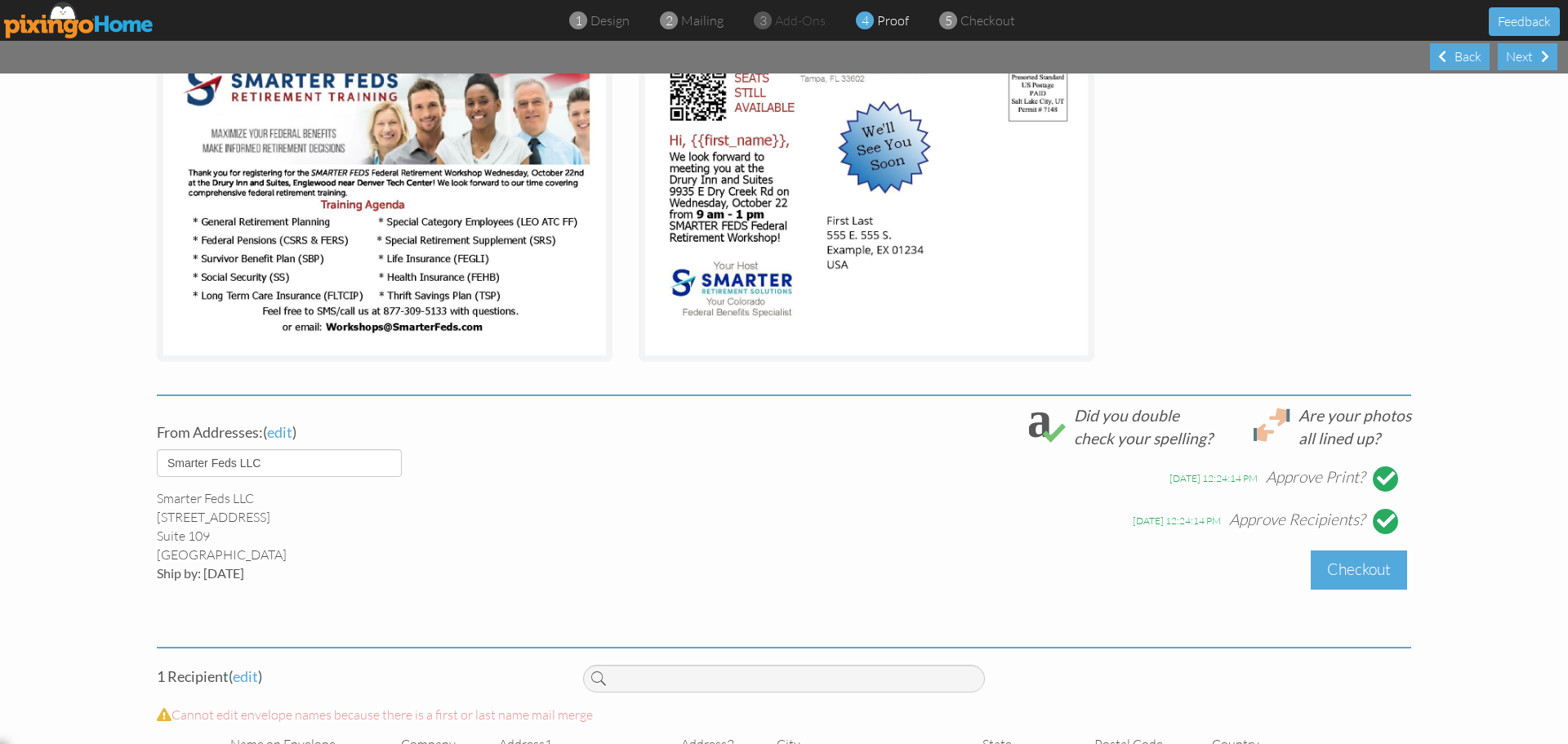
click at [1354, 576] on div "Checkout" at bounding box center [1359, 569] width 96 height 38
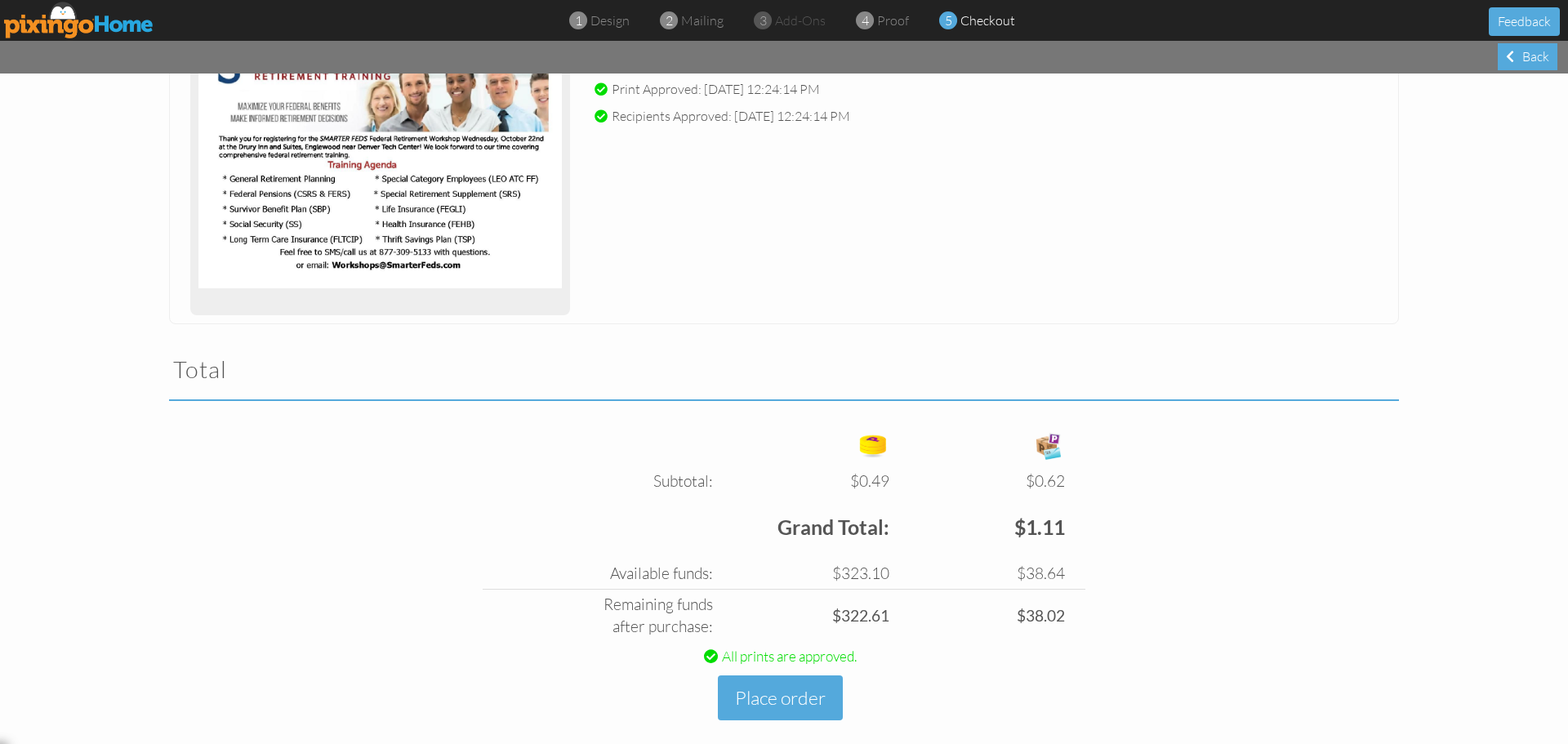
scroll to position [294, 0]
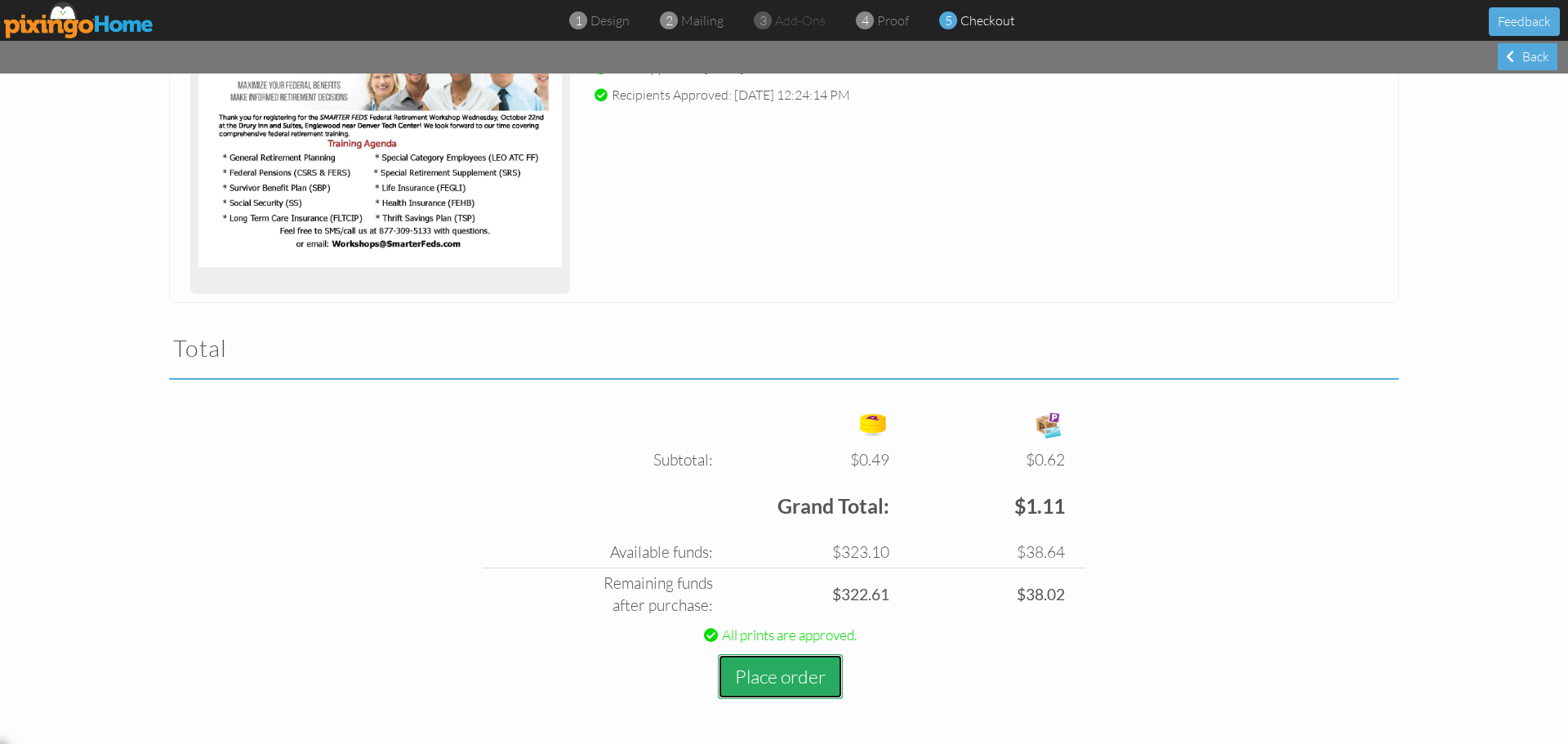
click at [778, 678] on button "Place order" at bounding box center [781, 677] width 125 height 45
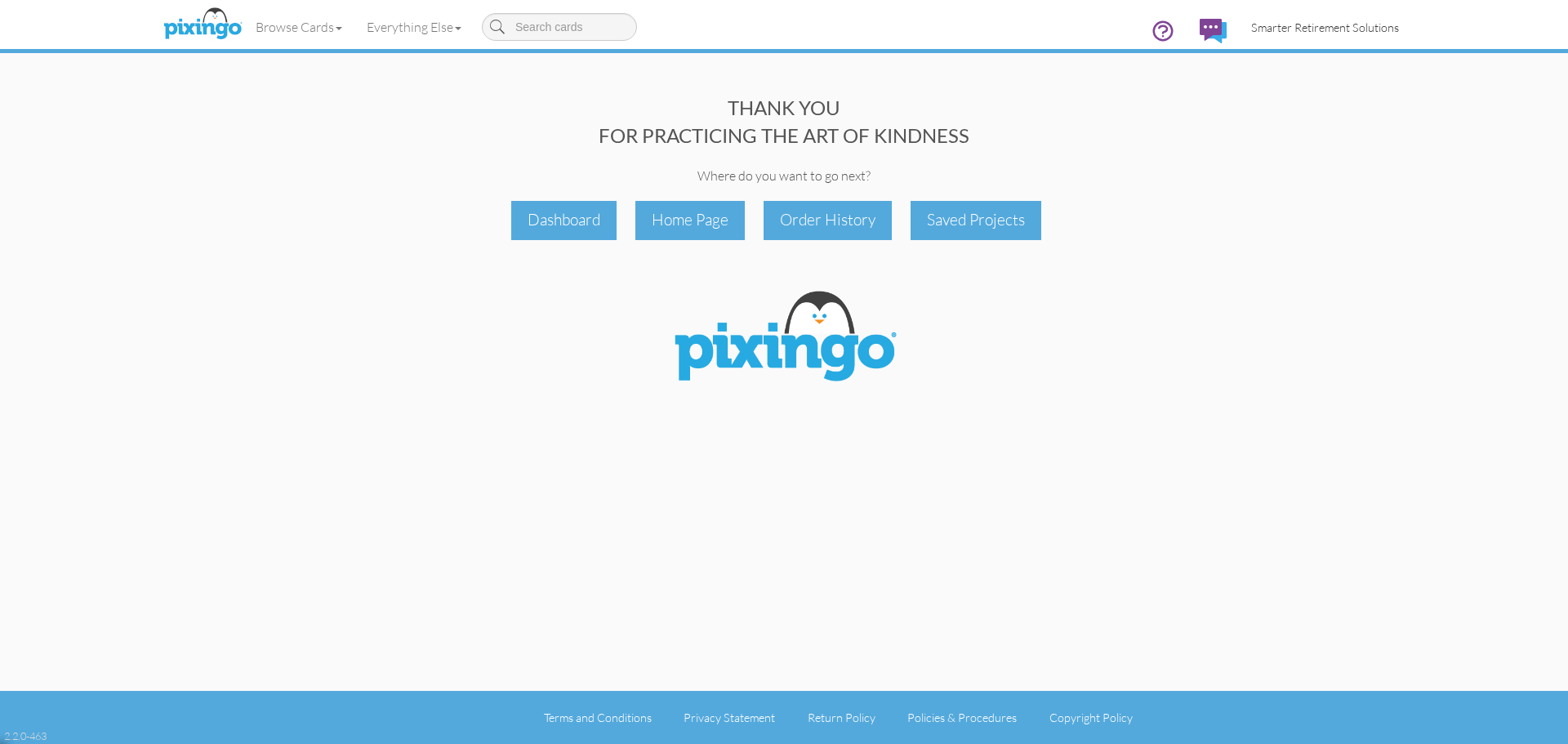
drag, startPoint x: 1338, startPoint y: 35, endPoint x: 1341, endPoint y: 49, distance: 14.3
click at [1338, 35] on link "Smarter Retirement Solutions" at bounding box center [1325, 27] width 172 height 42
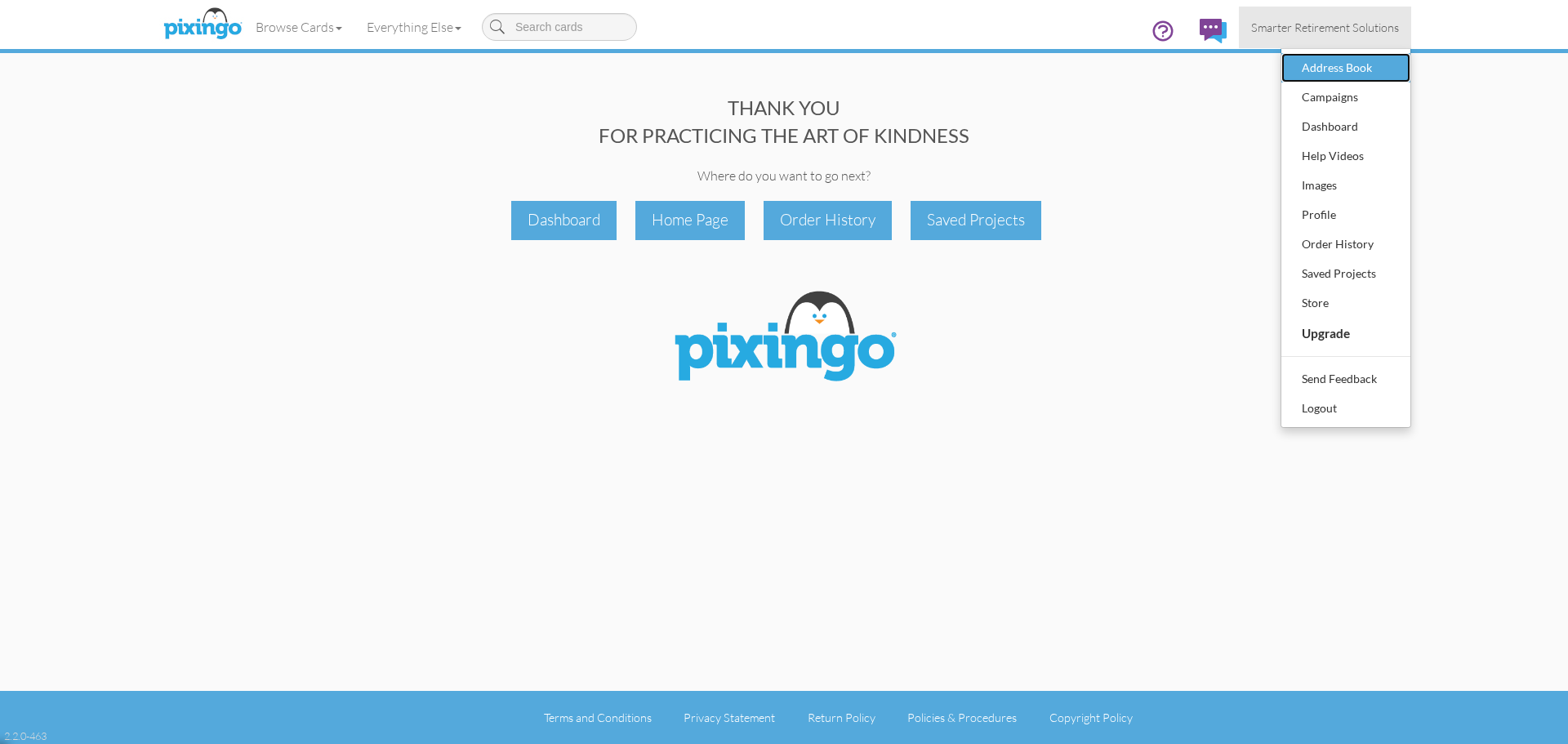
click at [1348, 73] on div "Address Book" at bounding box center [1345, 67] width 96 height 24
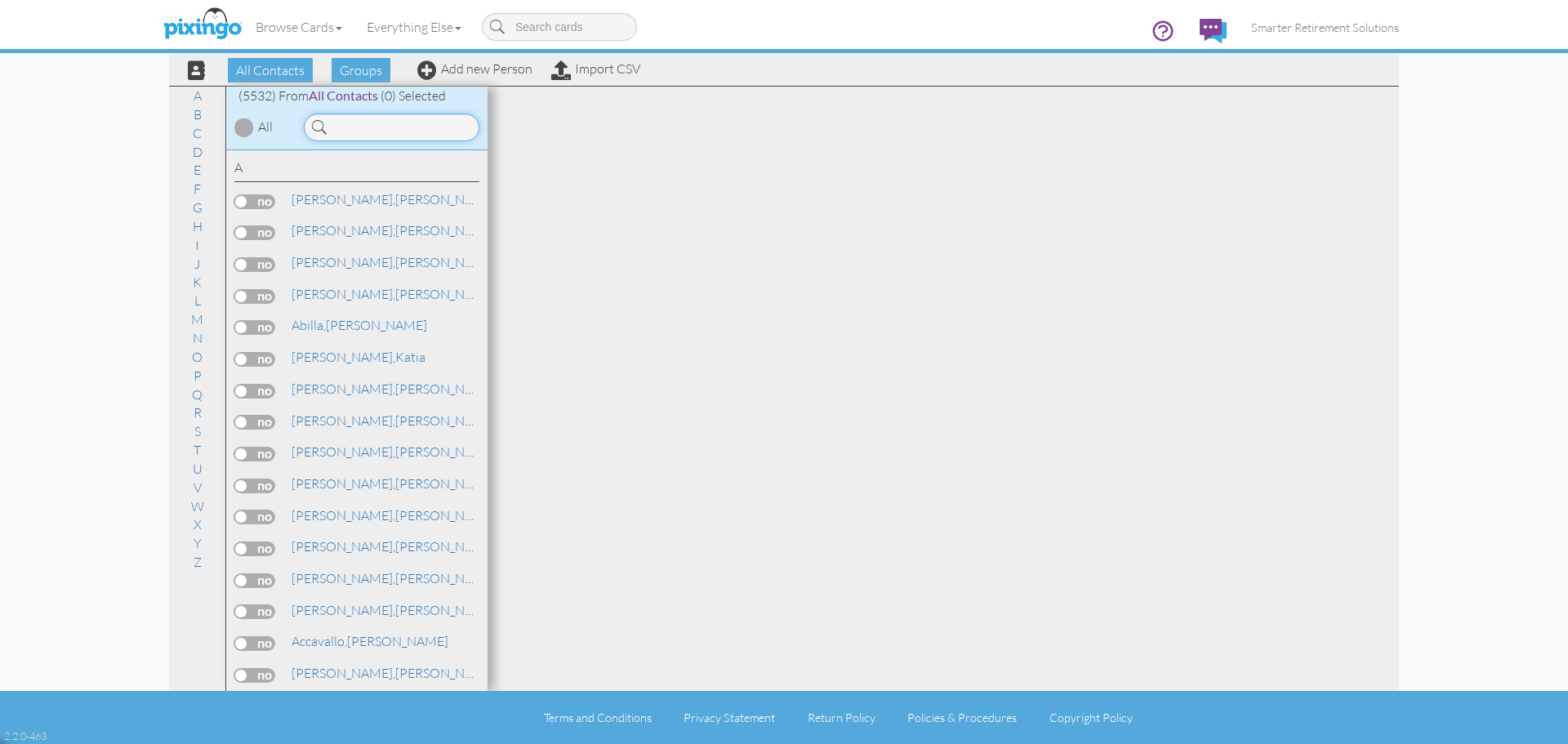
click at [367, 128] on input at bounding box center [392, 127] width 176 height 28
click at [480, 64] on div "Browse Cards Business Accounting Automotive Chiropractor Customer Dental Financ…" at bounding box center [784, 32] width 1230 height 64
click at [493, 68] on link "Add new Person" at bounding box center [474, 68] width 115 height 17
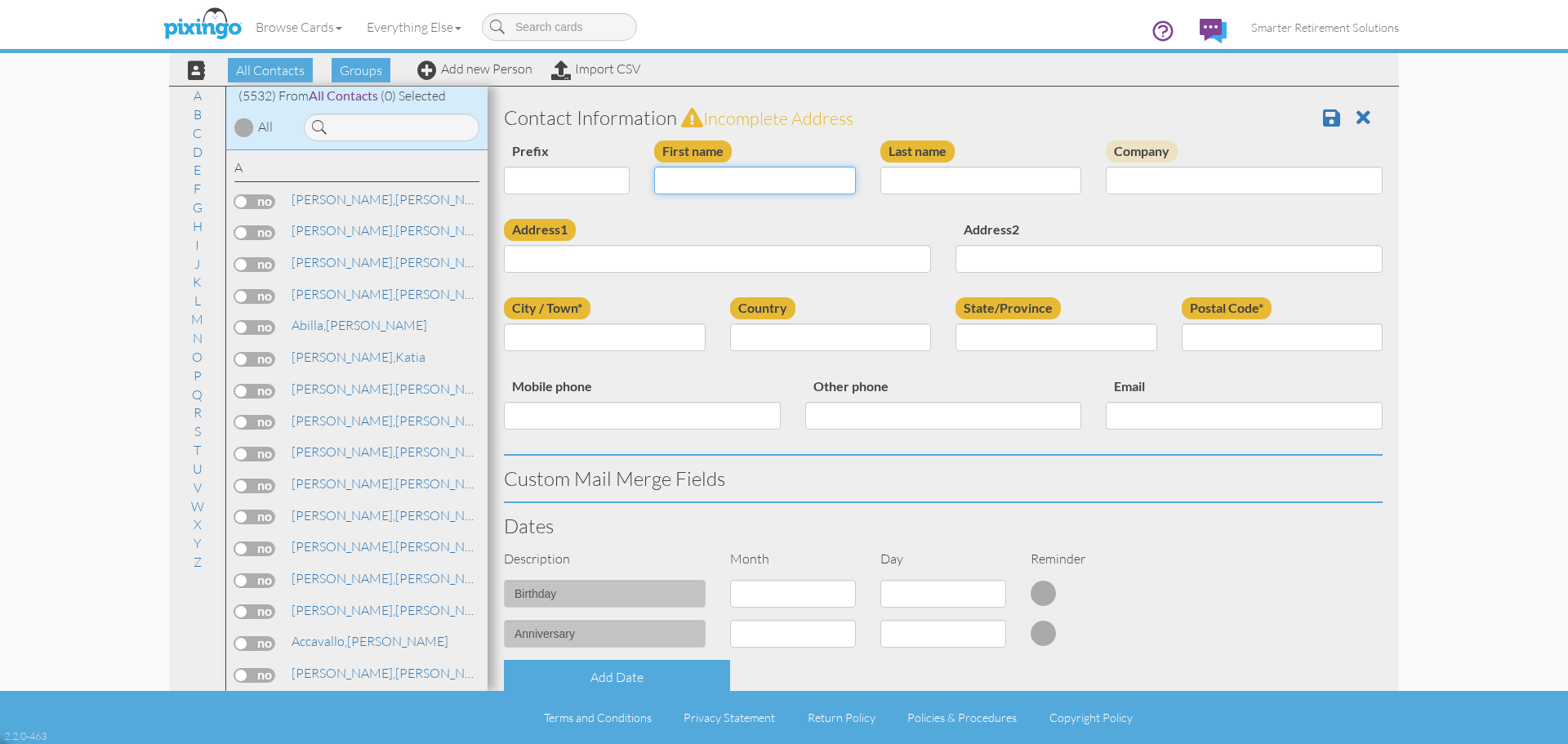
click at [722, 182] on input "First name" at bounding box center [755, 180] width 202 height 28
type input "[PERSON_NAME]"
paste input "Miguel Alvarado alvarmq@gmail.com 19159260273 Tuesday, October 21st 1 2025-10-0…"
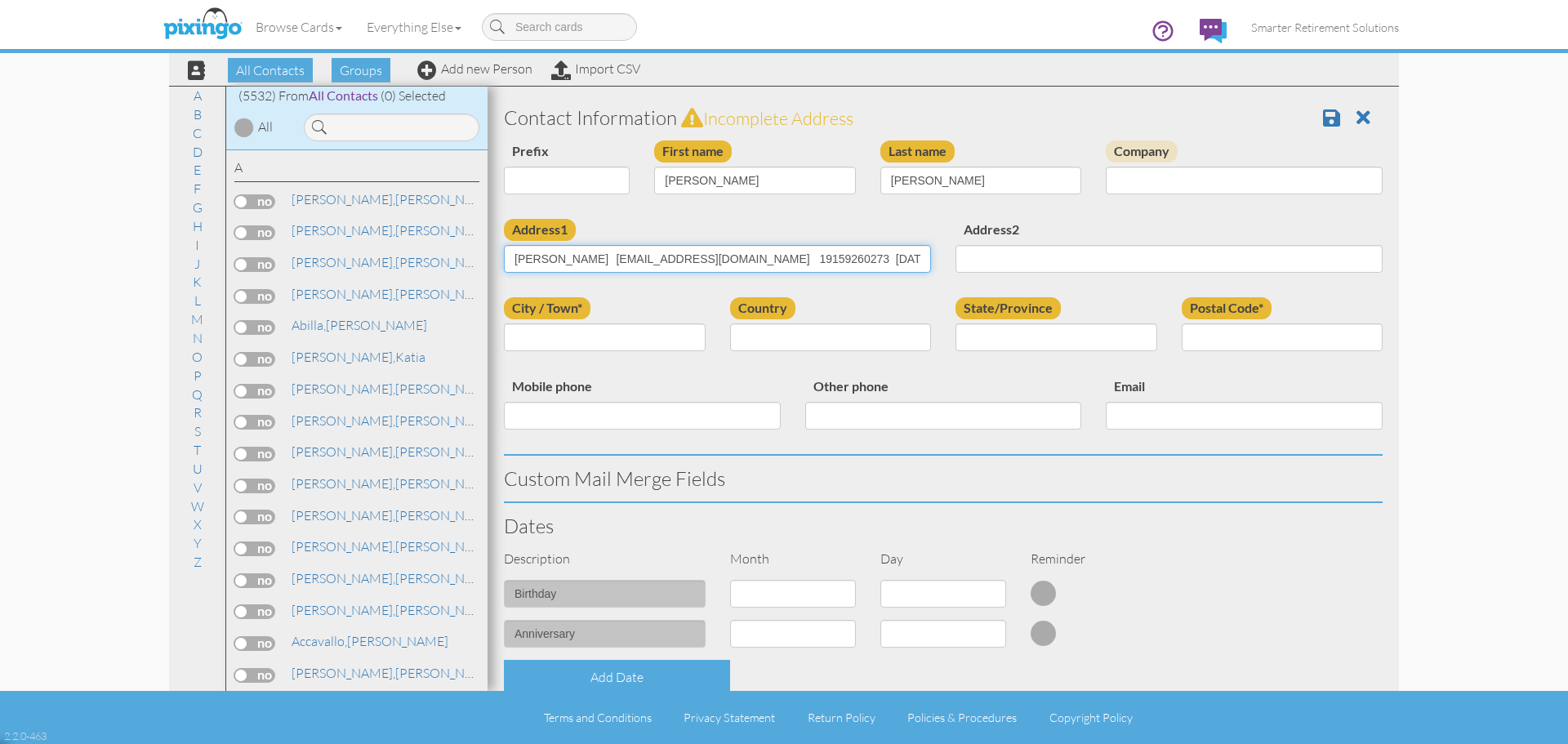
scroll to position [0, 1245]
type input "Miguel Alvarado alvarmq@gmail.com 19159260273 Tuesday, October 21st 1 2025-10-0…"
click at [654, 256] on input "Miguel Alvarado alvarmq@gmail.com 19159260273 Tuesday, October 21st 1 2025-10-0…" at bounding box center [716, 259] width 427 height 28
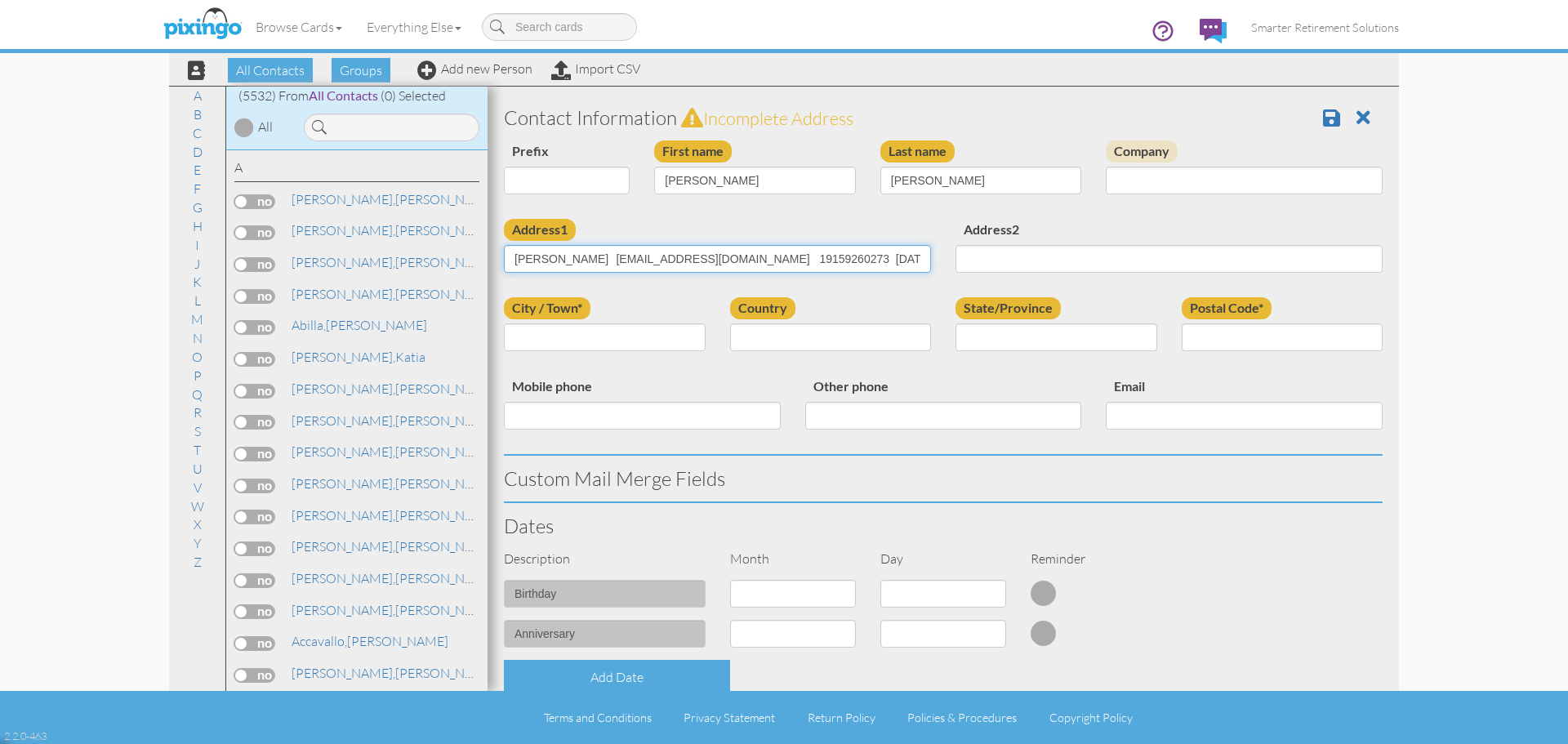
click at [654, 256] on input "Miguel Alvarado alvarmq@gmail.com 19159260273 Tuesday, October 21st 1 2025-10-0…" at bounding box center [716, 259] width 427 height 28
paste input "9457 Fence Post Ct Fountain, Colorado 80817 United States"
type input "9457 Fence Post Ct Fountain, Colorado 80817 United States"
type input "Fountain"
select select "object:42074"
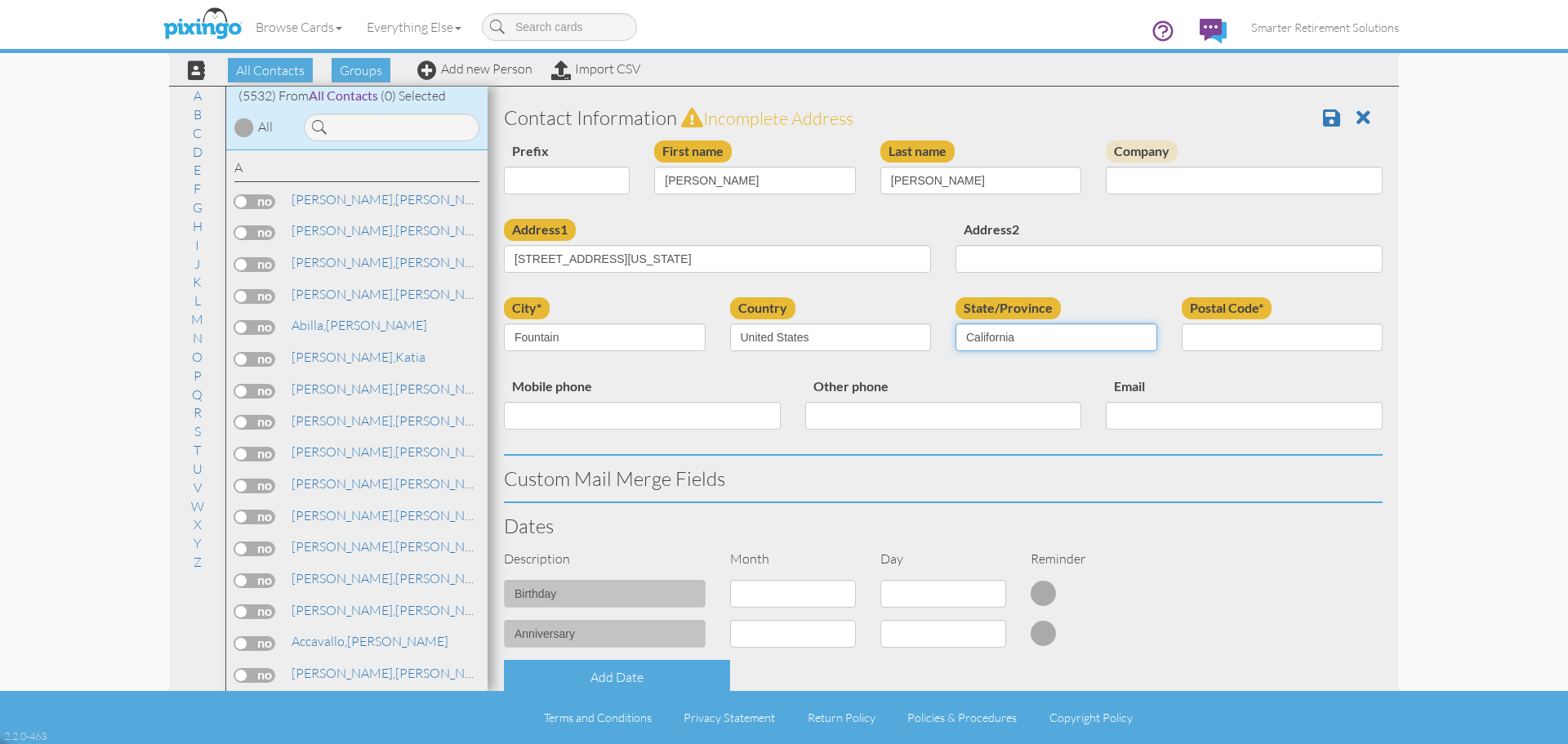
select select "object:42328"
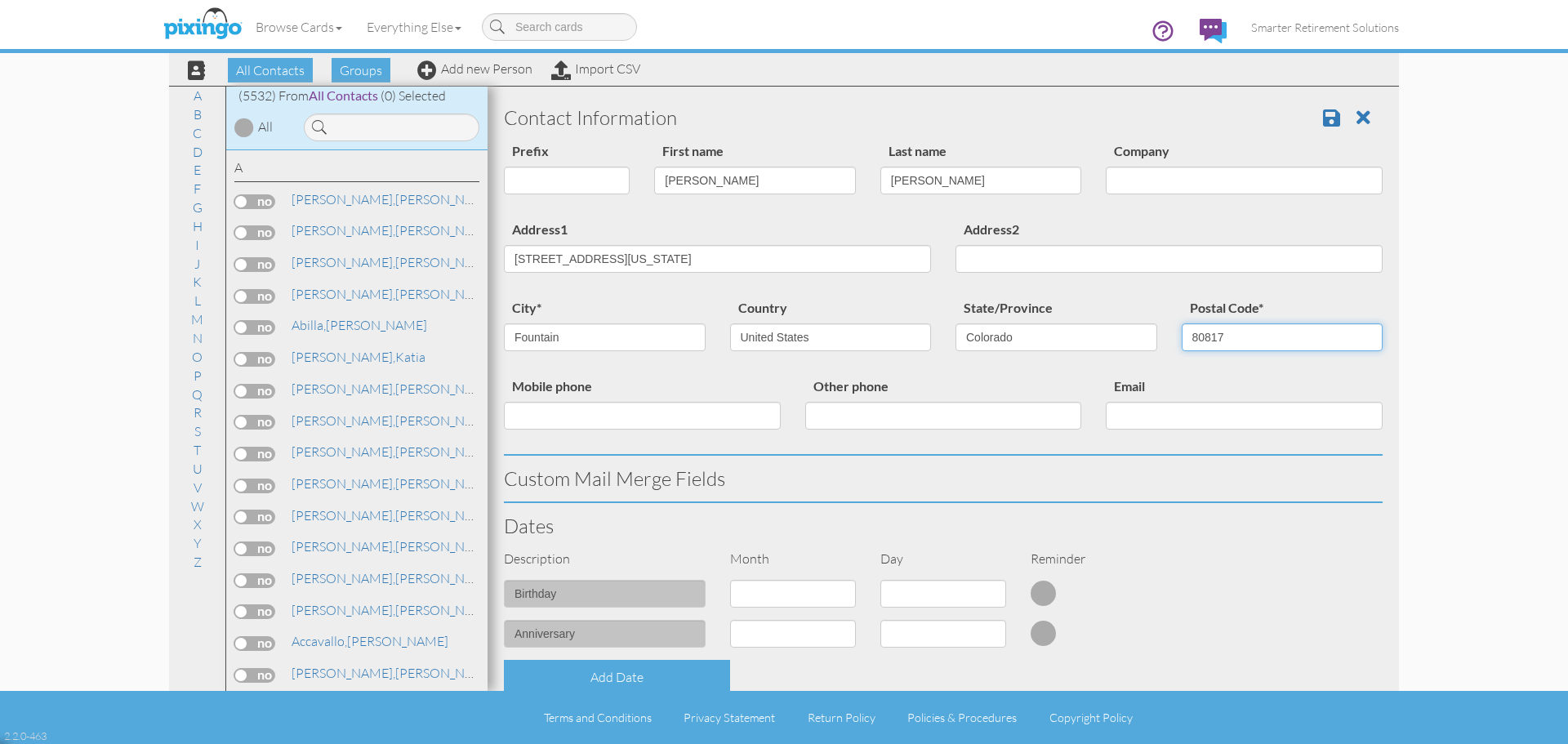
type input "80817"
drag, startPoint x: 616, startPoint y: 257, endPoint x: 1101, endPoint y: 280, distance: 485.5
click at [1101, 280] on div "Address1 9457 Fence Post Ct Fountain, Colorado 80817 United States Address2" at bounding box center [943, 258] width 903 height 79
type input "9457 Fence Post Ct"
click at [778, 229] on div "Address1 9457 Fence Post Ct" at bounding box center [717, 252] width 452 height 66
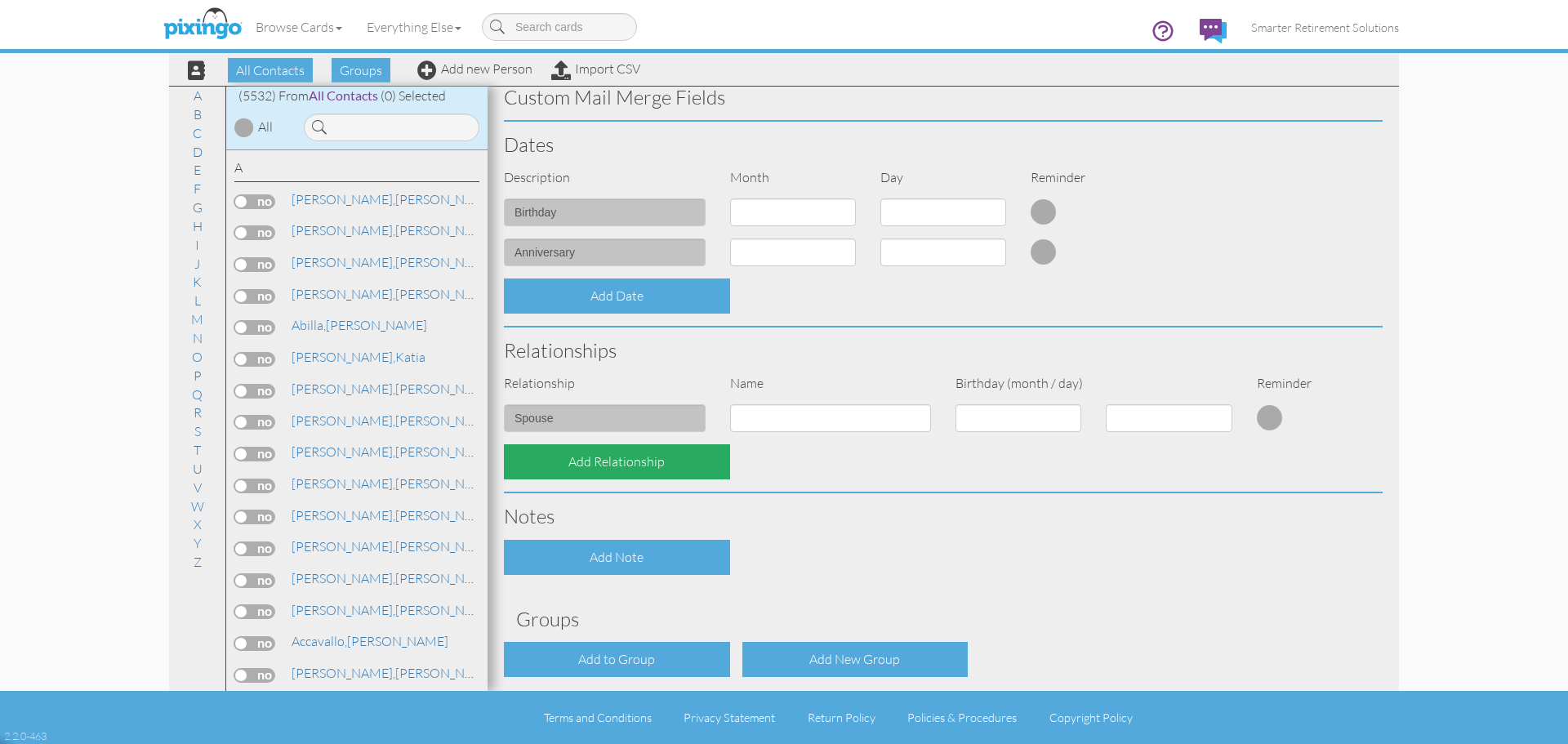
scroll to position [408, 0]
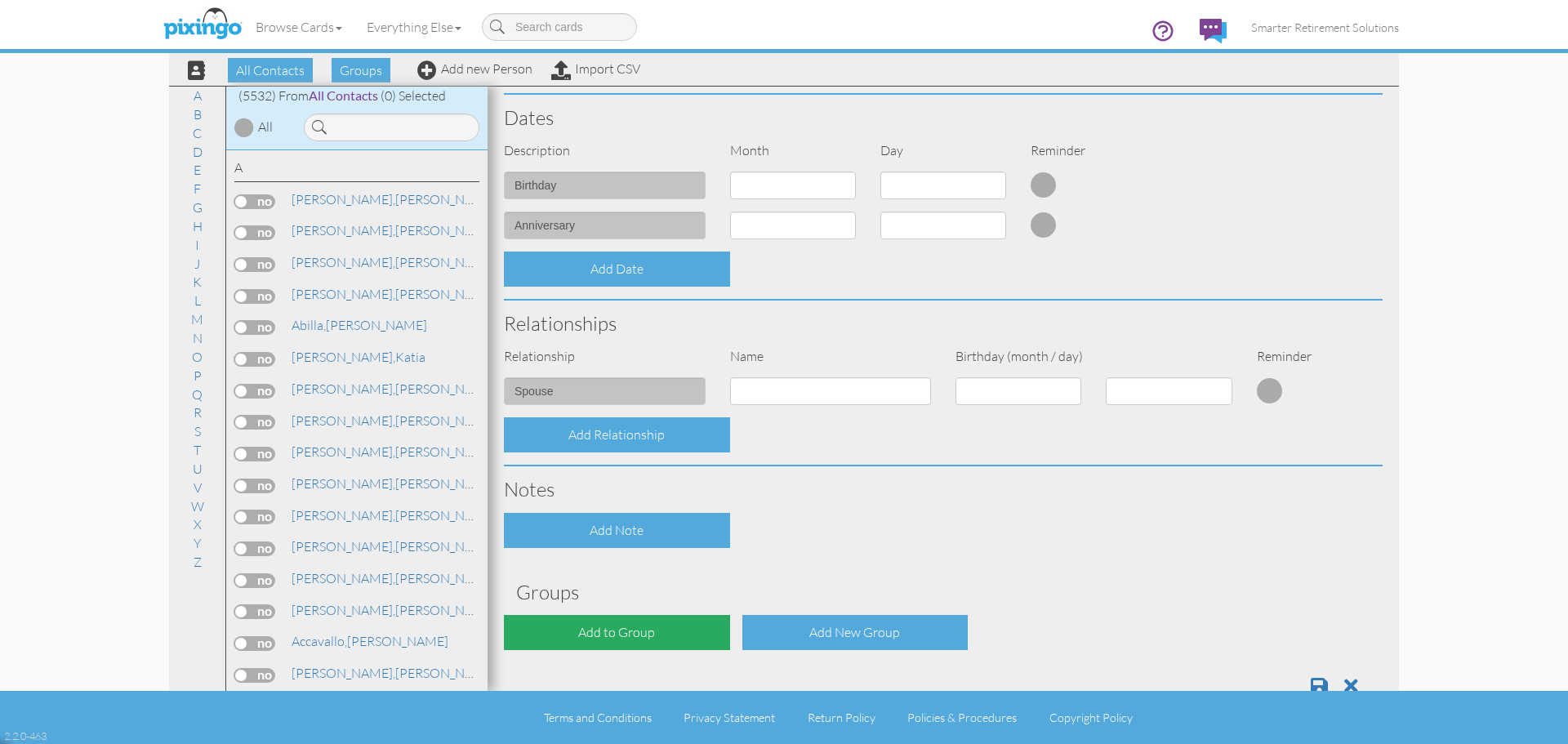
click at [665, 630] on div "Add to Group" at bounding box center [616, 633] width 226 height 35
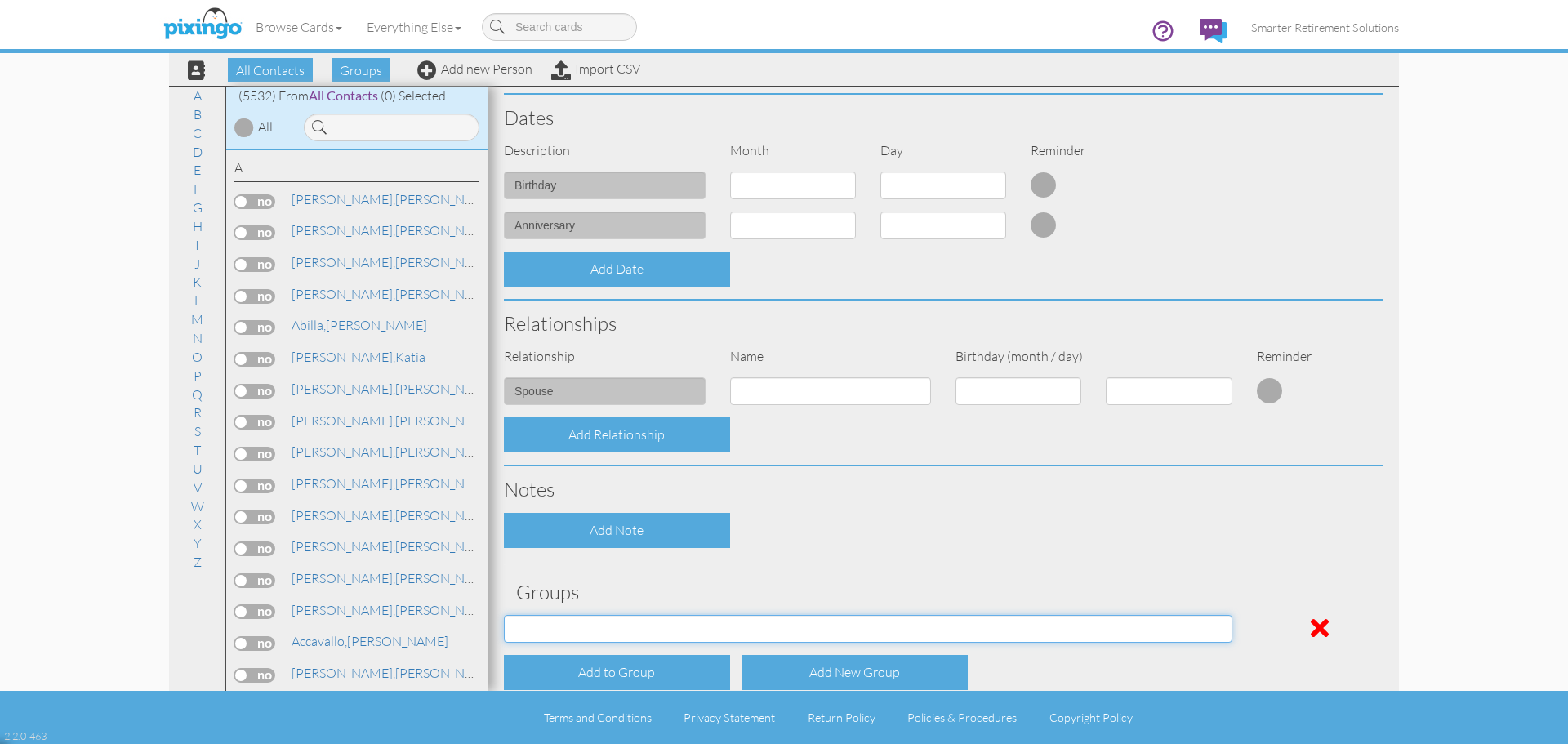
click at [637, 631] on select "04/22/2025 SMARTER FEDS OSD DMEA California 06/25/2025 BOP Onsite 08/12 Puerto …" at bounding box center [867, 629] width 728 height 28
select select "object:42444"
click at [504, 616] on select "04/22/2025 SMARTER FEDS OSD DMEA California 06/25/2025 BOP Onsite 08/12 Puerto …" at bounding box center [867, 629] width 728 height 28
click at [949, 527] on div "Add Note" at bounding box center [943, 531] width 903 height 35
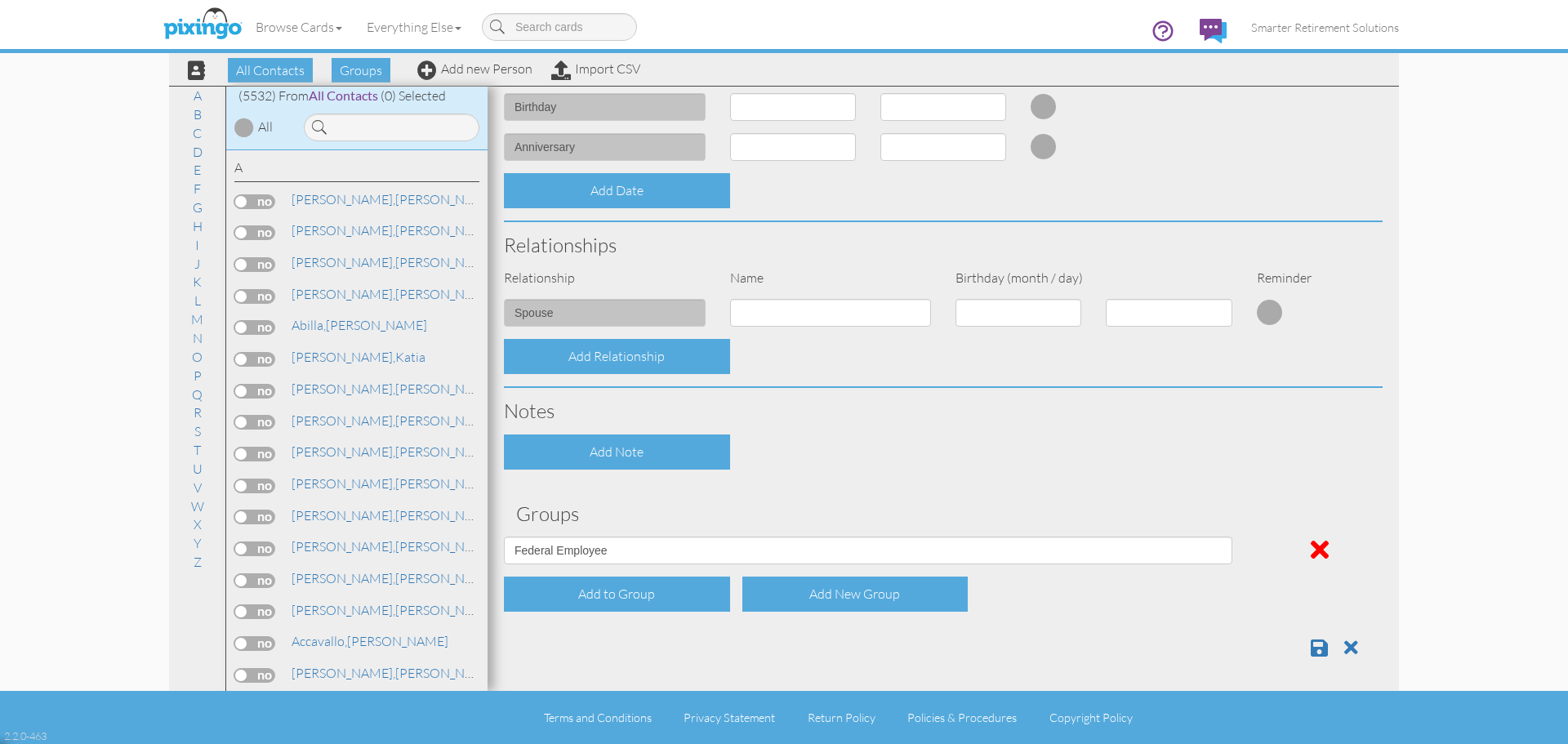
scroll to position [491, 0]
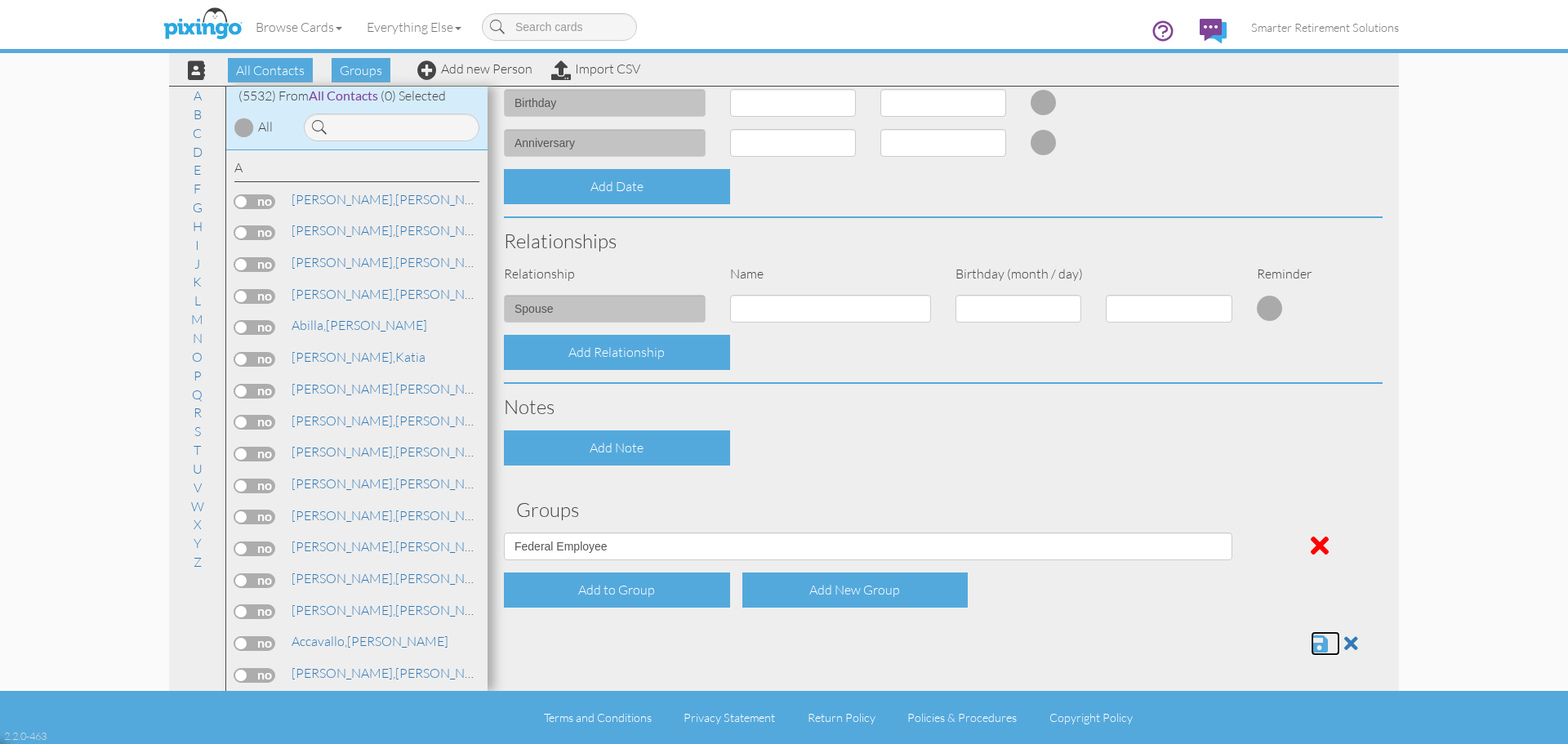
click at [1311, 646] on span at bounding box center [1320, 644] width 17 height 19
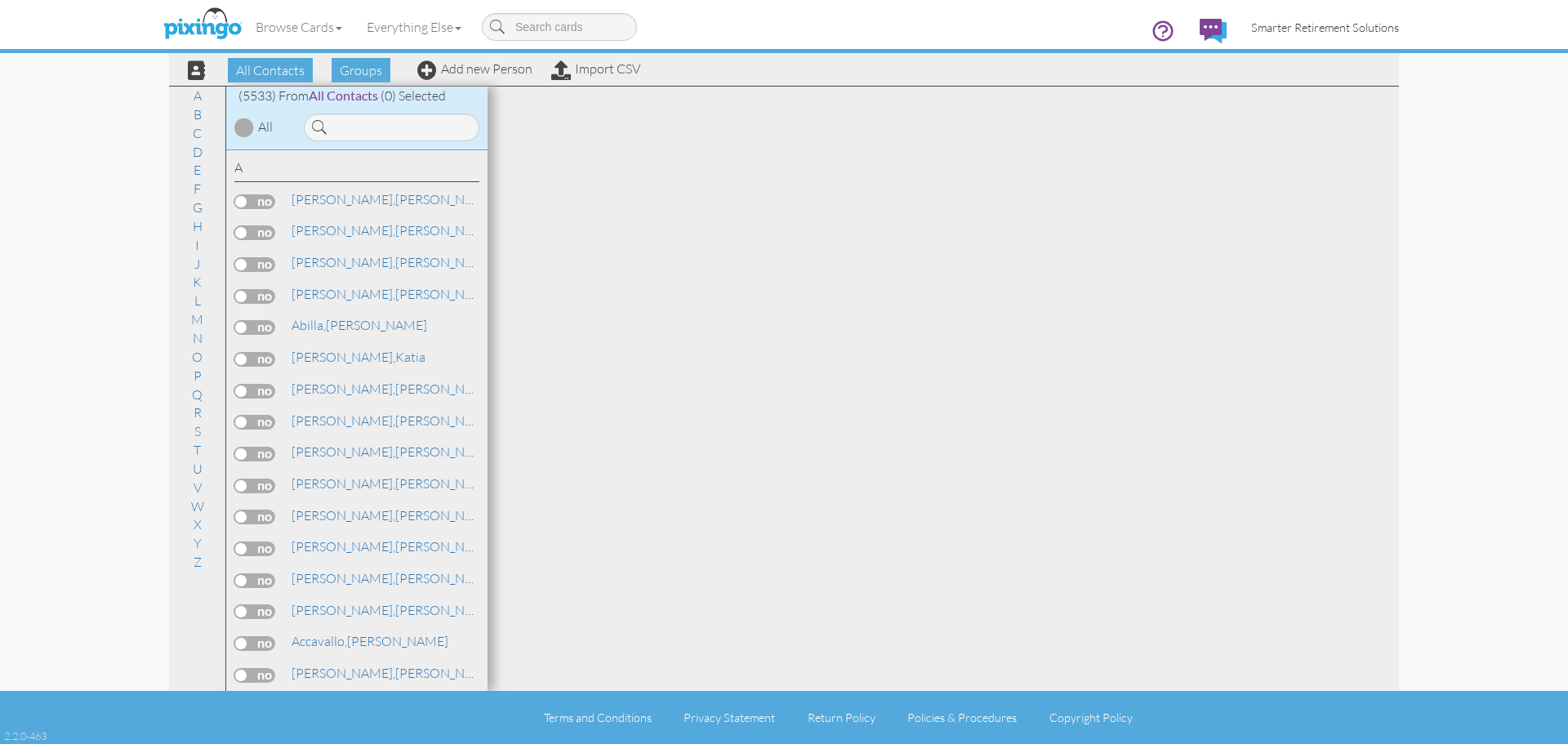
click at [1356, 25] on span "Smarter Retirement Solutions" at bounding box center [1325, 27] width 148 height 14
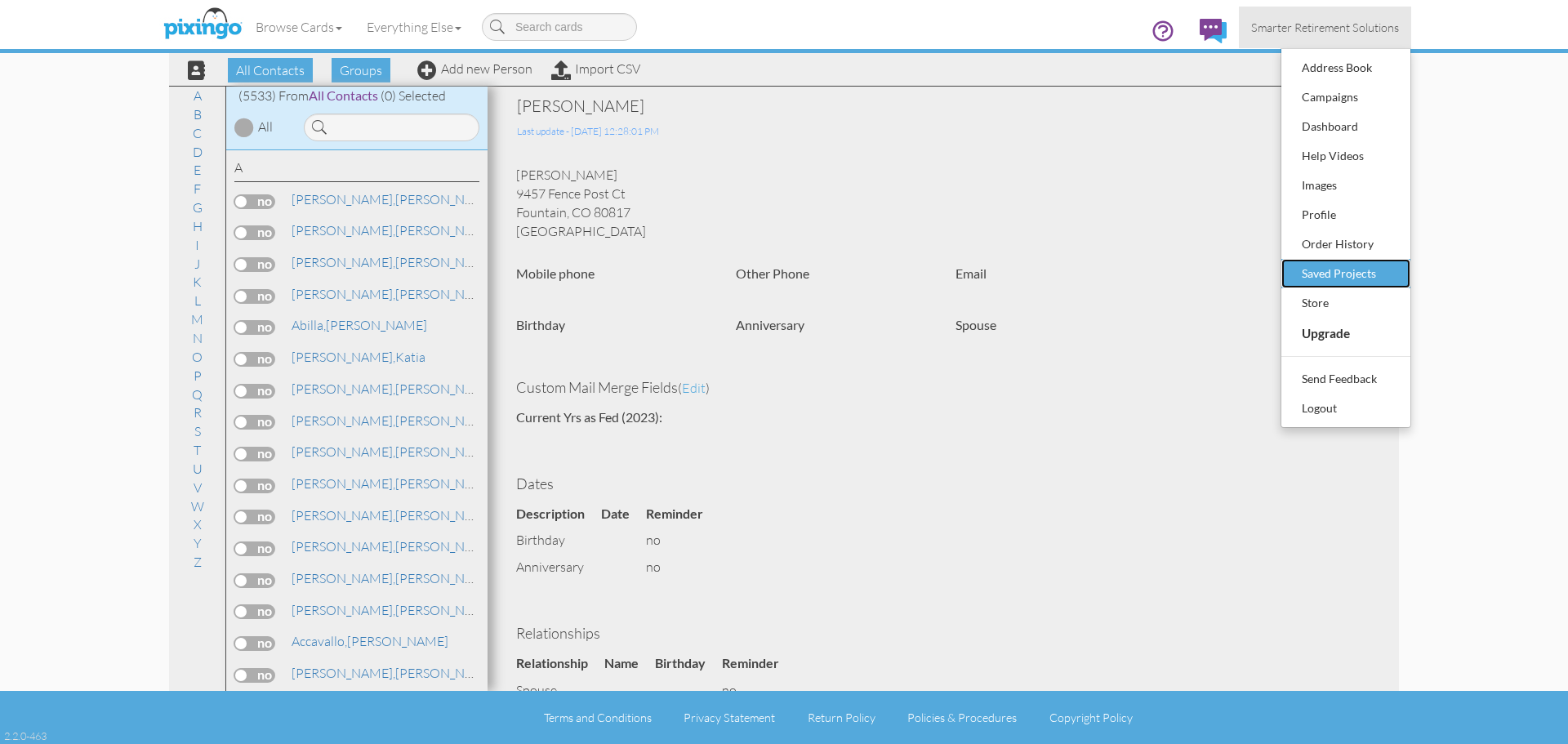
click at [1332, 268] on div "Saved Projects" at bounding box center [1345, 273] width 96 height 24
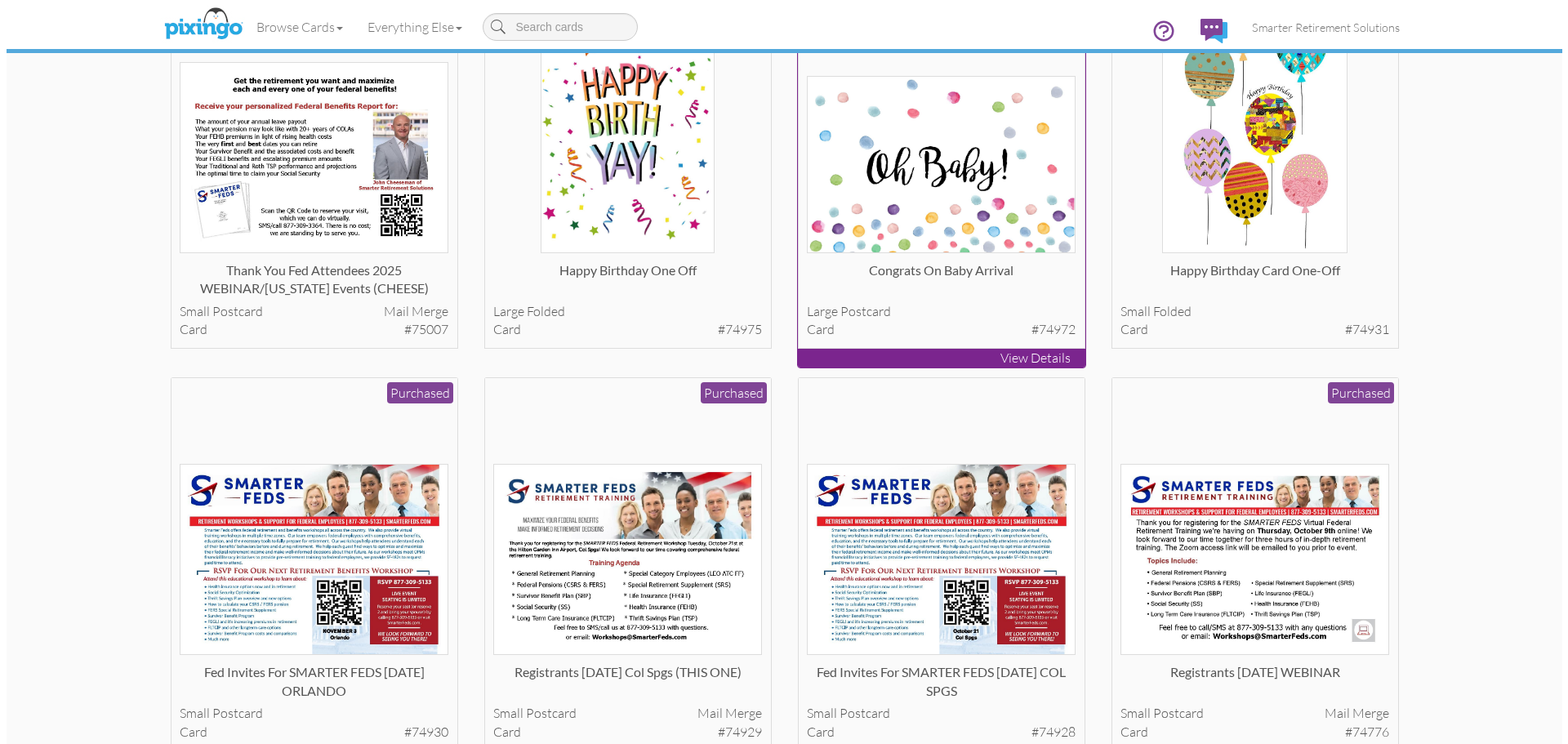
scroll to position [735, 0]
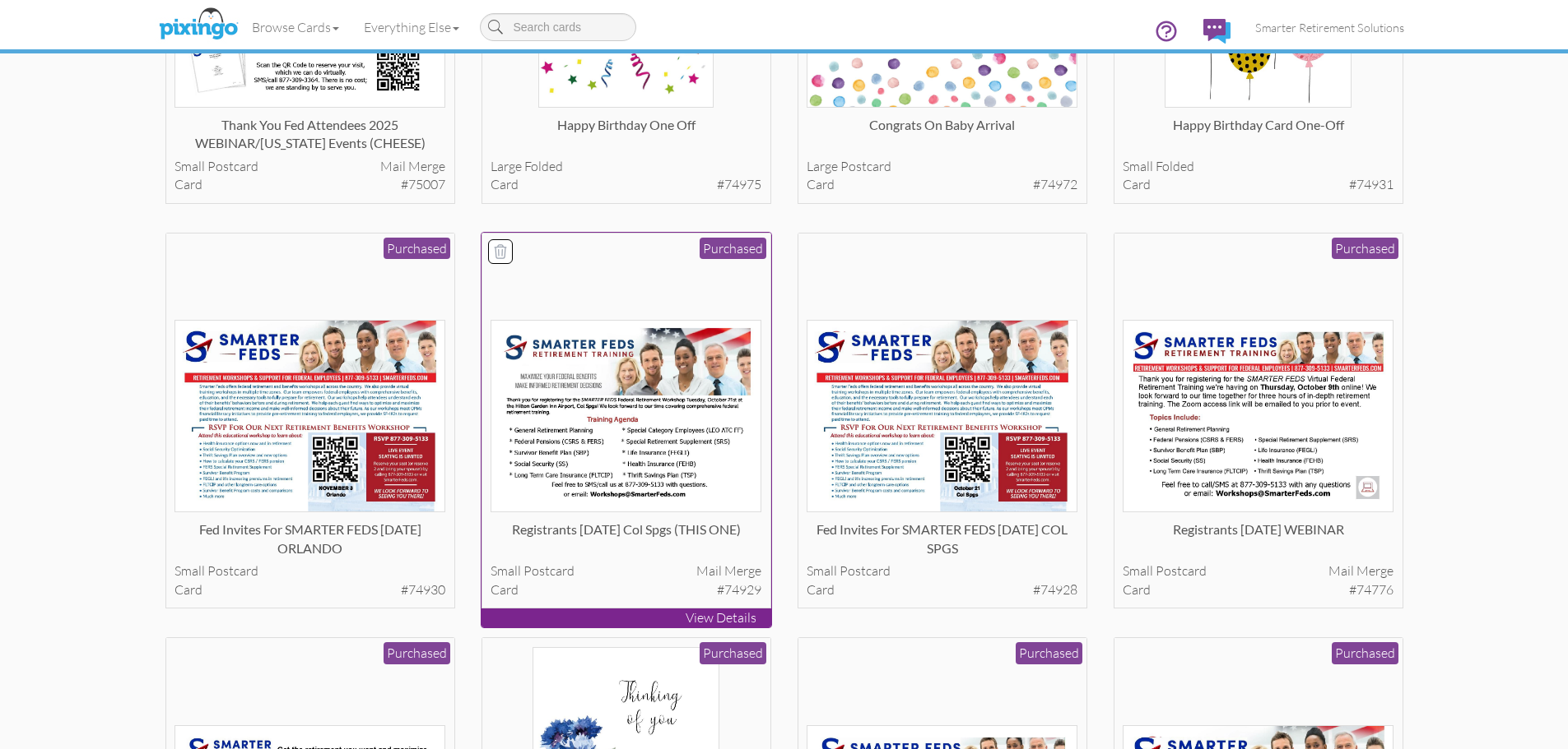
click at [639, 418] on img at bounding box center [626, 416] width 270 height 193
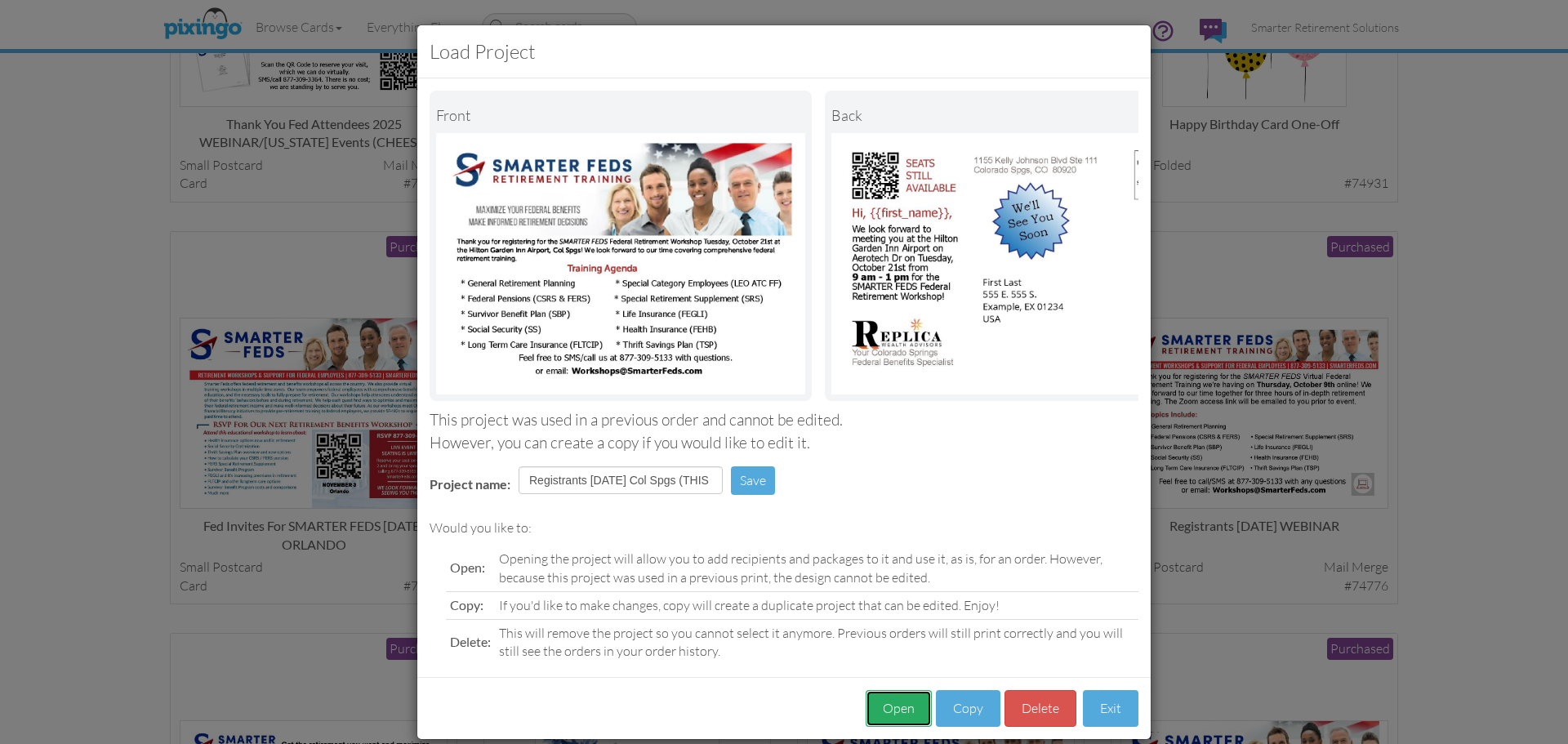
click at [897, 726] on button "Open" at bounding box center [899, 709] width 66 height 37
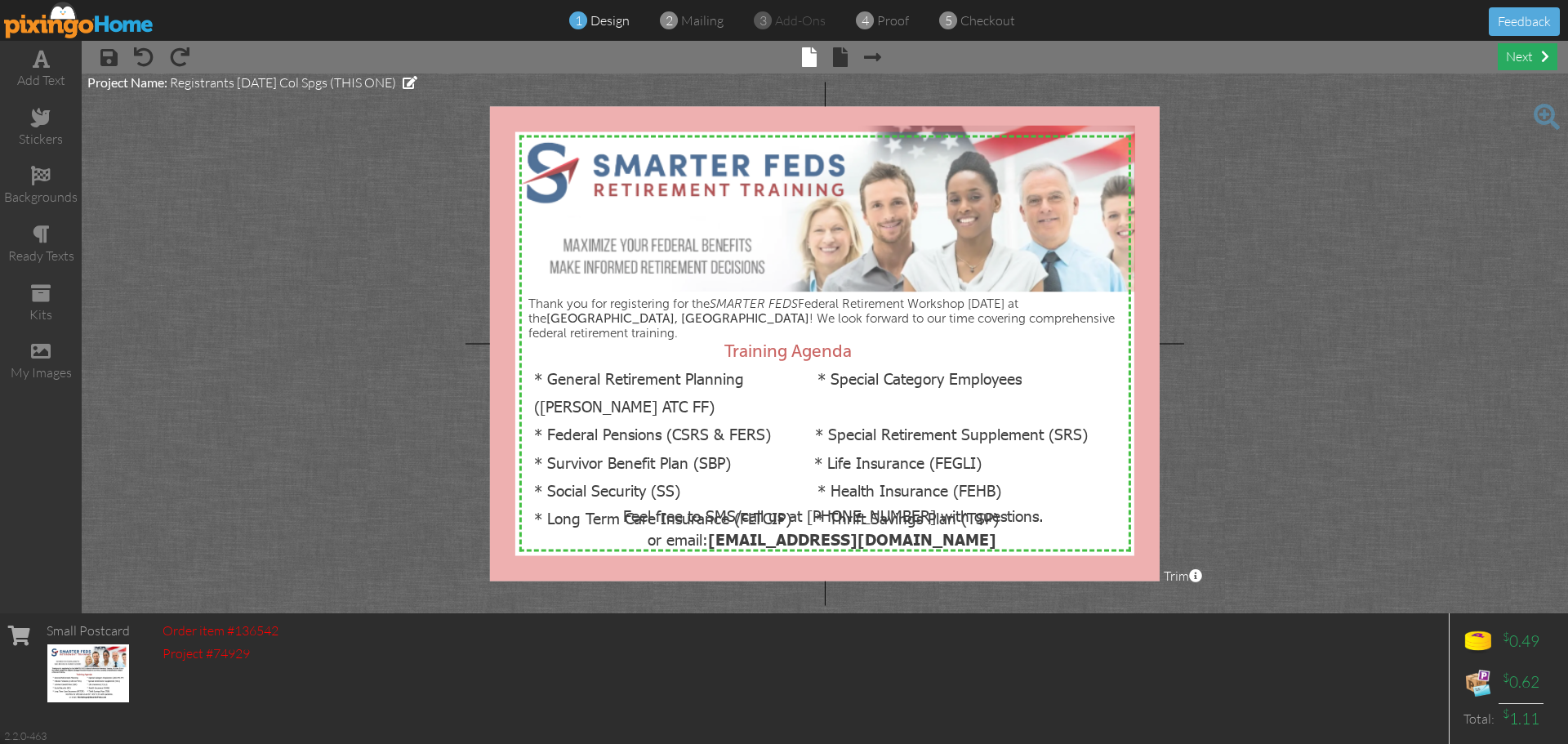
click at [1521, 54] on div "next" at bounding box center [1527, 57] width 59 height 27
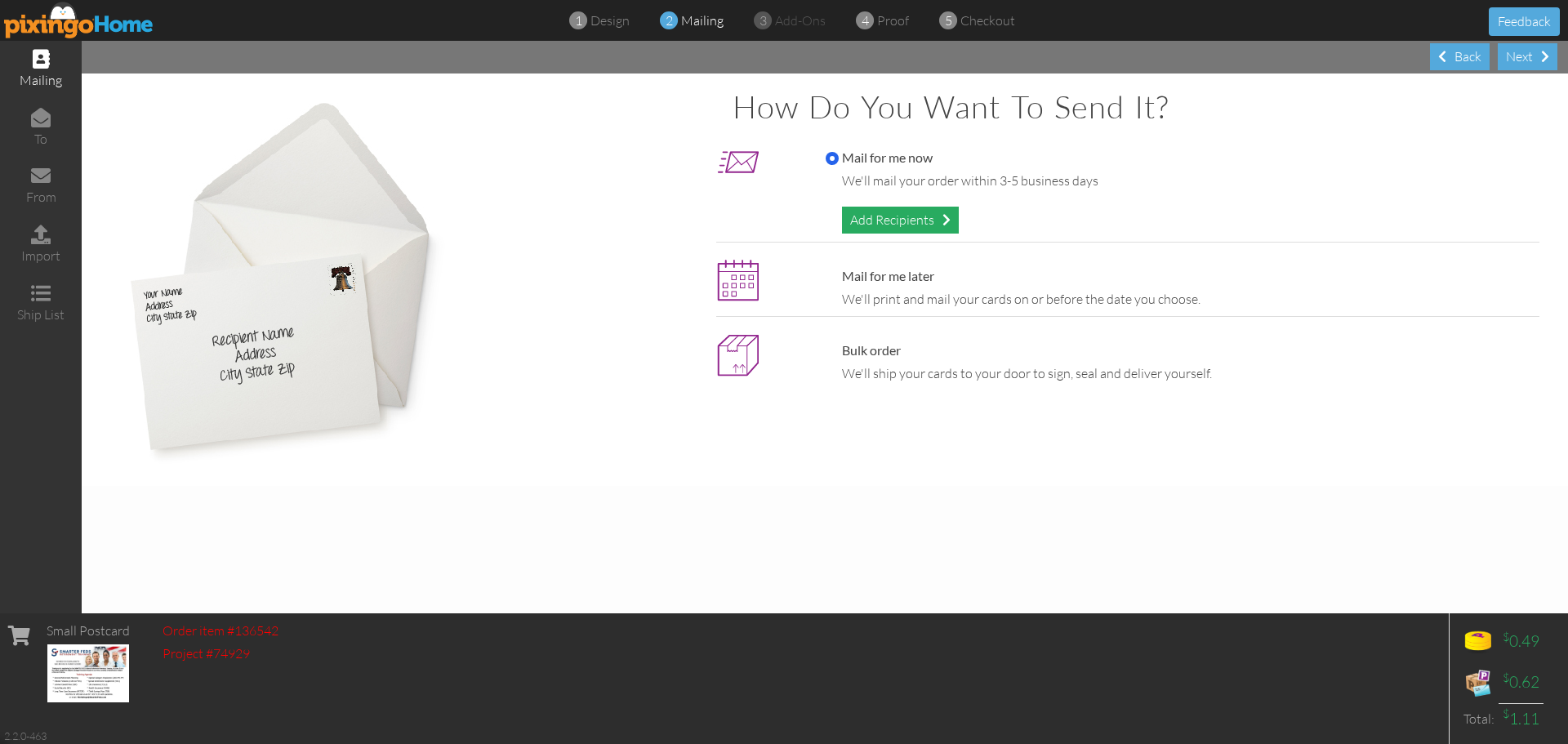
click at [891, 207] on div "Add Recipients" at bounding box center [900, 221] width 117 height 27
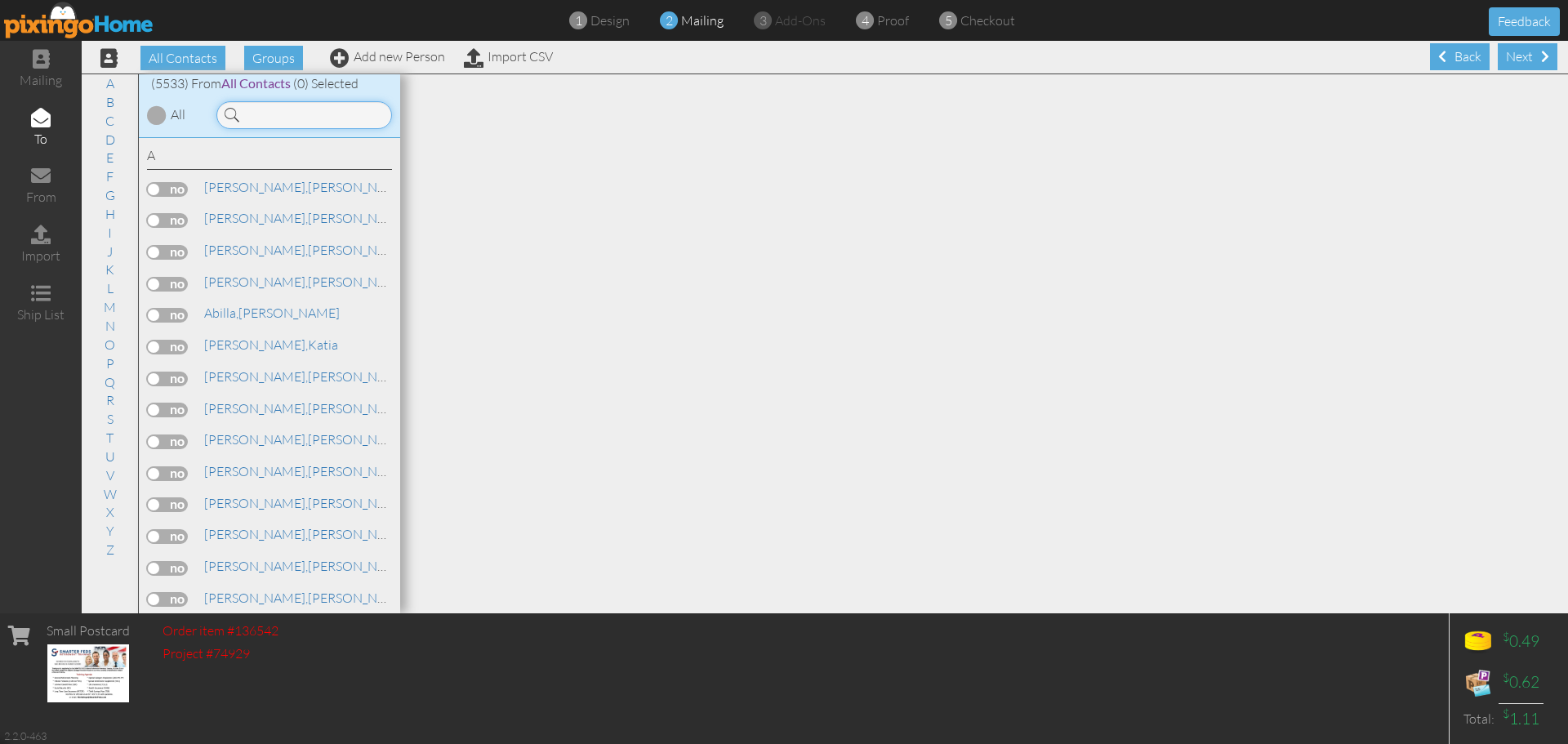
click at [335, 121] on input at bounding box center [304, 115] width 176 height 28
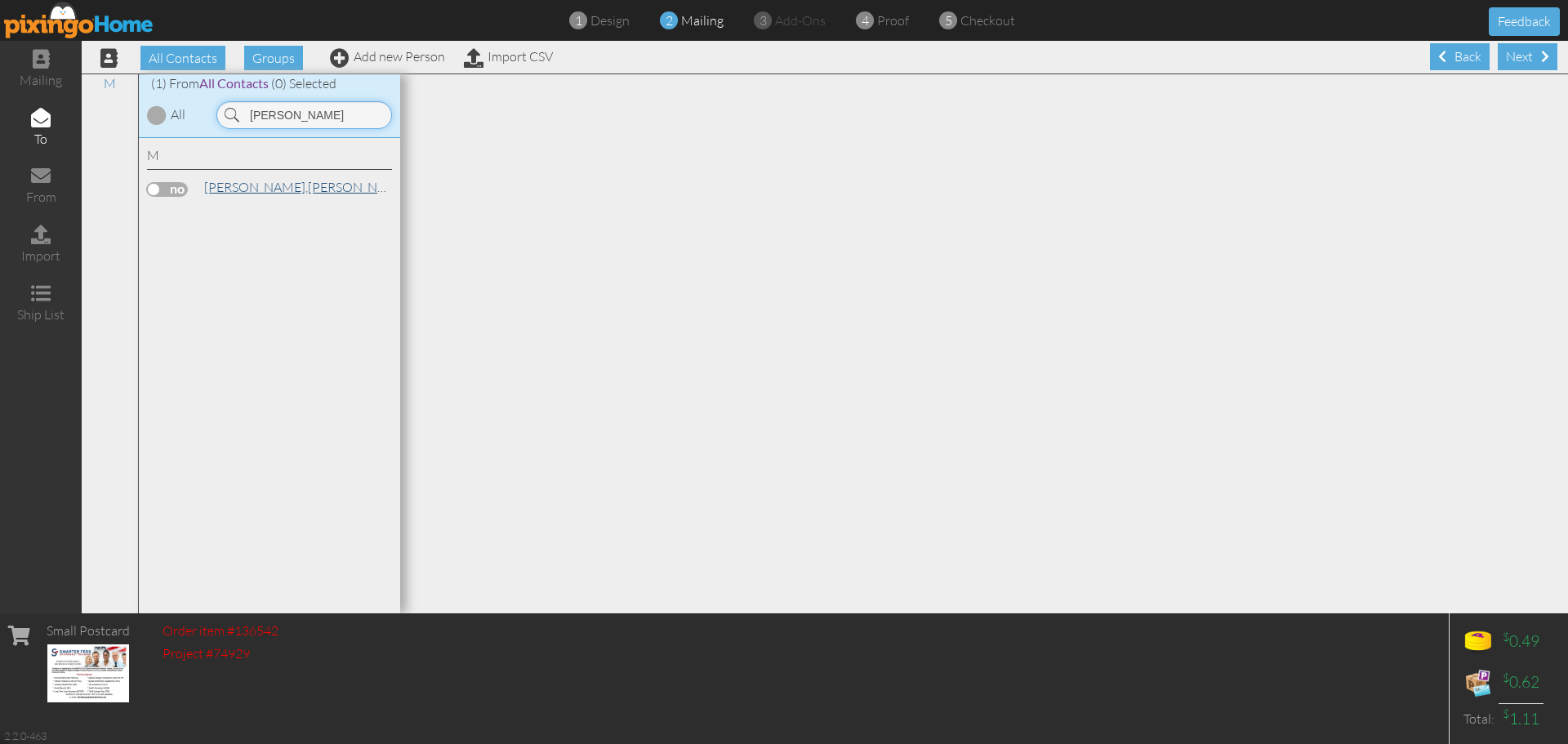
type input "[PERSON_NAME]"
click at [272, 191] on link "[PERSON_NAME]" at bounding box center [306, 187] width 208 height 19
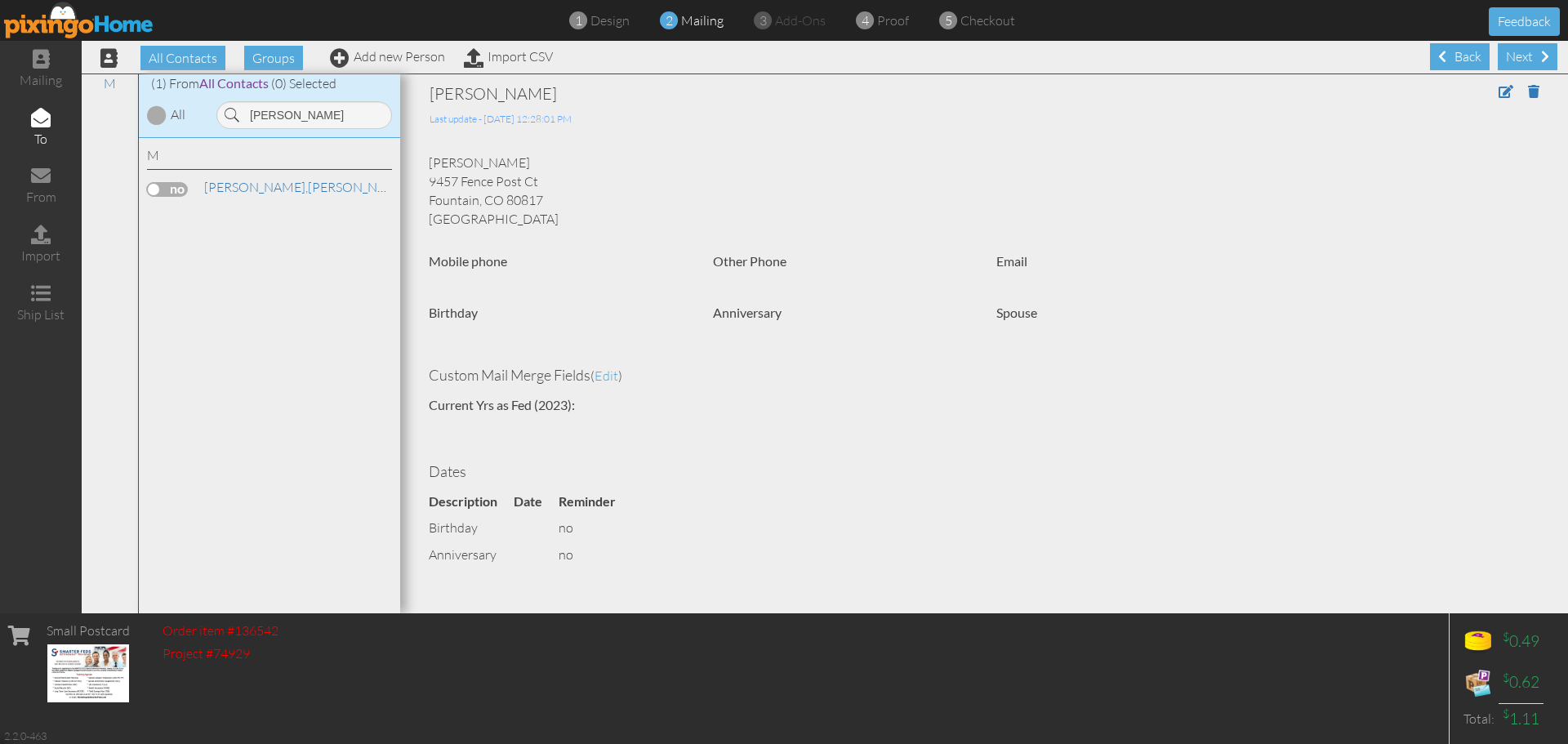
click at [176, 184] on label at bounding box center [167, 189] width 41 height 15
click at [0, 0] on input "checkbox" at bounding box center [0, 0] width 0 height 0
click at [1516, 59] on div "Next" at bounding box center [1527, 57] width 59 height 27
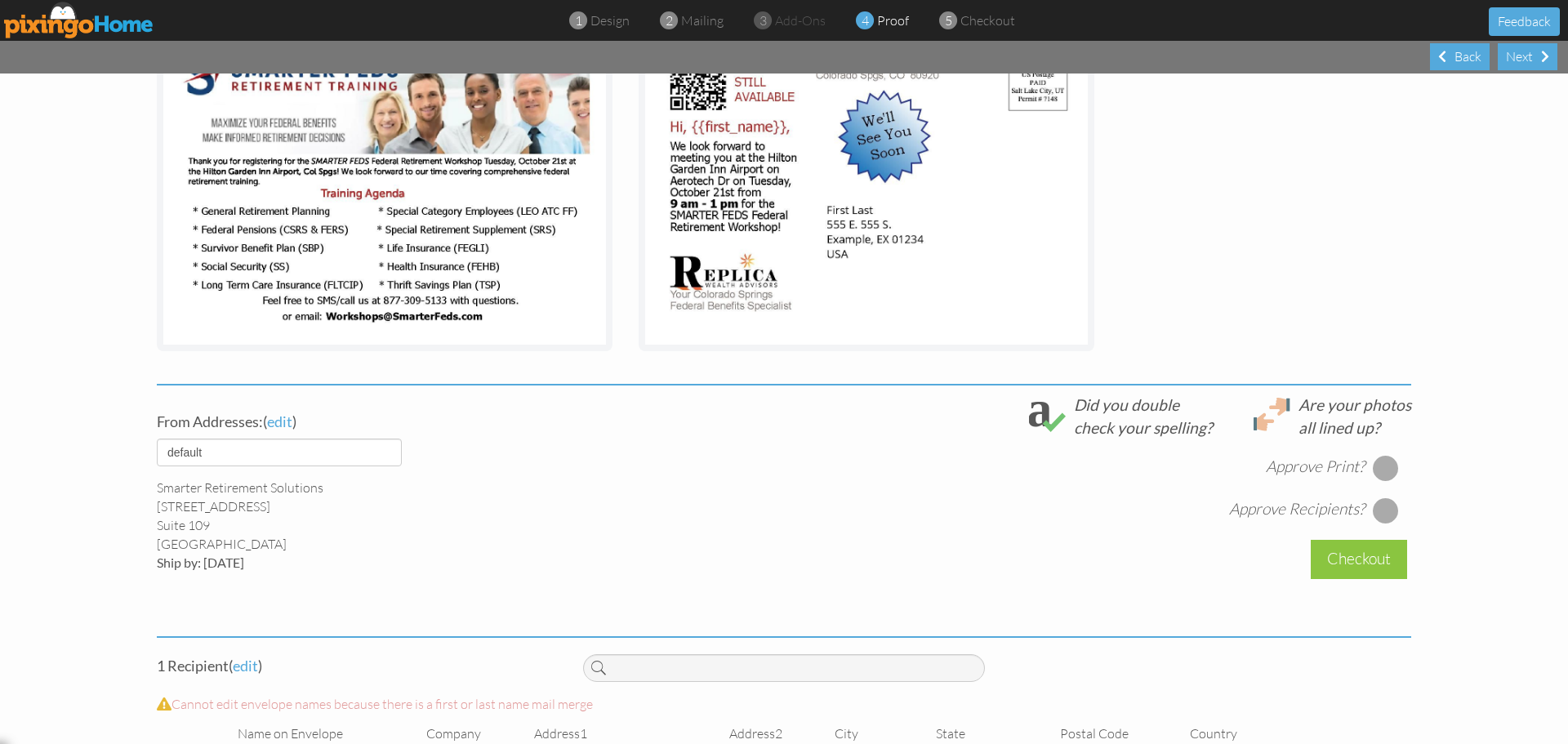
scroll to position [327, 0]
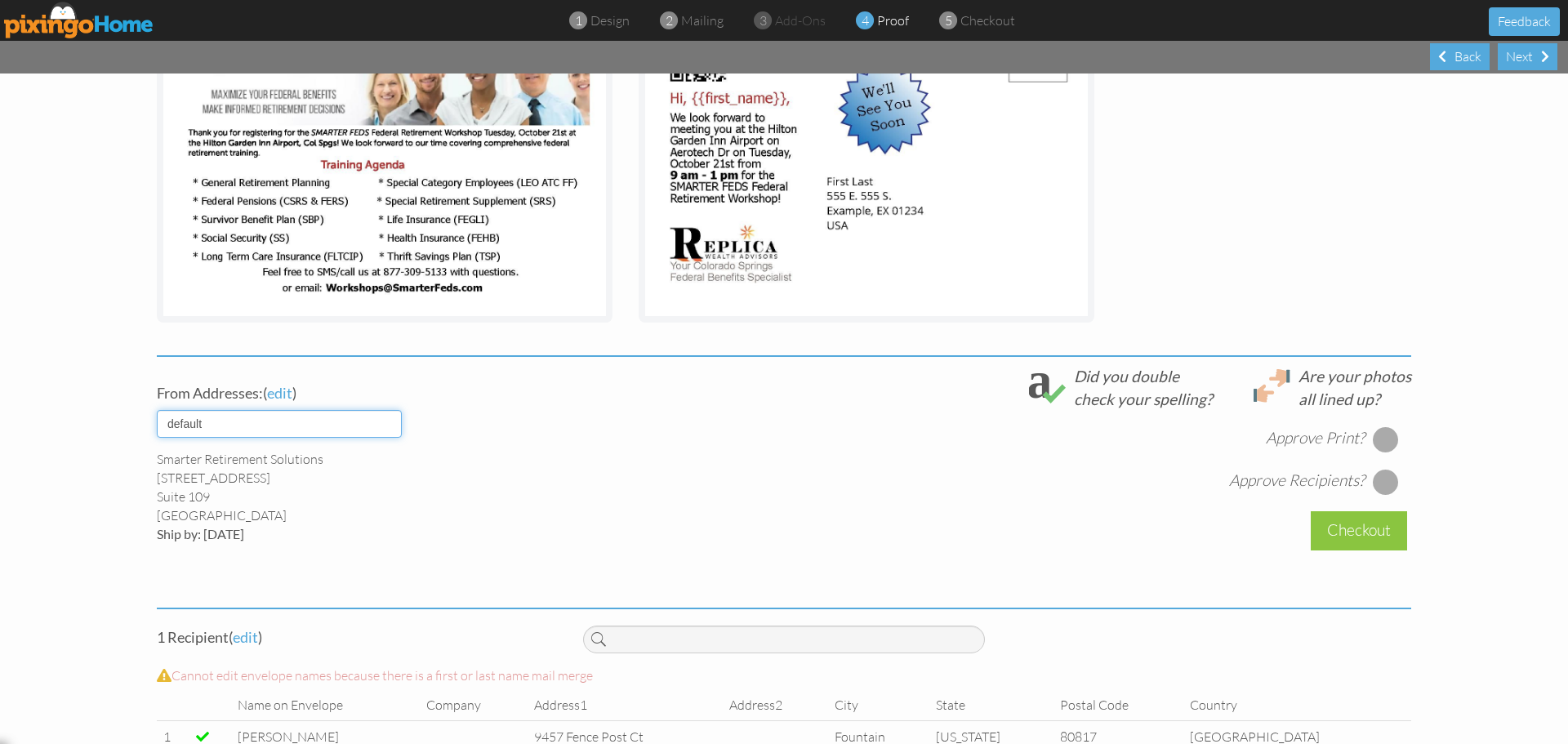
click at [386, 419] on select "default HOME DENVER Team AUSTIN Team COL SPGS team ORLANDO Team Replica Wealth …" at bounding box center [279, 424] width 245 height 28
select select "object:30148"
click at [157, 410] on select "default HOME DENVER Team AUSTIN Team COL SPGS team ORLANDO Team Replica Wealth …" at bounding box center [279, 424] width 245 height 28
click at [506, 488] on div "Smarter Feds LLC [STREET_ADDRESS] Ship by: [DATE]" at bounding box center [357, 497] width 401 height 93
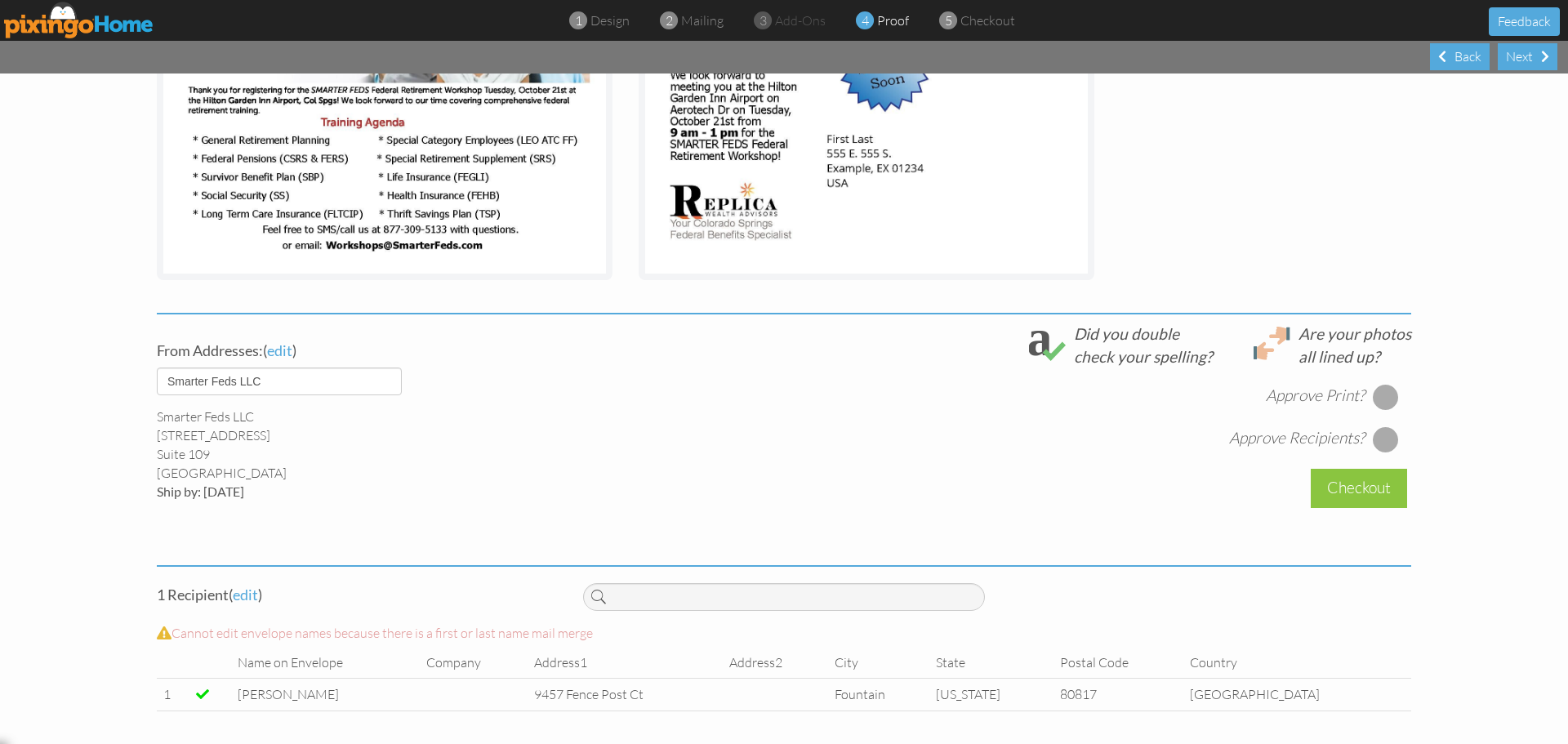
click at [1377, 402] on div at bounding box center [1385, 397] width 26 height 26
click at [1377, 438] on div at bounding box center [1385, 440] width 26 height 26
click at [1360, 488] on div "Checkout" at bounding box center [1359, 487] width 96 height 38
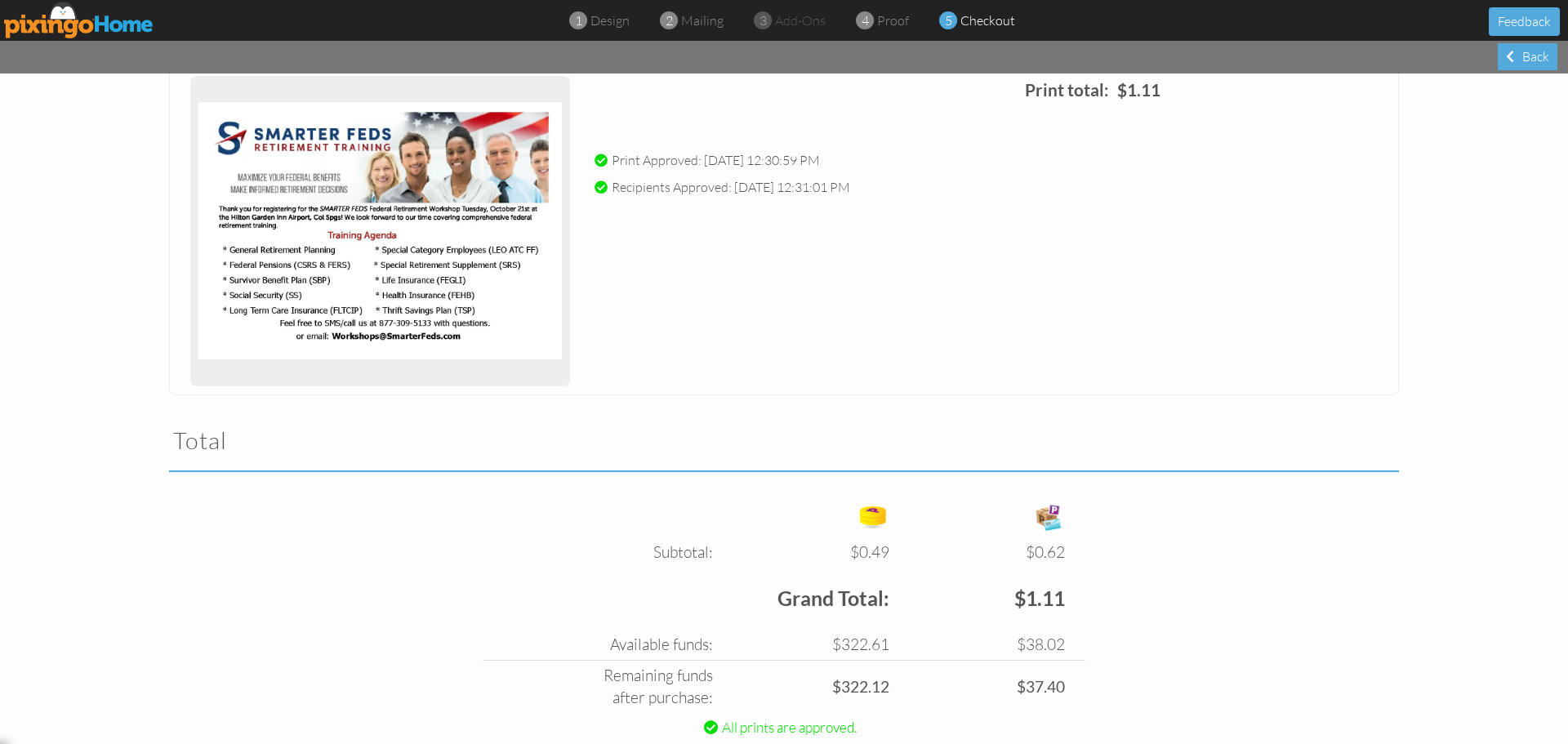
scroll to position [294, 0]
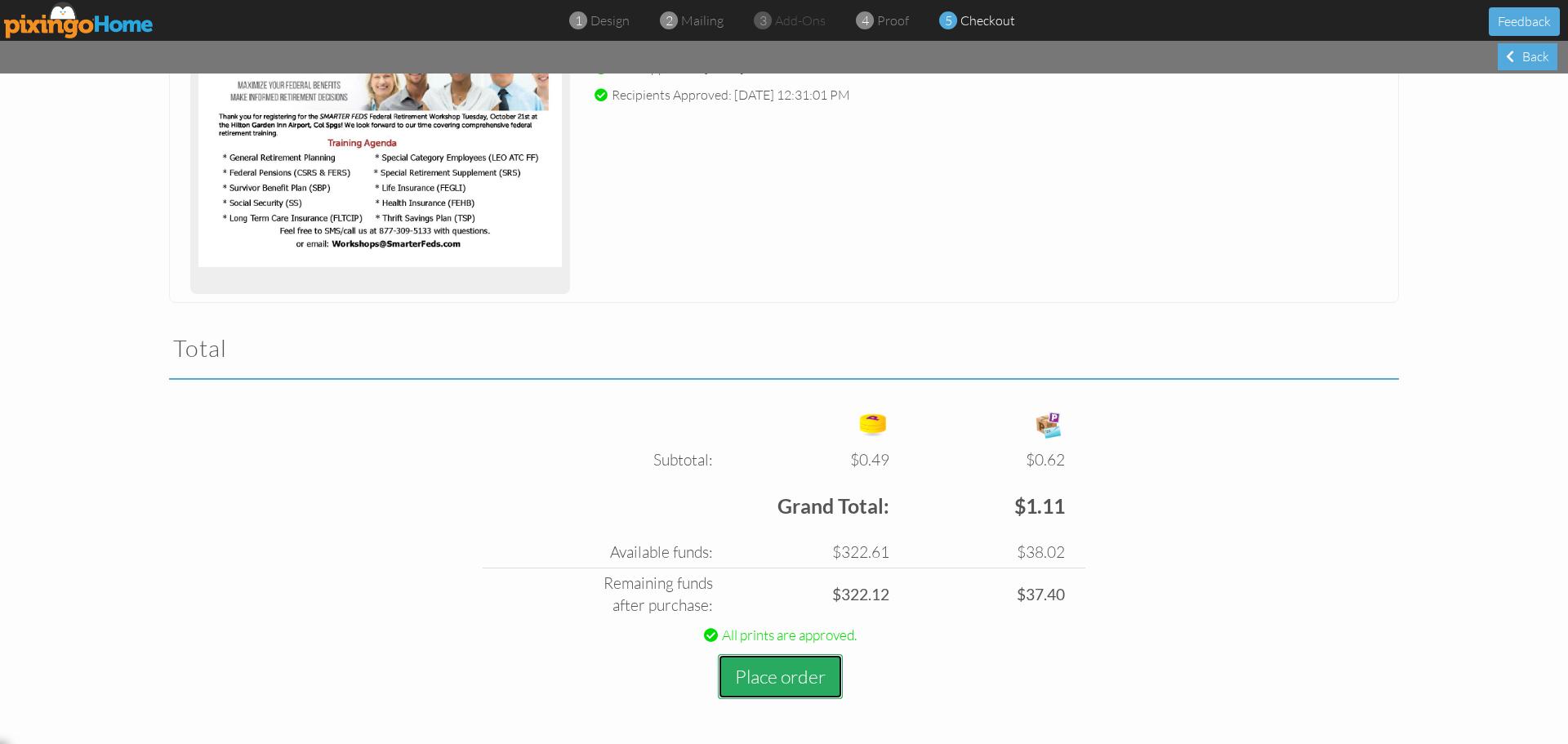
click at [784, 670] on button "Place order" at bounding box center [781, 677] width 125 height 45
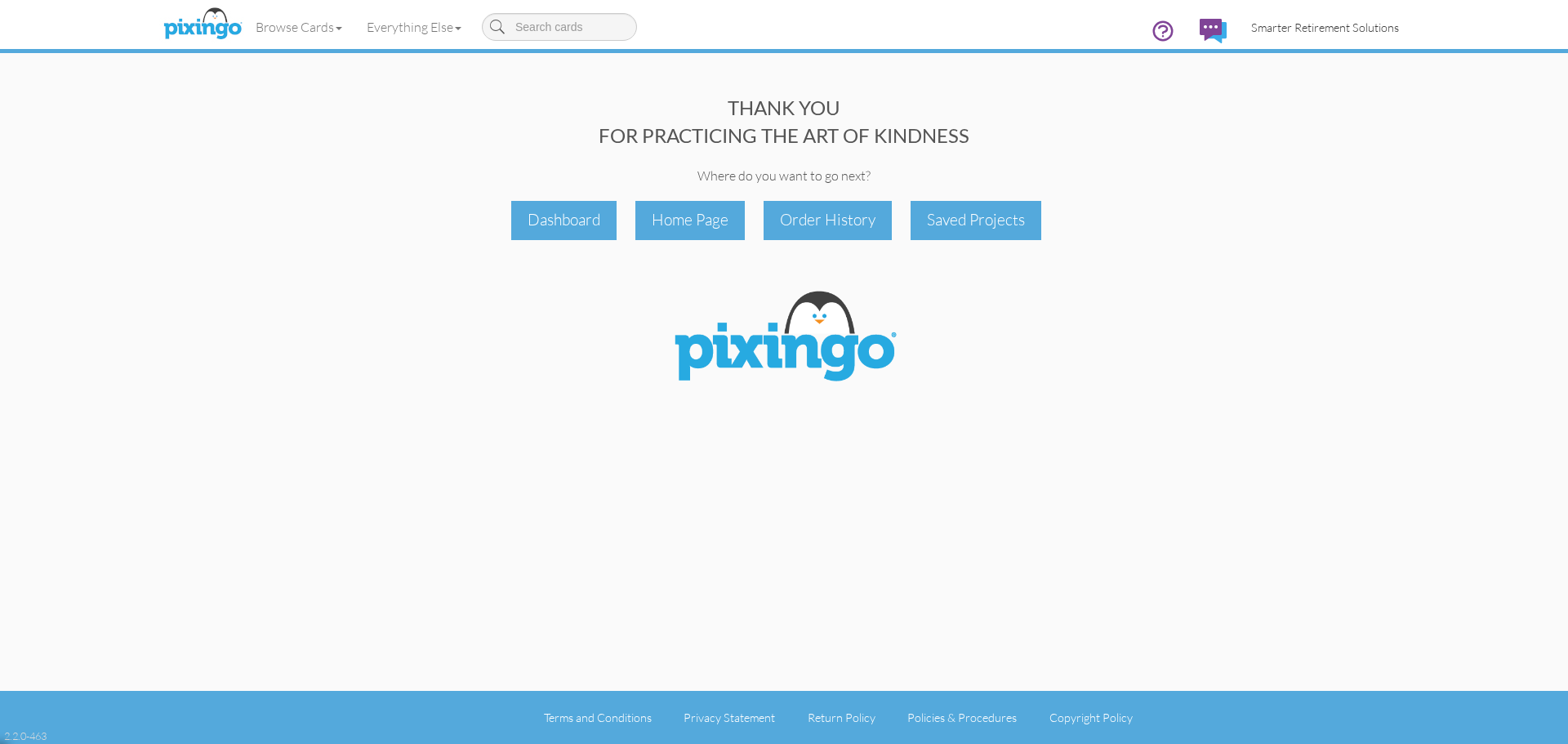
click at [1279, 21] on span "Smarter Retirement Solutions" at bounding box center [1325, 27] width 148 height 14
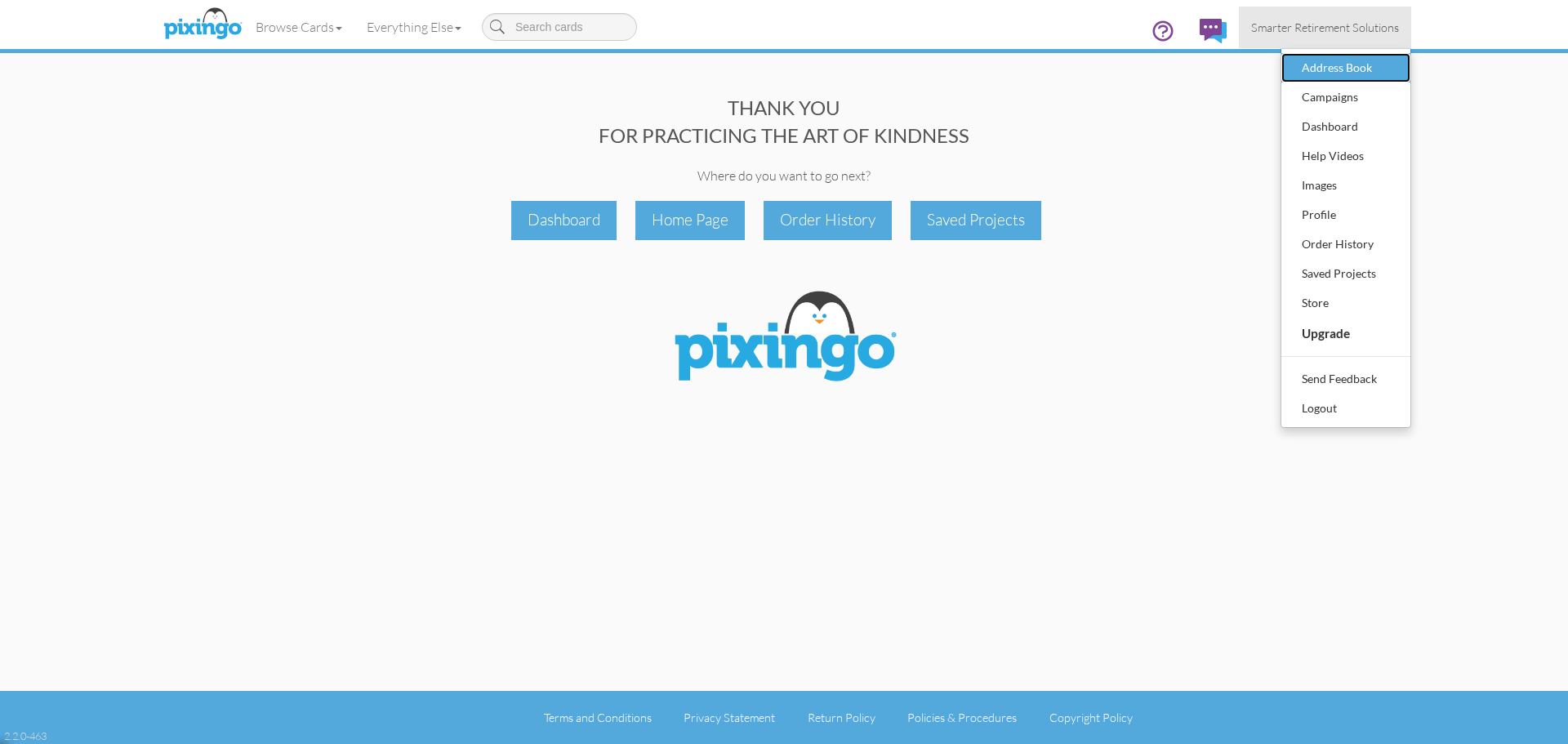
click at [1326, 70] on div "Address Book" at bounding box center [1345, 67] width 96 height 24
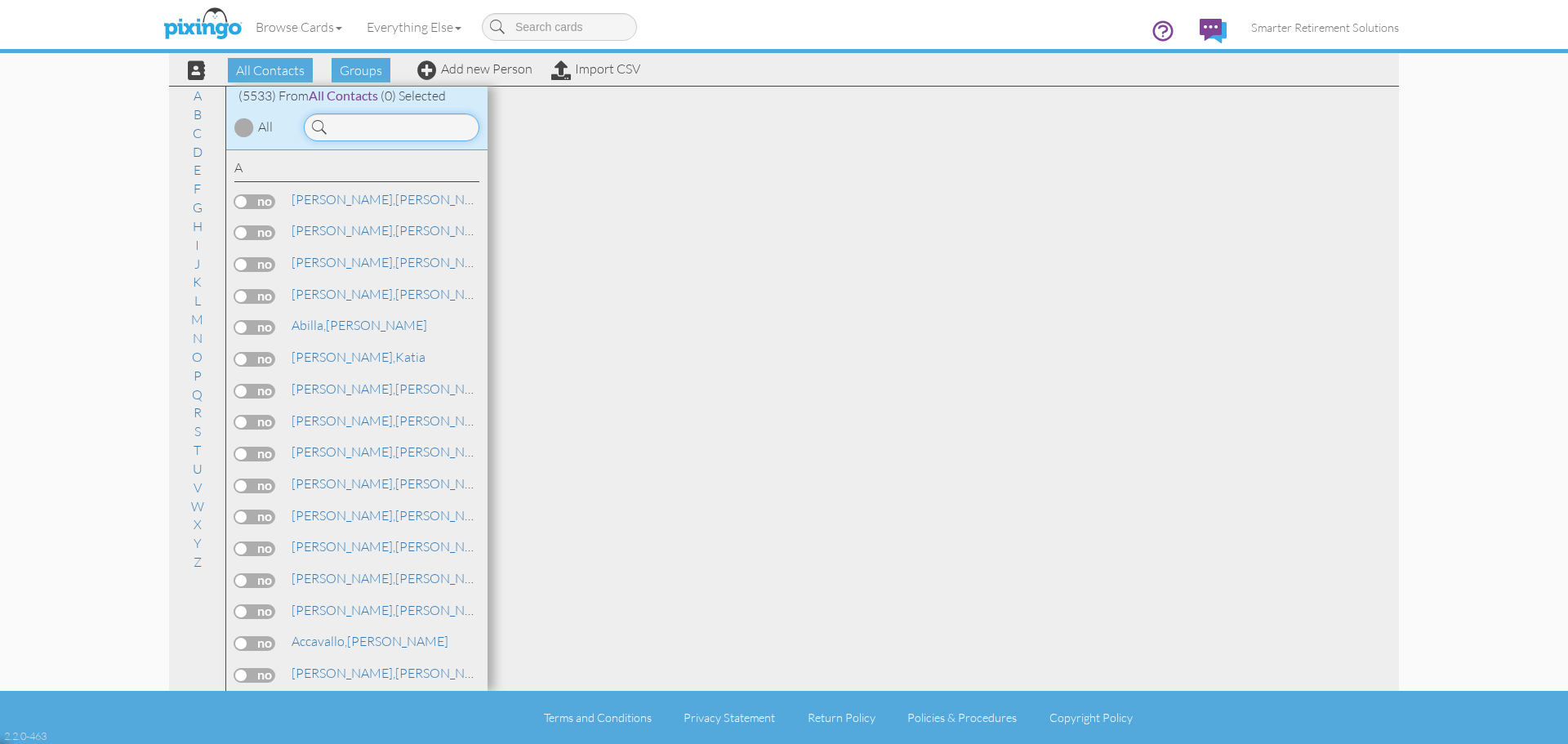
click at [409, 132] on input at bounding box center [392, 127] width 176 height 28
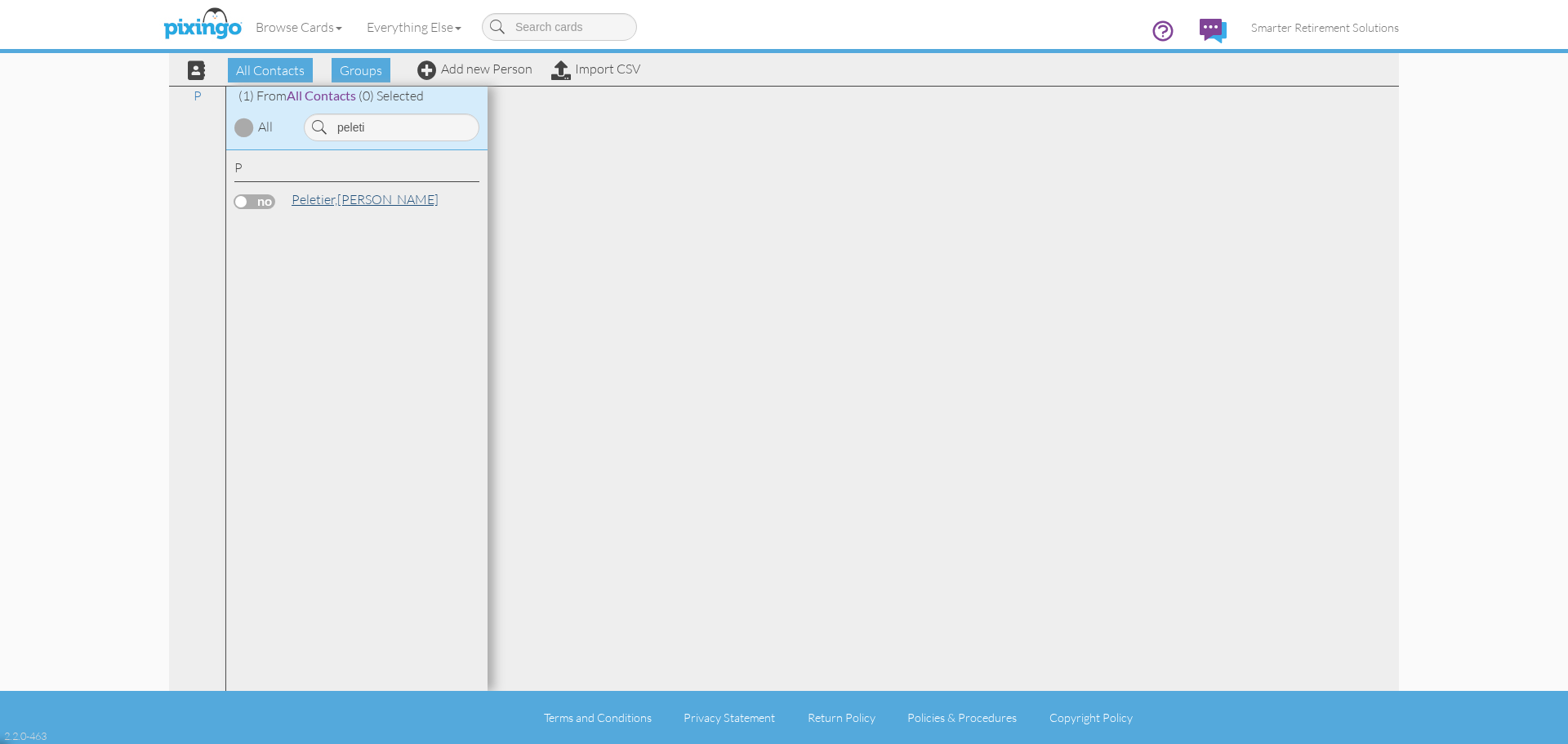
click at [343, 206] on link "[PERSON_NAME]" at bounding box center [365, 199] width 151 height 19
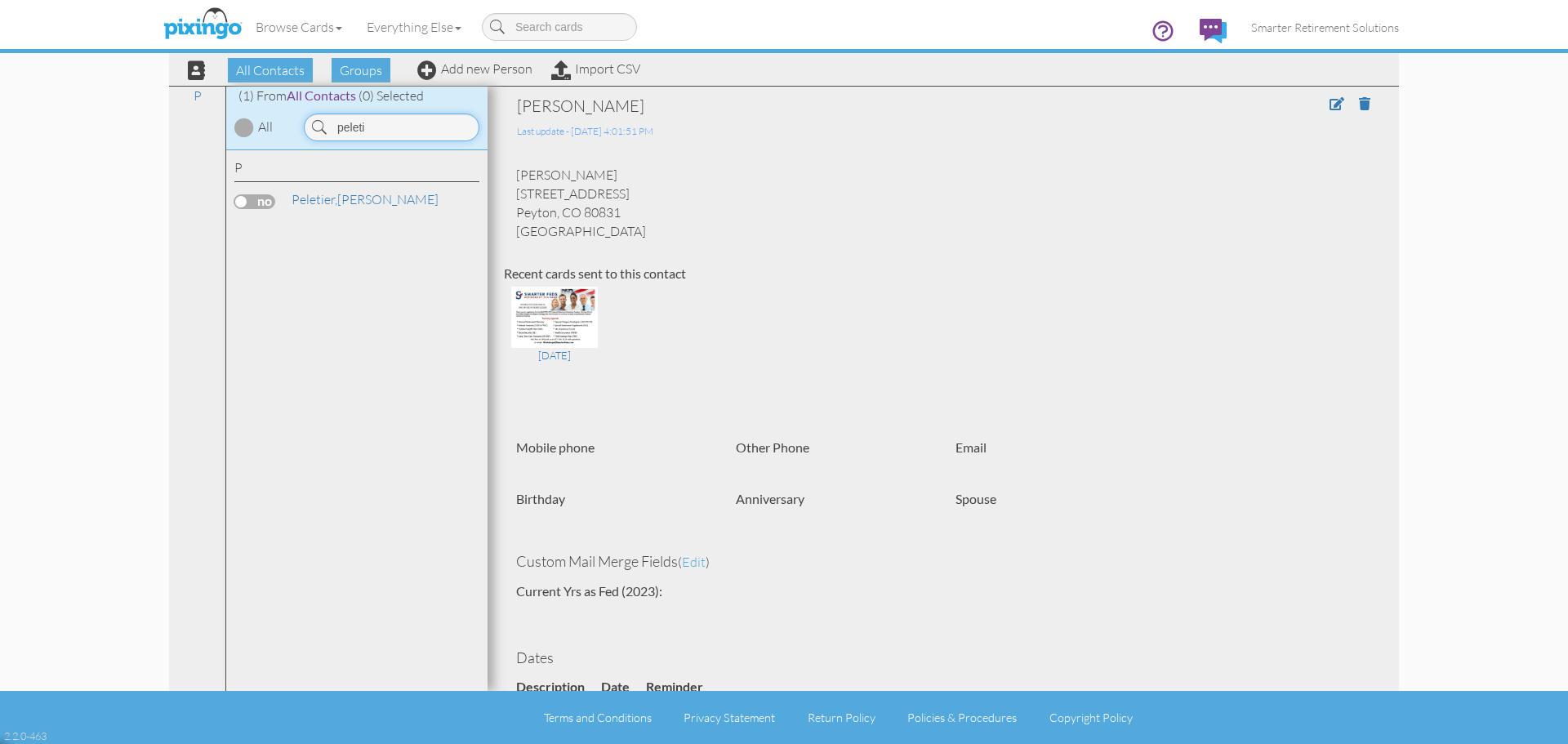
click at [386, 135] on input "peleti" at bounding box center [392, 127] width 176 height 28
click at [385, 135] on input "peleti" at bounding box center [392, 127] width 176 height 28
click at [385, 133] on input "peleti" at bounding box center [392, 127] width 176 height 28
click at [340, 130] on input "[PERSON_NAME]" at bounding box center [392, 127] width 176 height 28
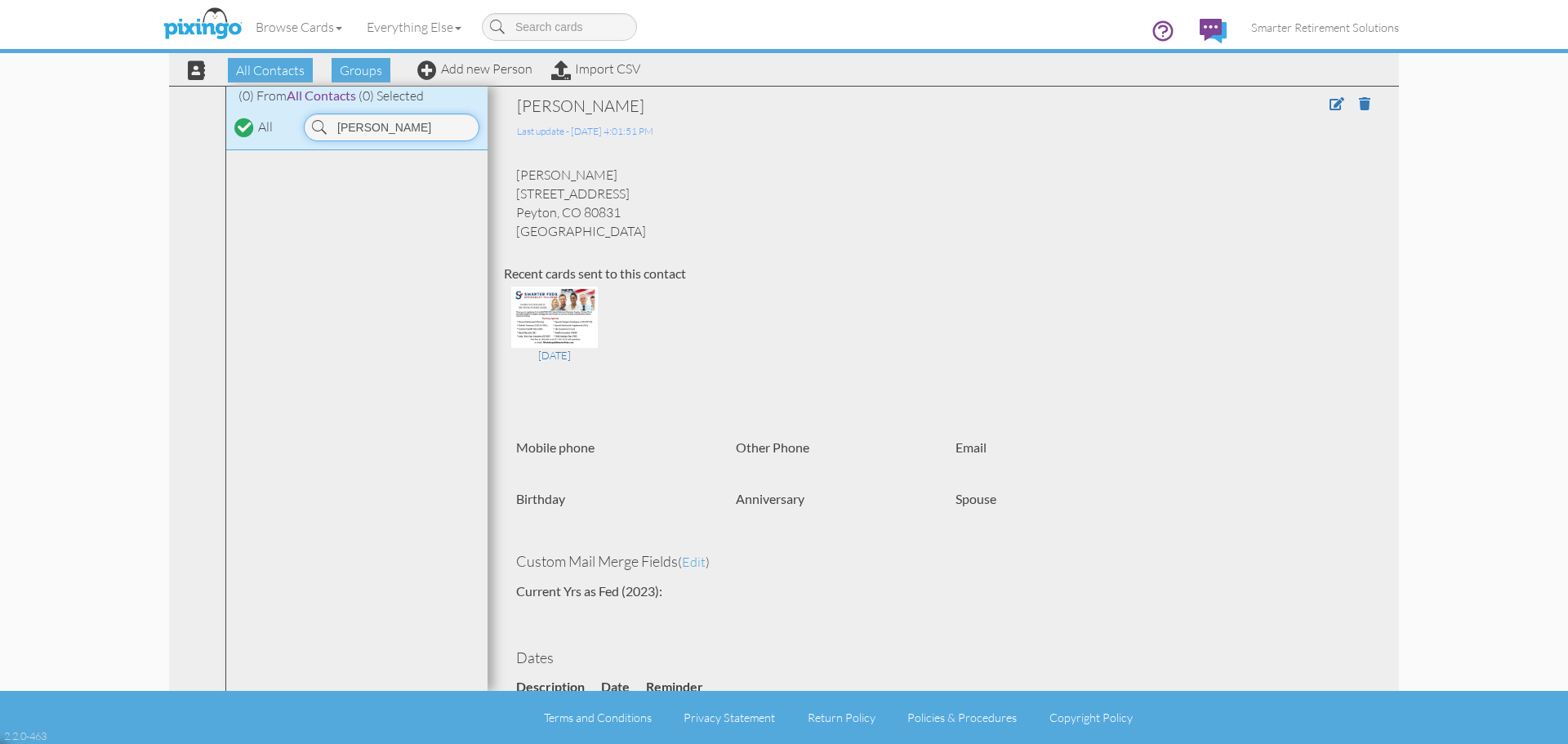
type input "[PERSON_NAME]"
click at [482, 58] on div "Browse Cards Business Accounting Automotive Chiropractor Customer Dental Financ…" at bounding box center [784, 32] width 1230 height 64
click at [494, 68] on link "Add new Person" at bounding box center [474, 68] width 115 height 17
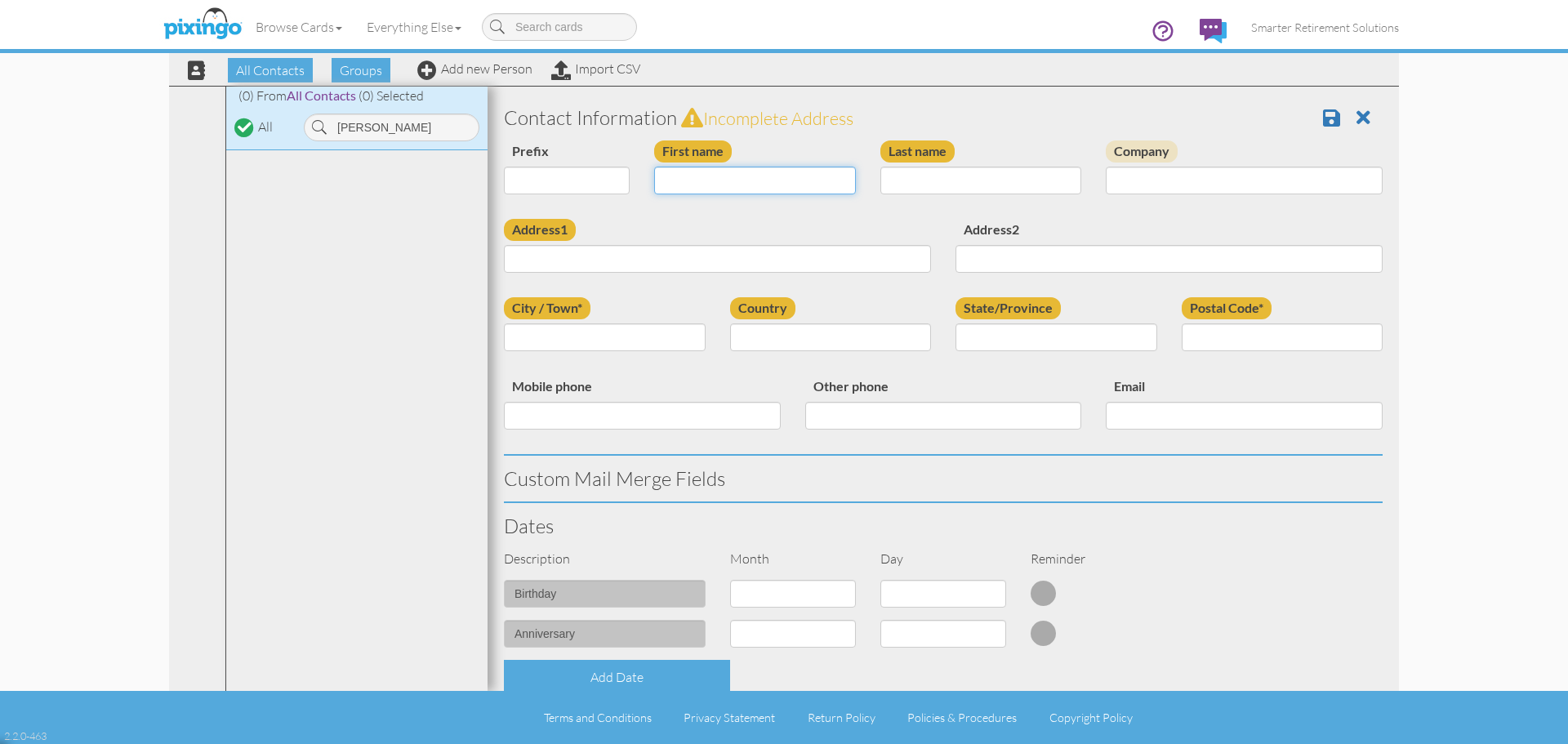
click at [751, 168] on input "First name" at bounding box center [755, 180] width 202 height 28
type input "[PERSON_NAME]"
drag, startPoint x: 1352, startPoint y: 115, endPoint x: 1305, endPoint y: 125, distance: 48.1
click at [1357, 115] on span at bounding box center [1364, 118] width 14 height 19
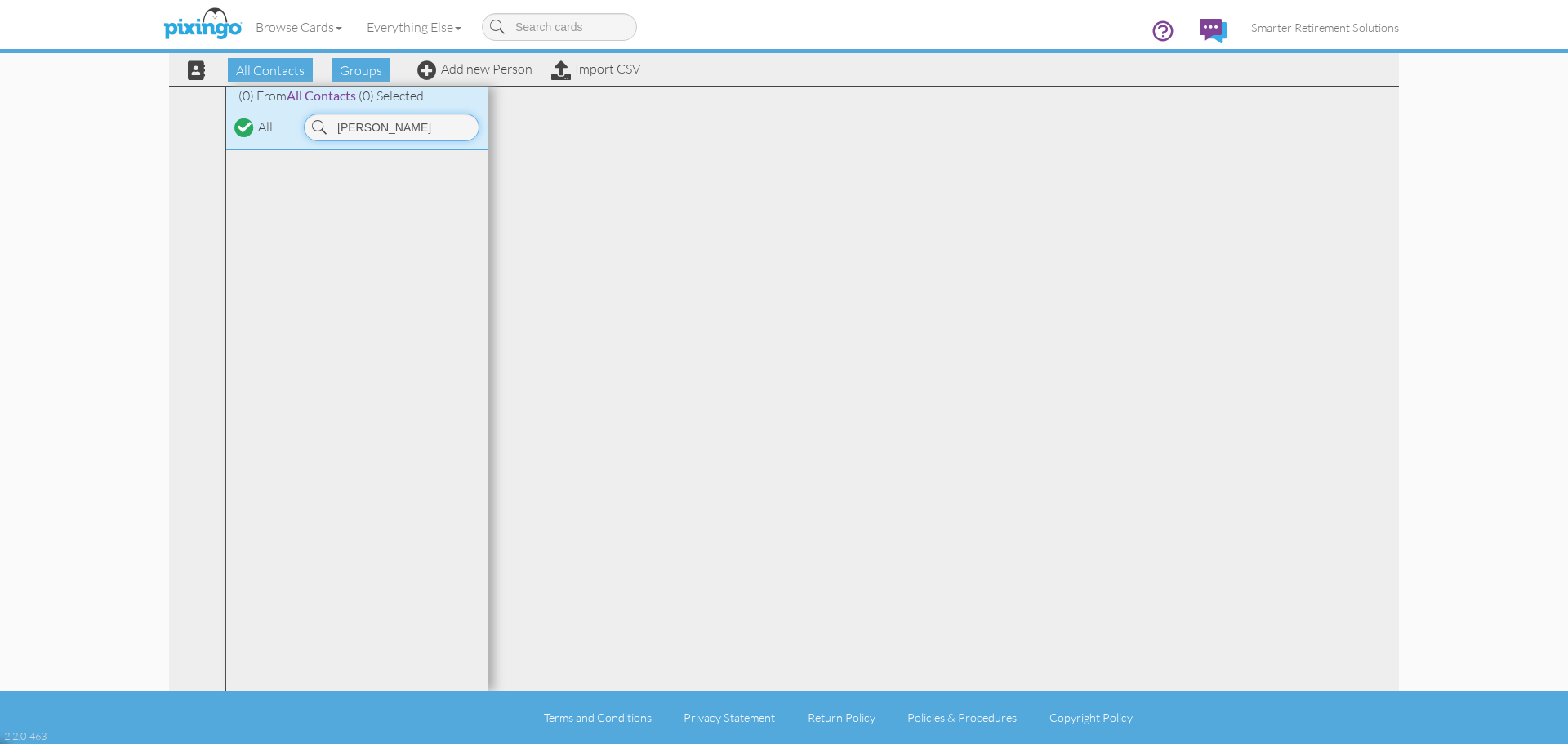
drag, startPoint x: 436, startPoint y: 134, endPoint x: 248, endPoint y: 122, distance: 188.4
click at [249, 122] on div "(0) From All Contacts (0) Selected All [PERSON_NAME]" at bounding box center [357, 119] width 261 height 64
click at [372, 201] on link "[PERSON_NAME]" at bounding box center [394, 199] width 208 height 19
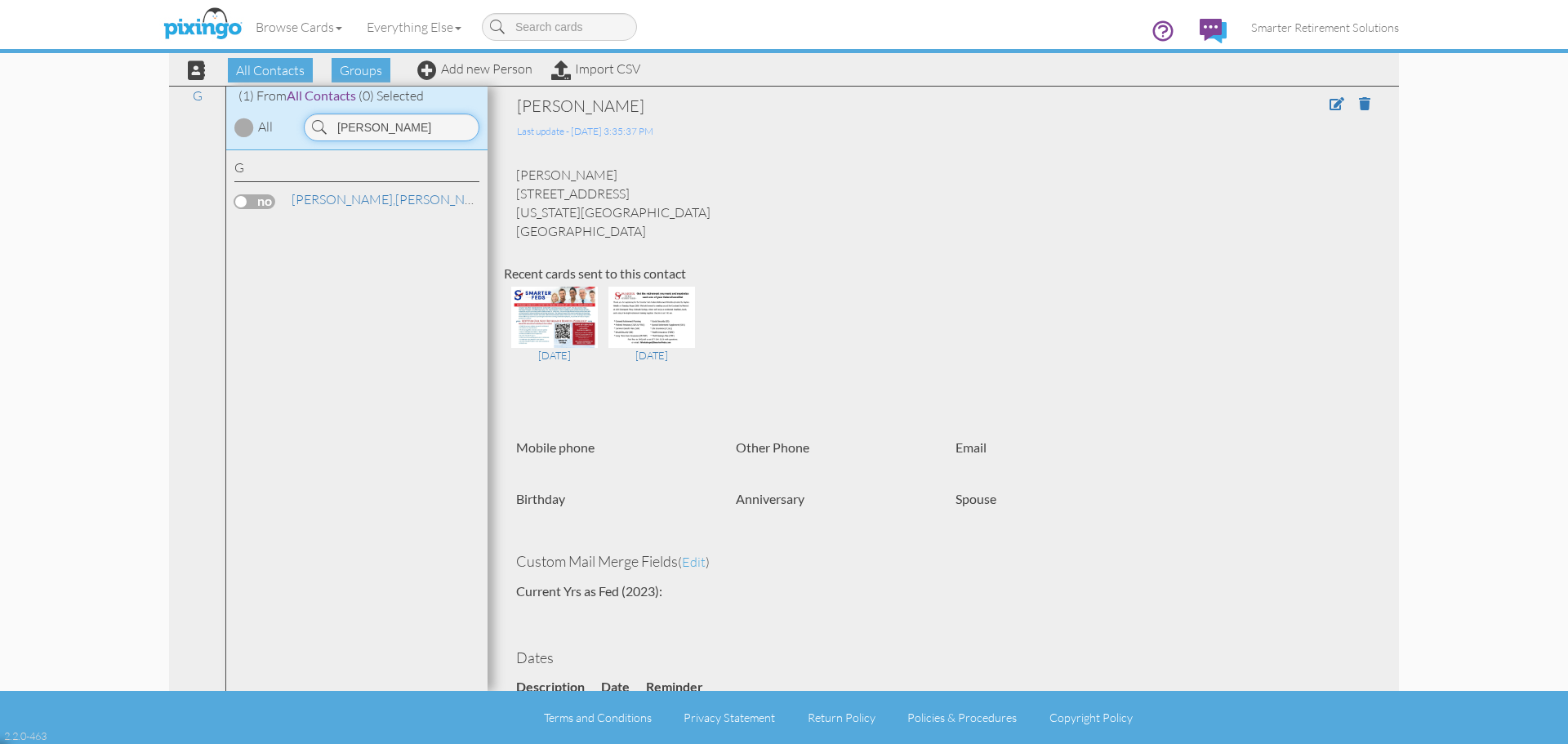
drag, startPoint x: 436, startPoint y: 123, endPoint x: 218, endPoint y: 125, distance: 218.0
click at [218, 125] on div "All Contacts (5533) My Groups [DATE] SMAR ... (55) [DATE] BOP ... (15) 08/12 [G…" at bounding box center [784, 388] width 1230 height 606
type input "[PERSON_NAME]"
click at [502, 74] on link "Add new Person" at bounding box center [474, 68] width 115 height 17
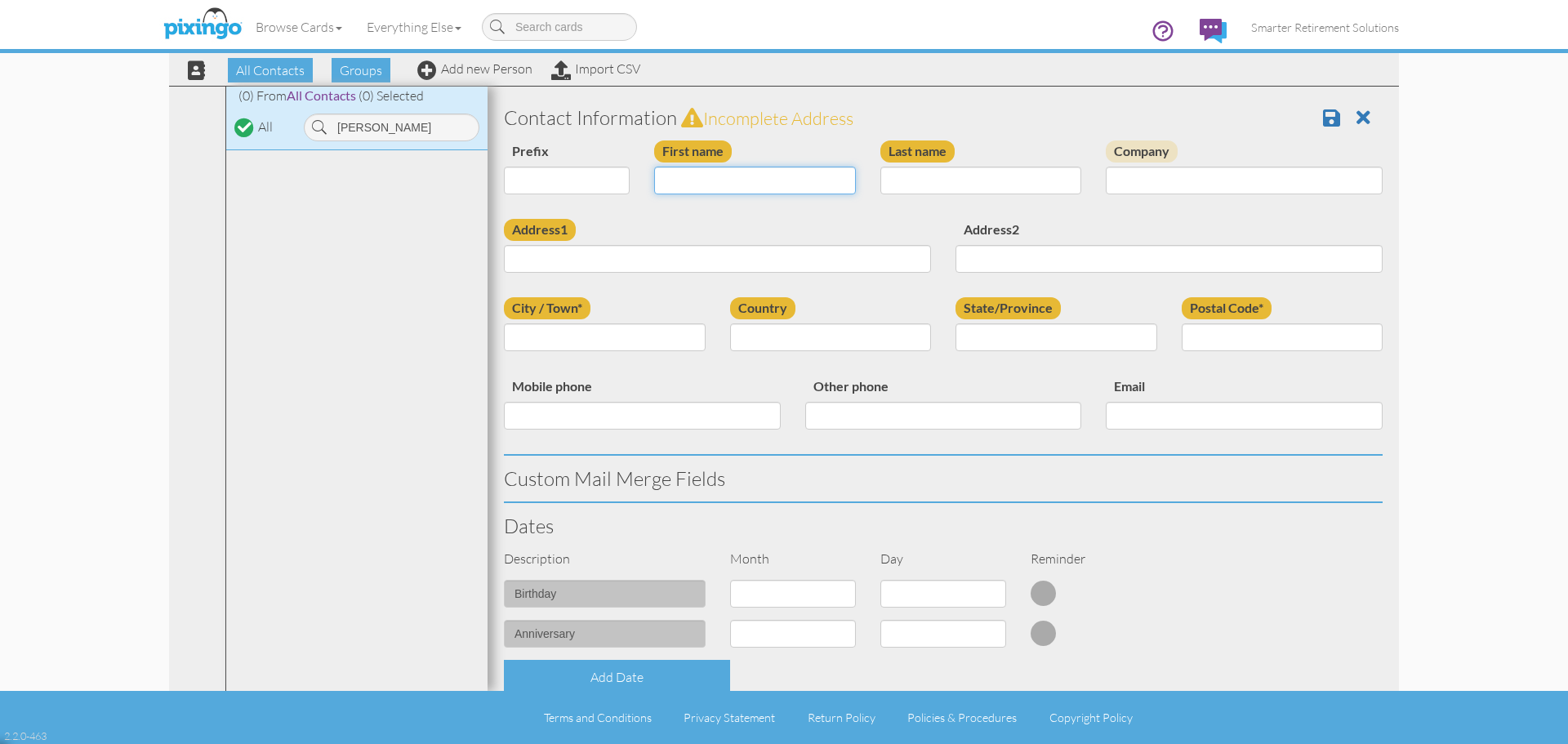
click at [756, 172] on input "First name" at bounding box center [755, 180] width 202 height 28
type input "[PERSON_NAME]"
click at [1007, 184] on input "Grandara" at bounding box center [982, 180] width 202 height 28
type input "[PERSON_NAME]"
paste input "[STREET_ADDRESS][US_STATE][US_STATE]"
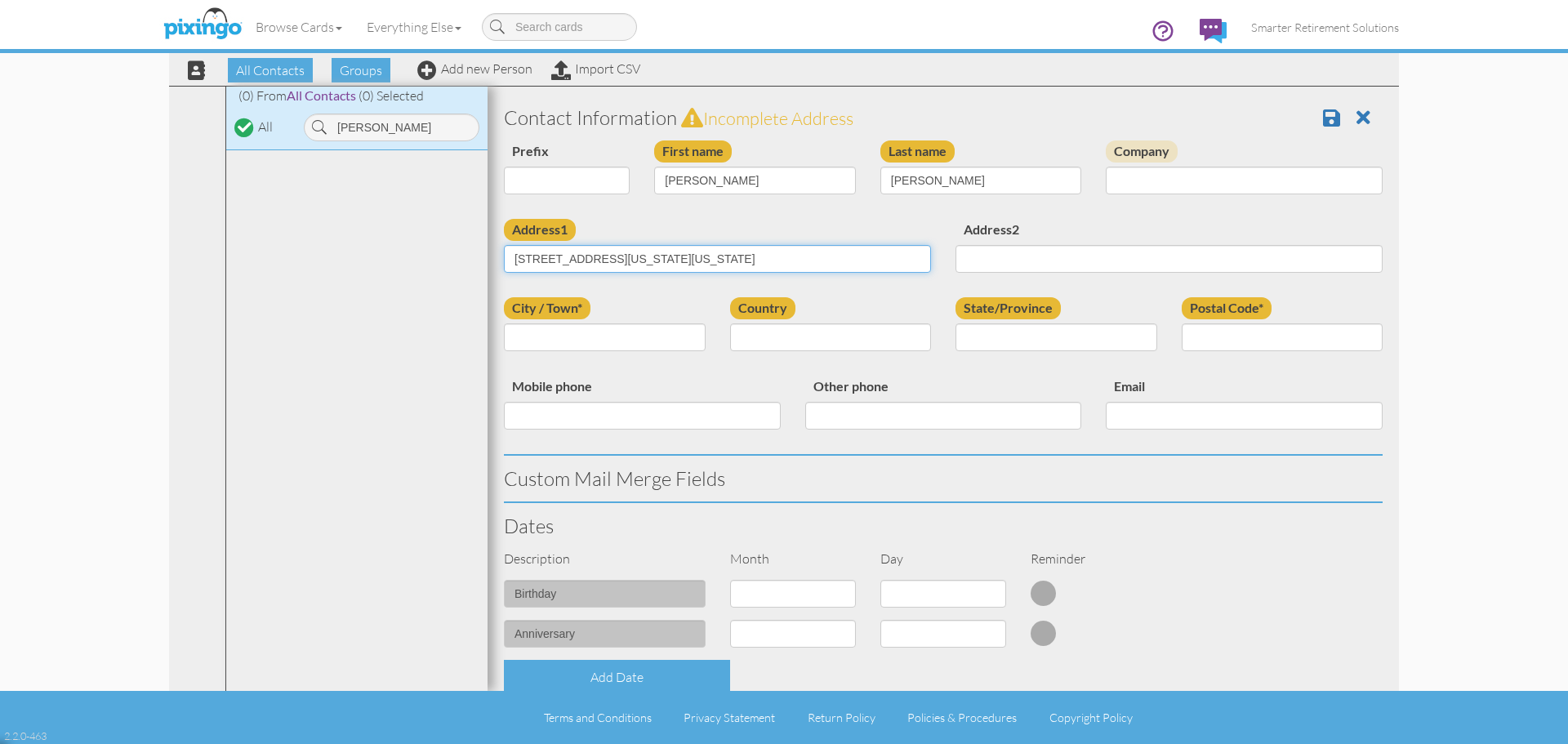
type input "[STREET_ADDRESS][US_STATE][US_STATE]"
type input "[US_STATE][GEOGRAPHIC_DATA]"
select select "object:42680"
select select "object:45571"
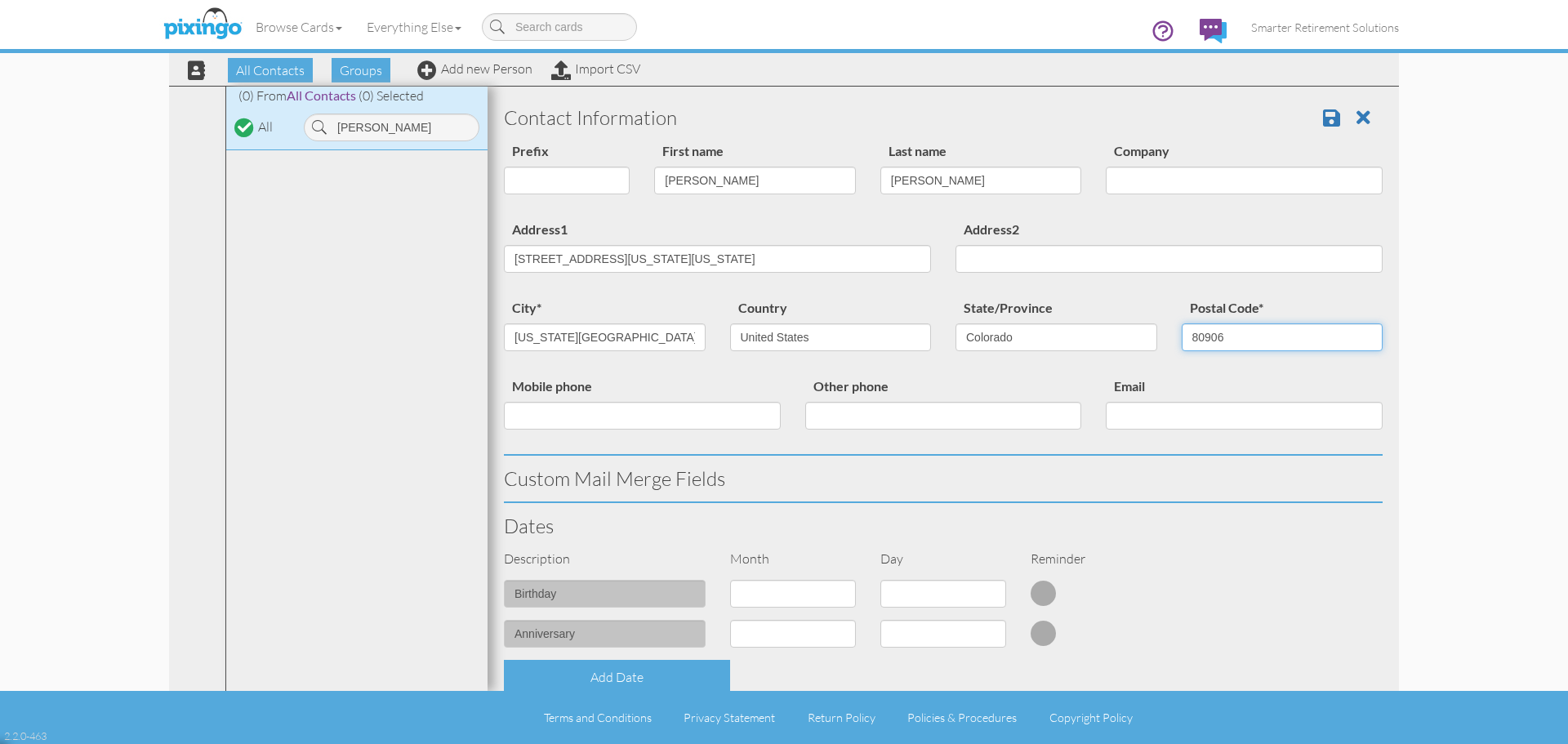
type input "80906"
drag, startPoint x: 628, startPoint y: 264, endPoint x: 1052, endPoint y: 289, distance: 424.7
click at [1052, 289] on div "Address1 [STREET_ADDRESS][US_STATE][US_STATE] Address2" at bounding box center [943, 258] width 903 height 79
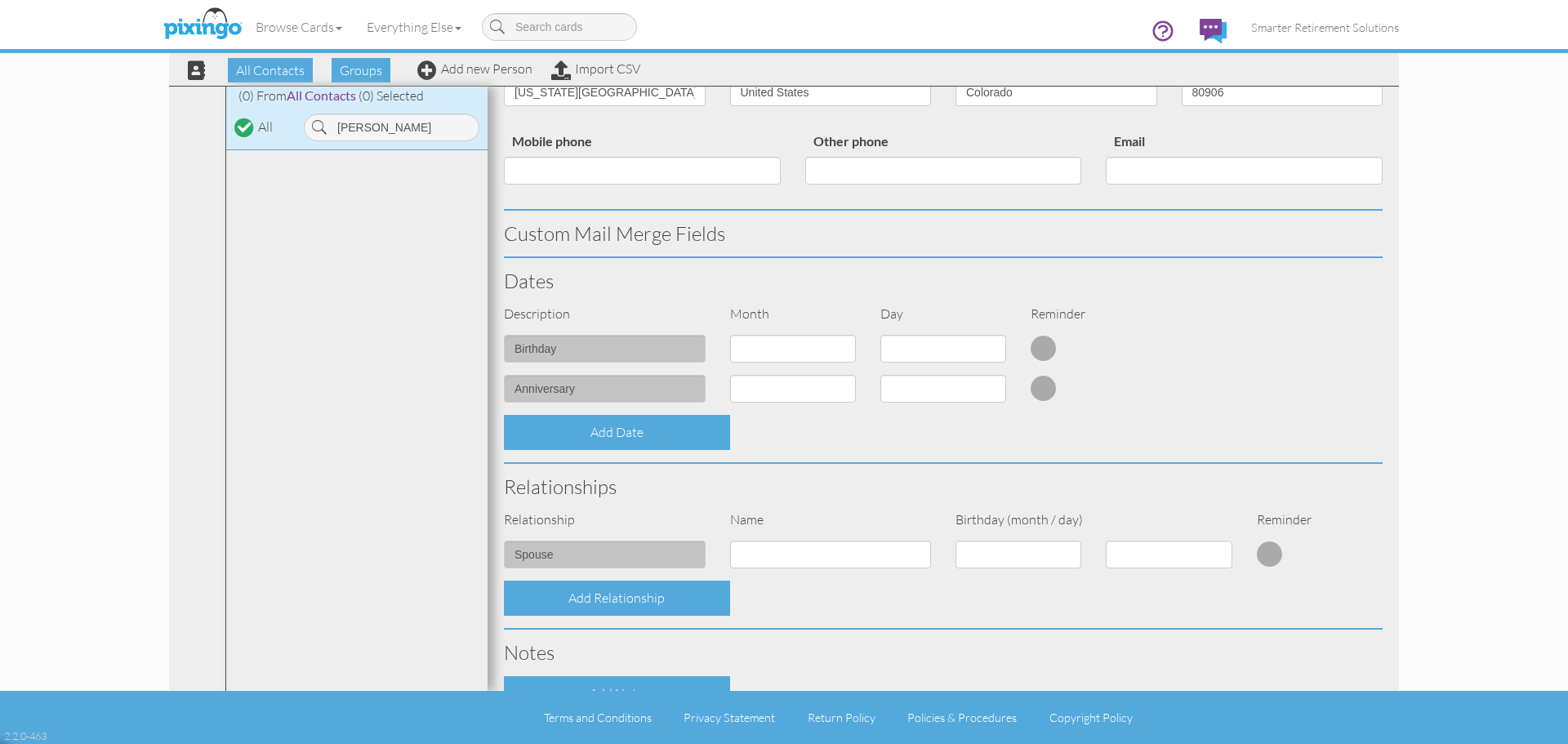
type input "[STREET_ADDRESS]"
click at [1245, 366] on div "birthday 1 - [DATE] - [DATE] - [DATE] - [DATE] - [DATE] - [DATE] - [DATE] - [DA…" at bounding box center [943, 354] width 903 height 40
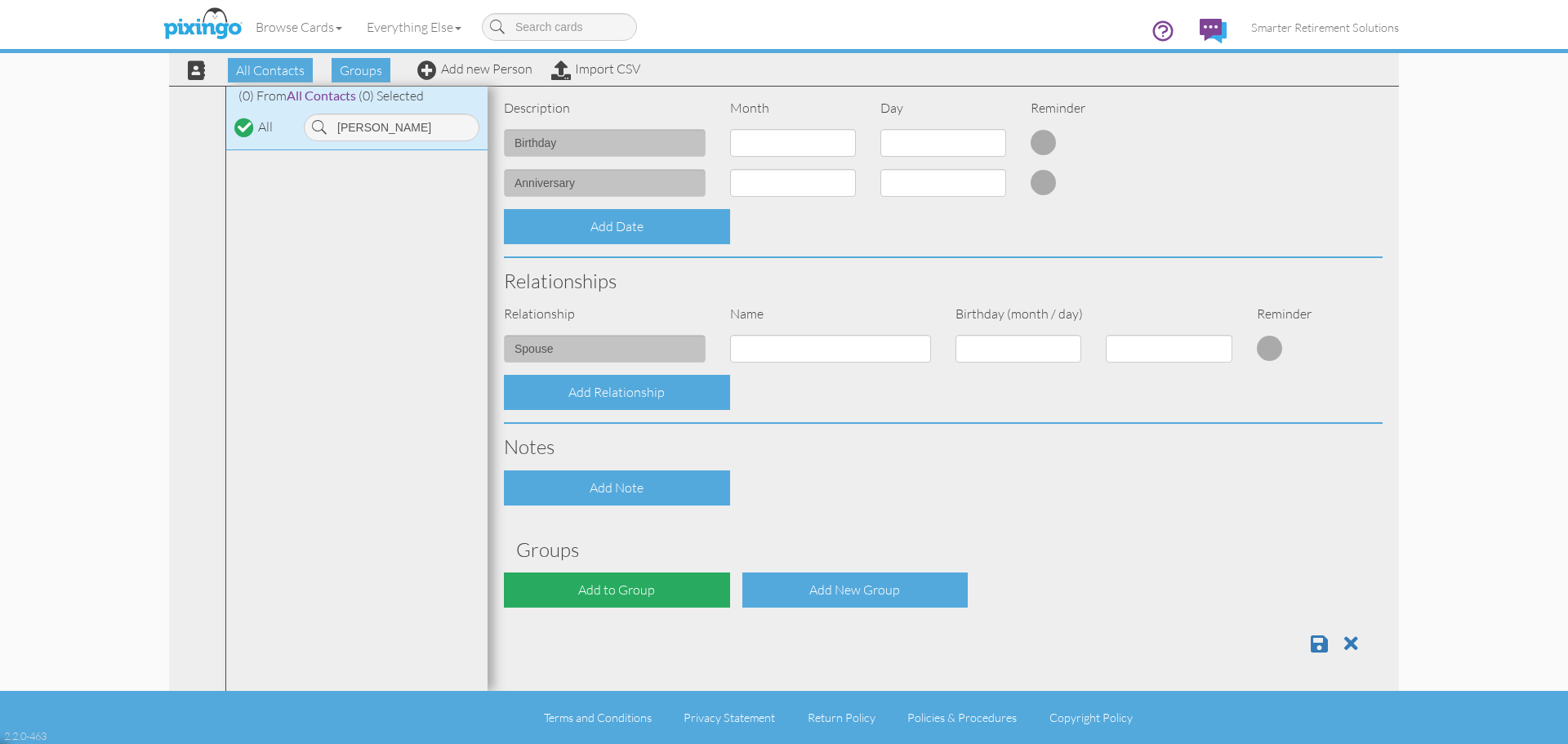
click at [667, 599] on div "Add to Group" at bounding box center [616, 590] width 226 height 35
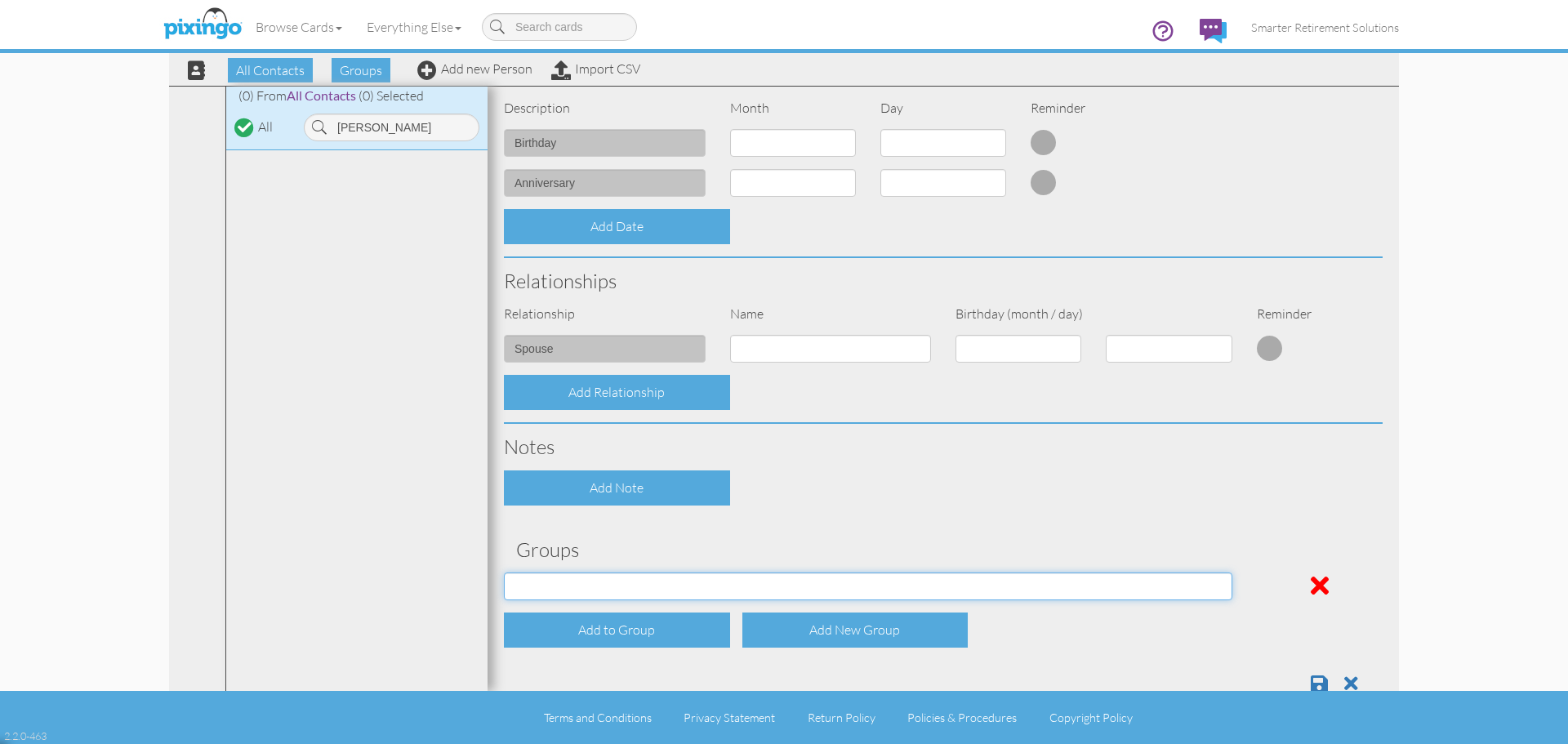
click at [637, 588] on select "[DATE] SMARTER FEDS OSD DMEA [US_STATE] [DATE] BOP Onsite 08/12 [US_STATE] Regi…" at bounding box center [867, 586] width 728 height 28
select select "object:45687"
click at [504, 573] on select "[DATE] SMARTER FEDS OSD DMEA [US_STATE] [DATE] BOP Onsite 08/12 [US_STATE] Regi…" at bounding box center [867, 586] width 728 height 28
click at [989, 509] on div "Contact Information Prefix Dr. Mr. Mrs. First name [PERSON_NAME] Last name [GEO…" at bounding box center [943, 175] width 879 height 1063
click at [1311, 678] on span at bounding box center [1320, 684] width 17 height 19
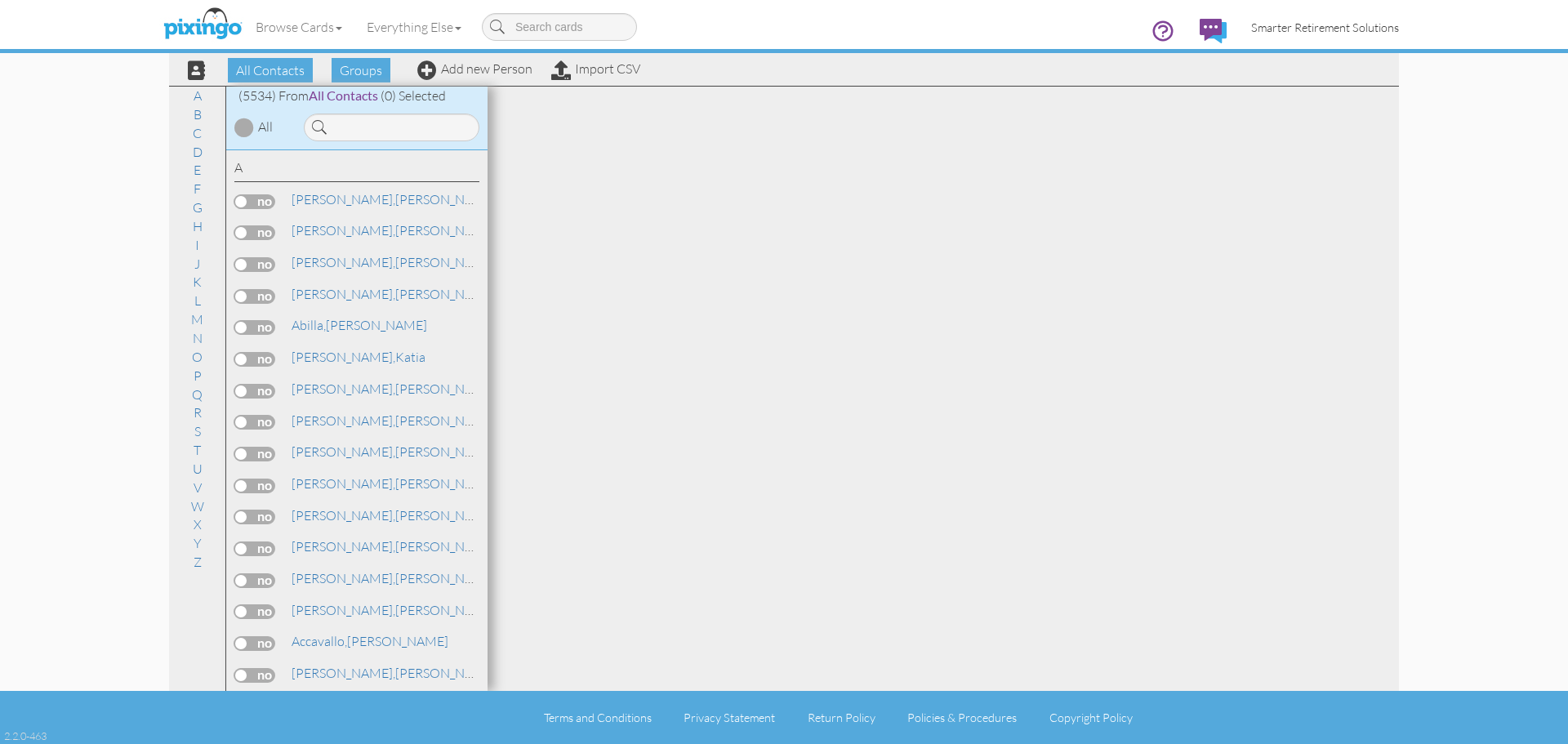
click at [1285, 26] on span "Smarter Retirement Solutions" at bounding box center [1325, 27] width 148 height 14
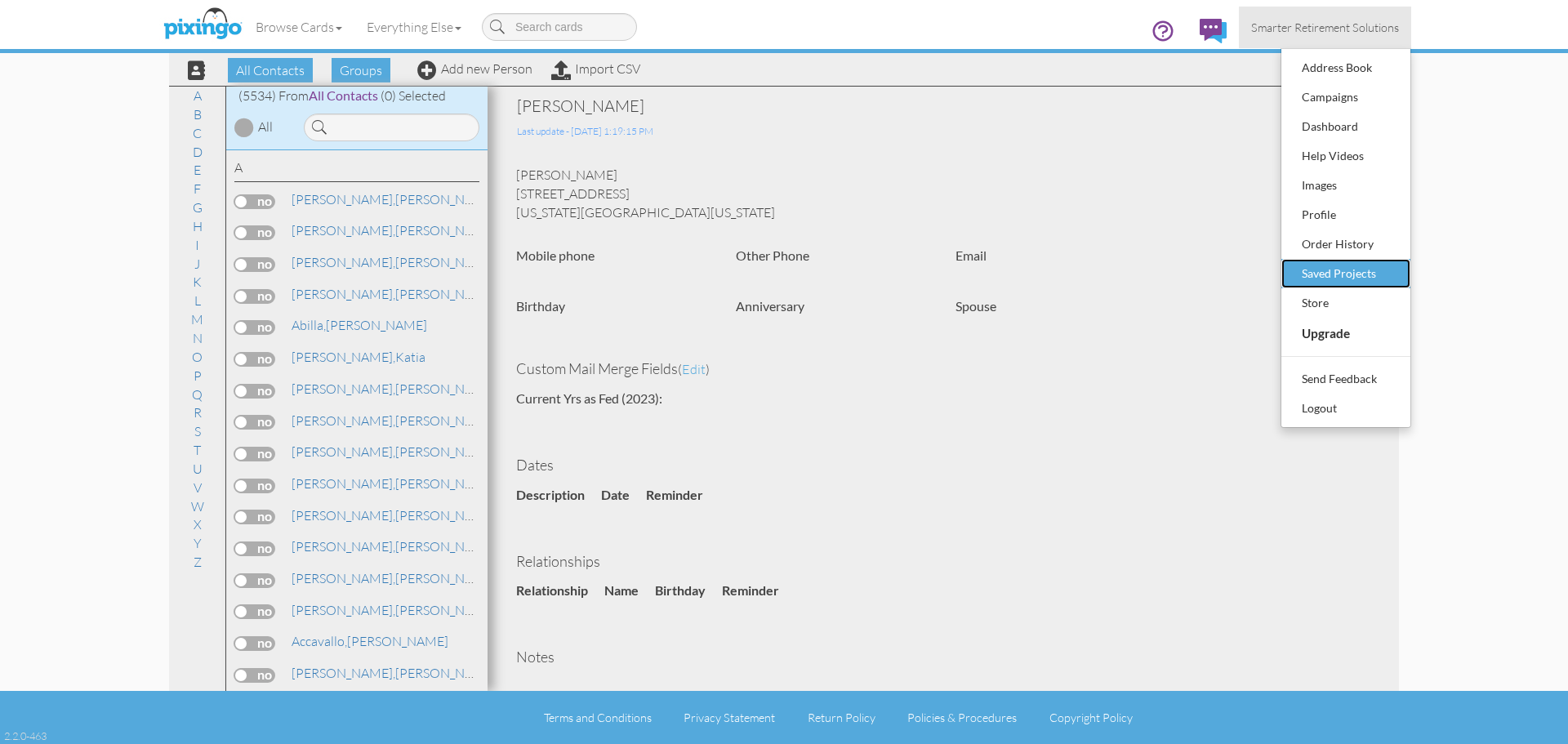
click at [1313, 273] on div "Saved Projects" at bounding box center [1345, 273] width 96 height 24
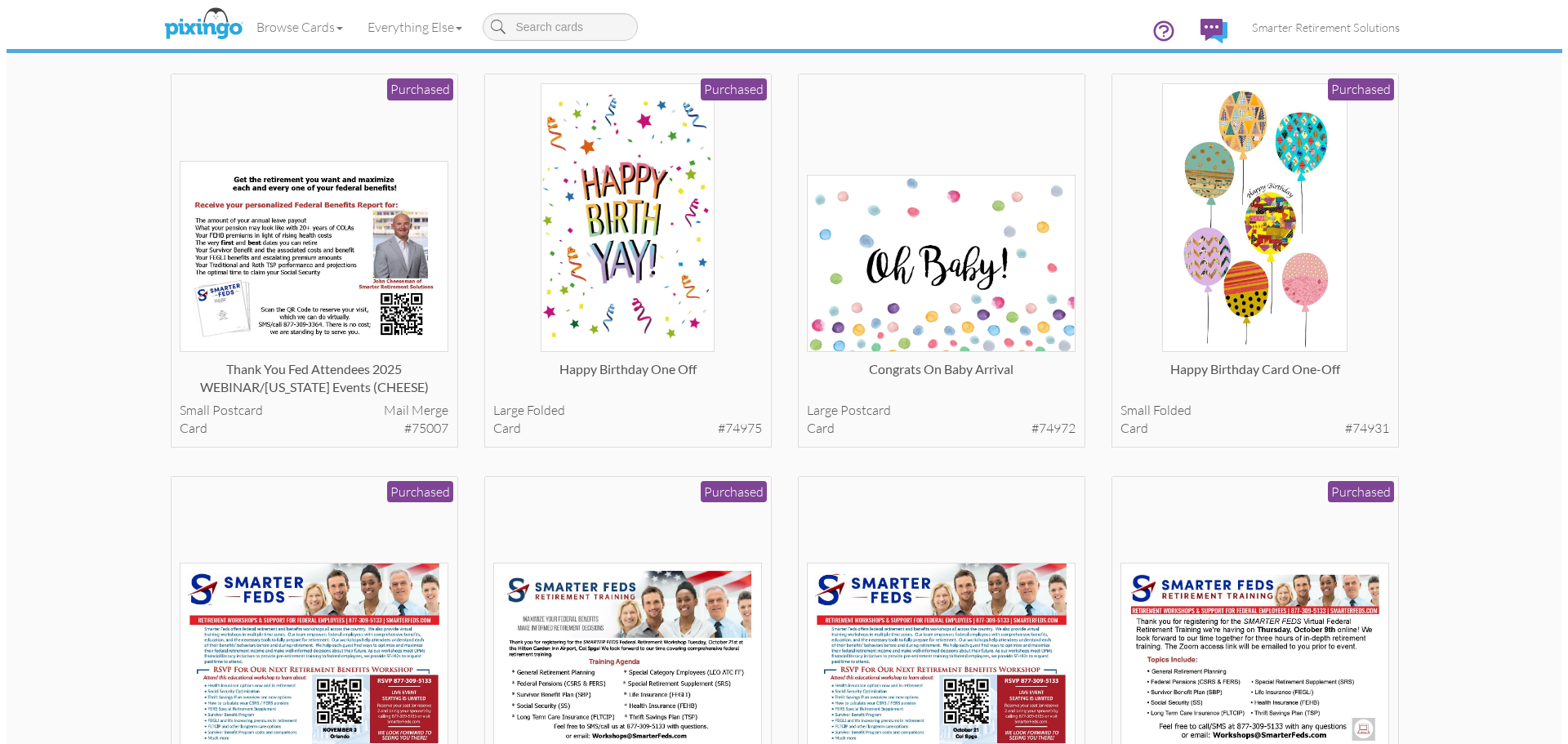
scroll to position [735, 0]
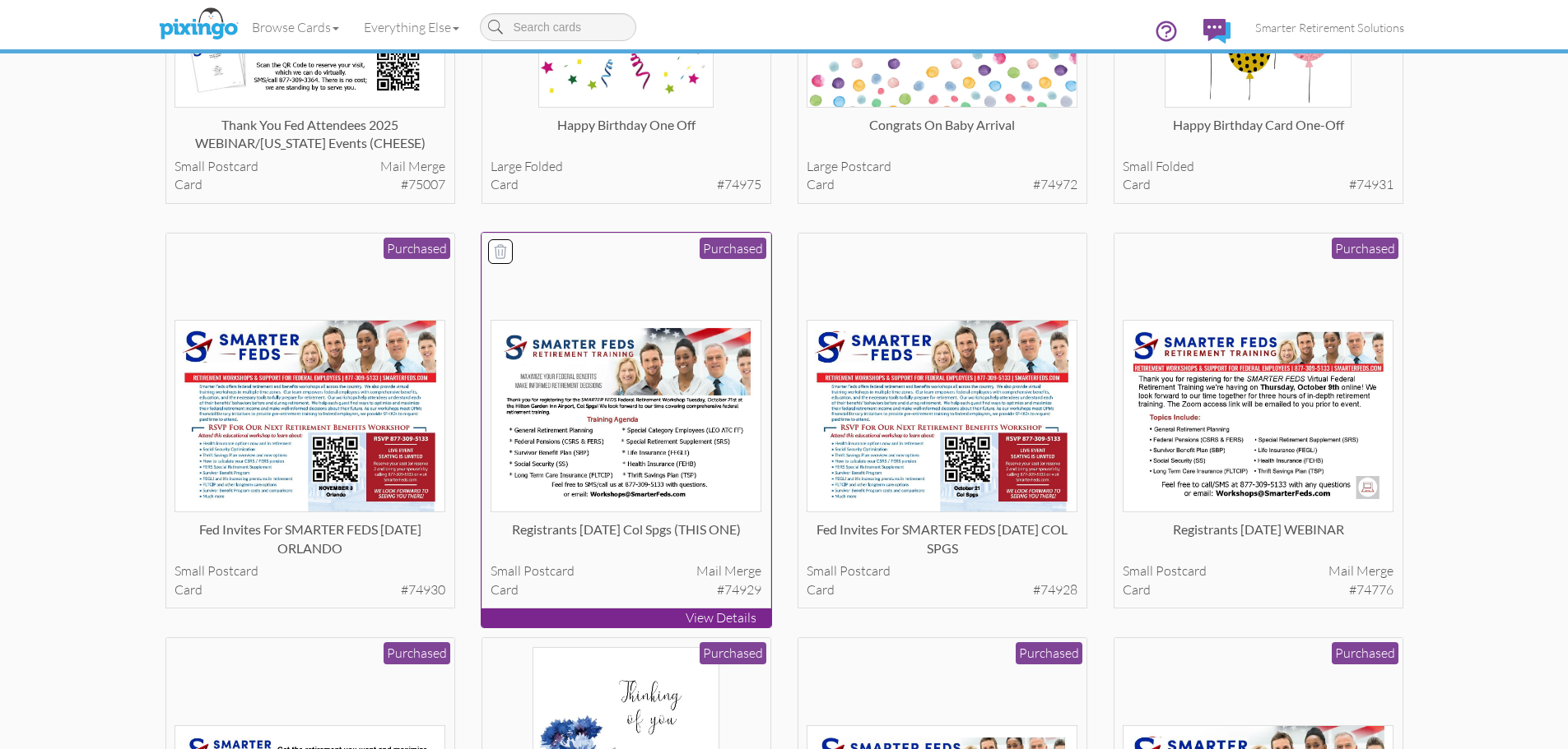
click at [631, 438] on img at bounding box center [626, 416] width 270 height 193
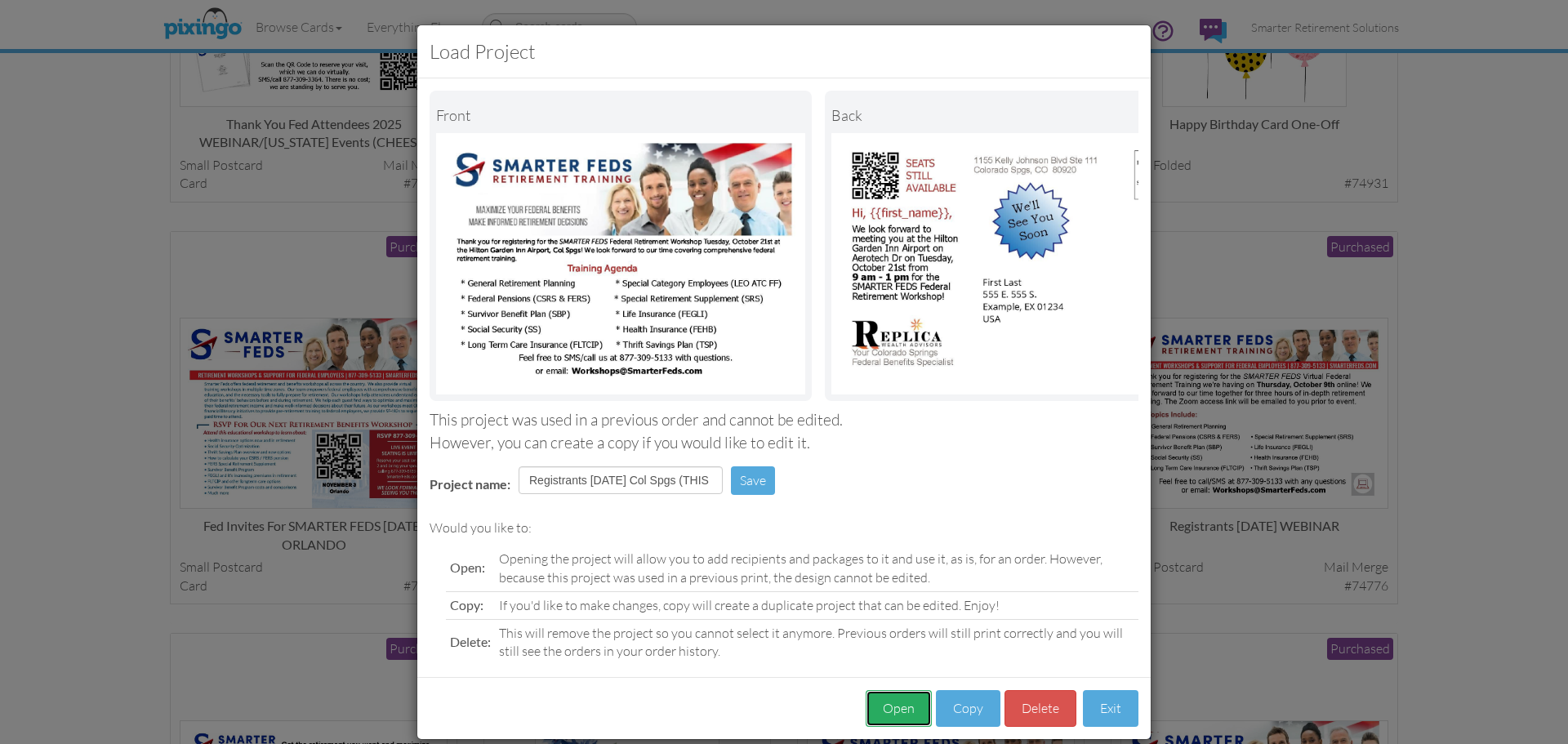
click at [899, 725] on button "Open" at bounding box center [899, 709] width 66 height 37
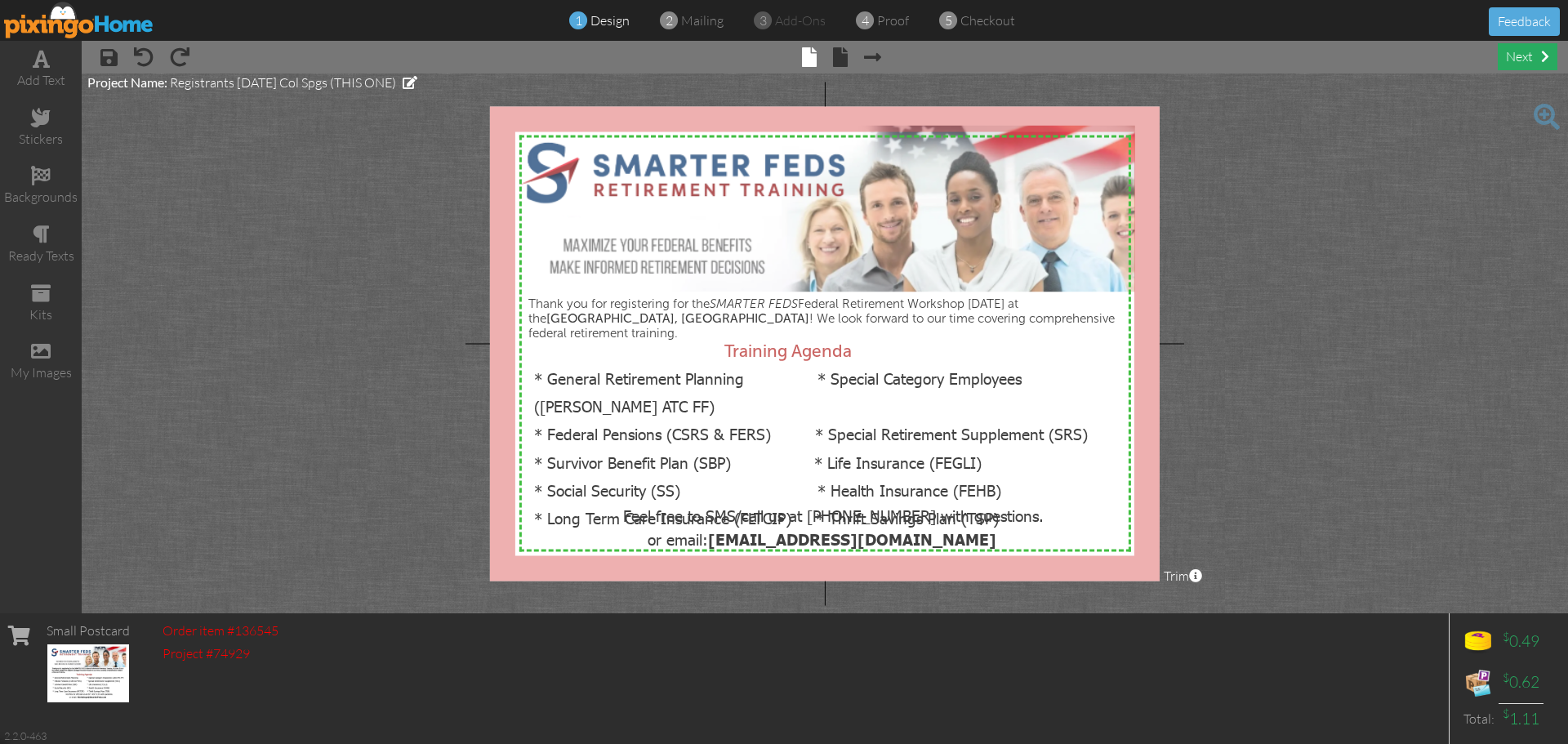
click at [1531, 49] on div "next" at bounding box center [1527, 57] width 59 height 27
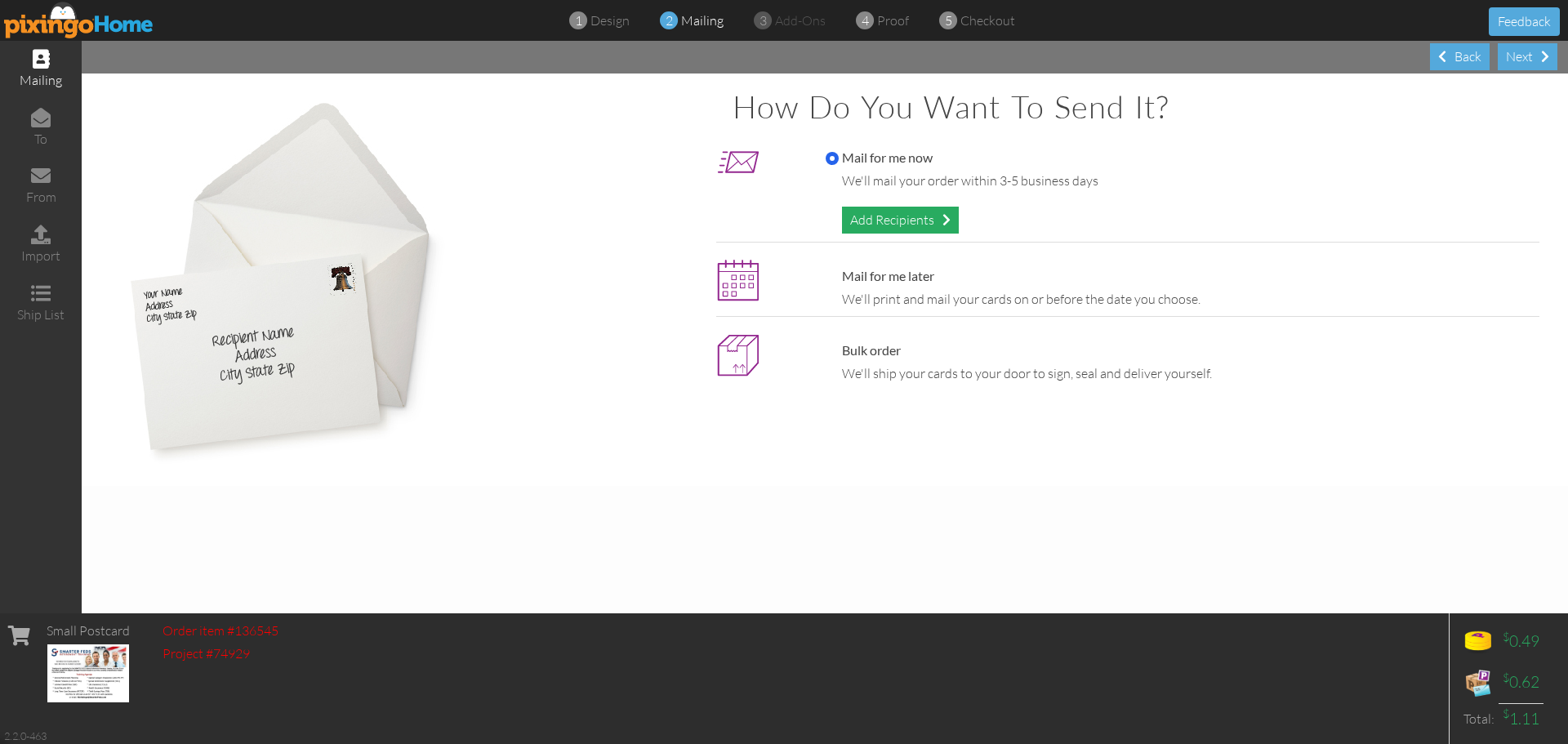
click at [911, 217] on div "Add Recipients" at bounding box center [900, 221] width 117 height 27
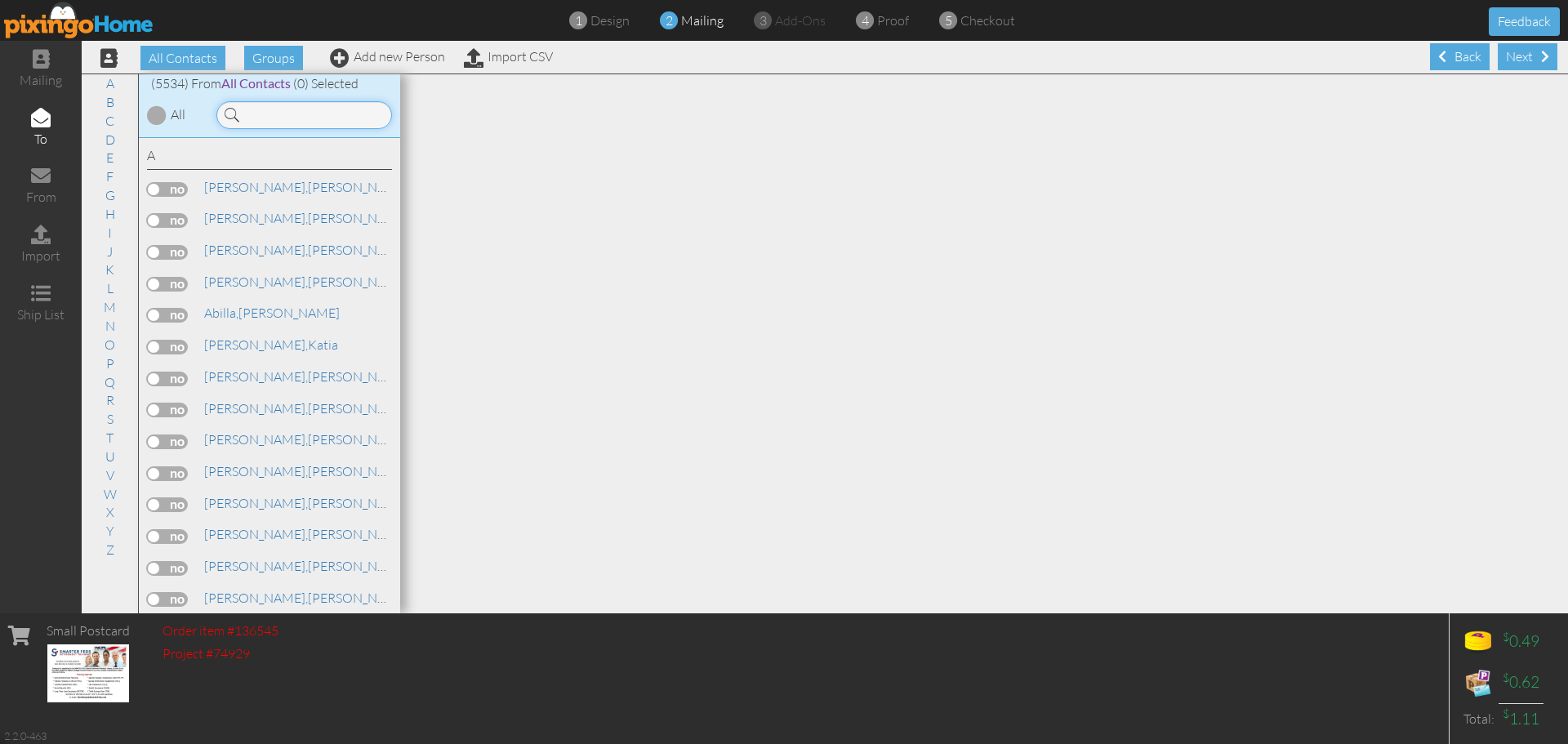
click at [363, 119] on input at bounding box center [304, 115] width 176 height 28
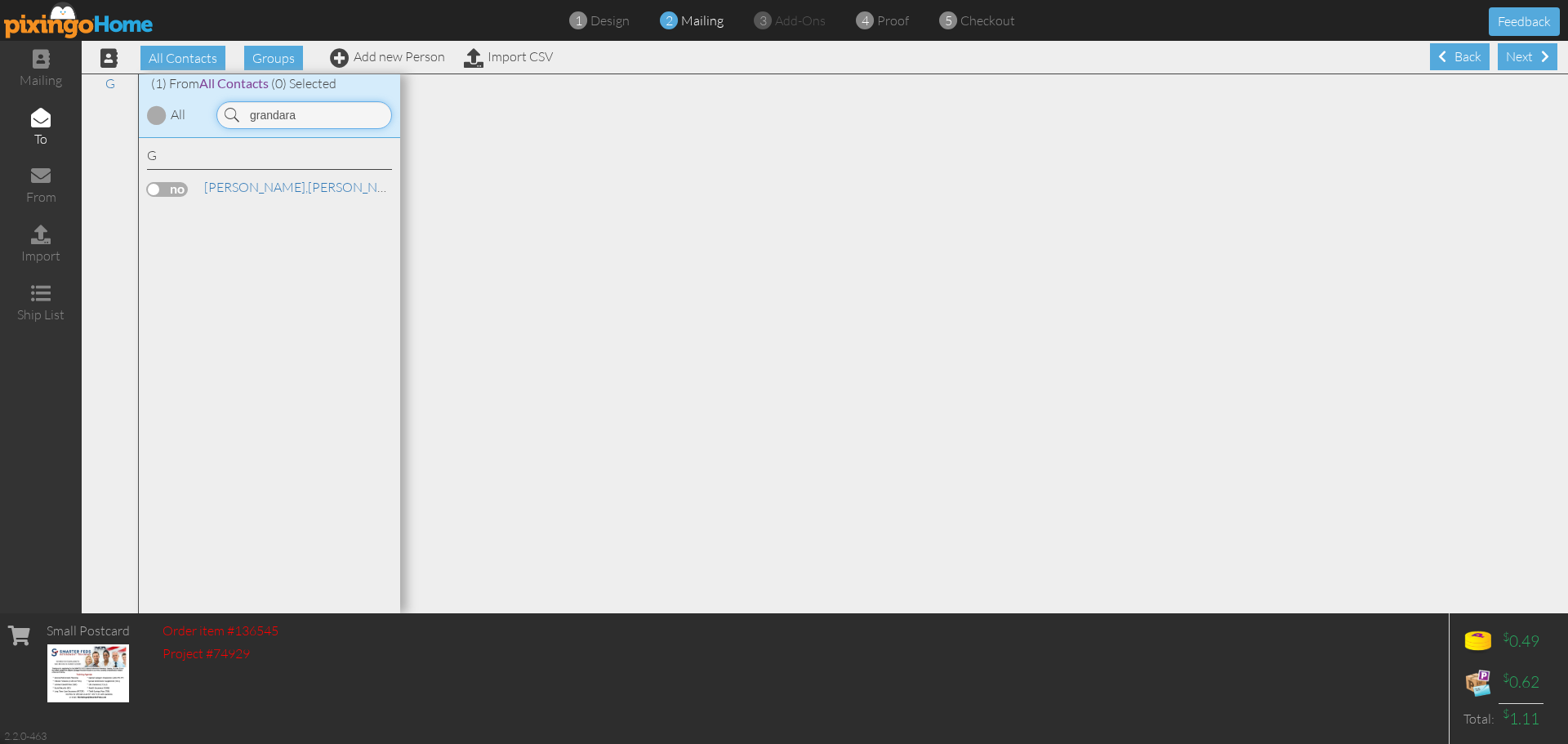
type input "grandara"
click at [179, 188] on label at bounding box center [167, 189] width 41 height 15
click at [0, 0] on input "checkbox" at bounding box center [0, 0] width 0 height 0
click at [1510, 61] on div "Next" at bounding box center [1527, 57] width 59 height 27
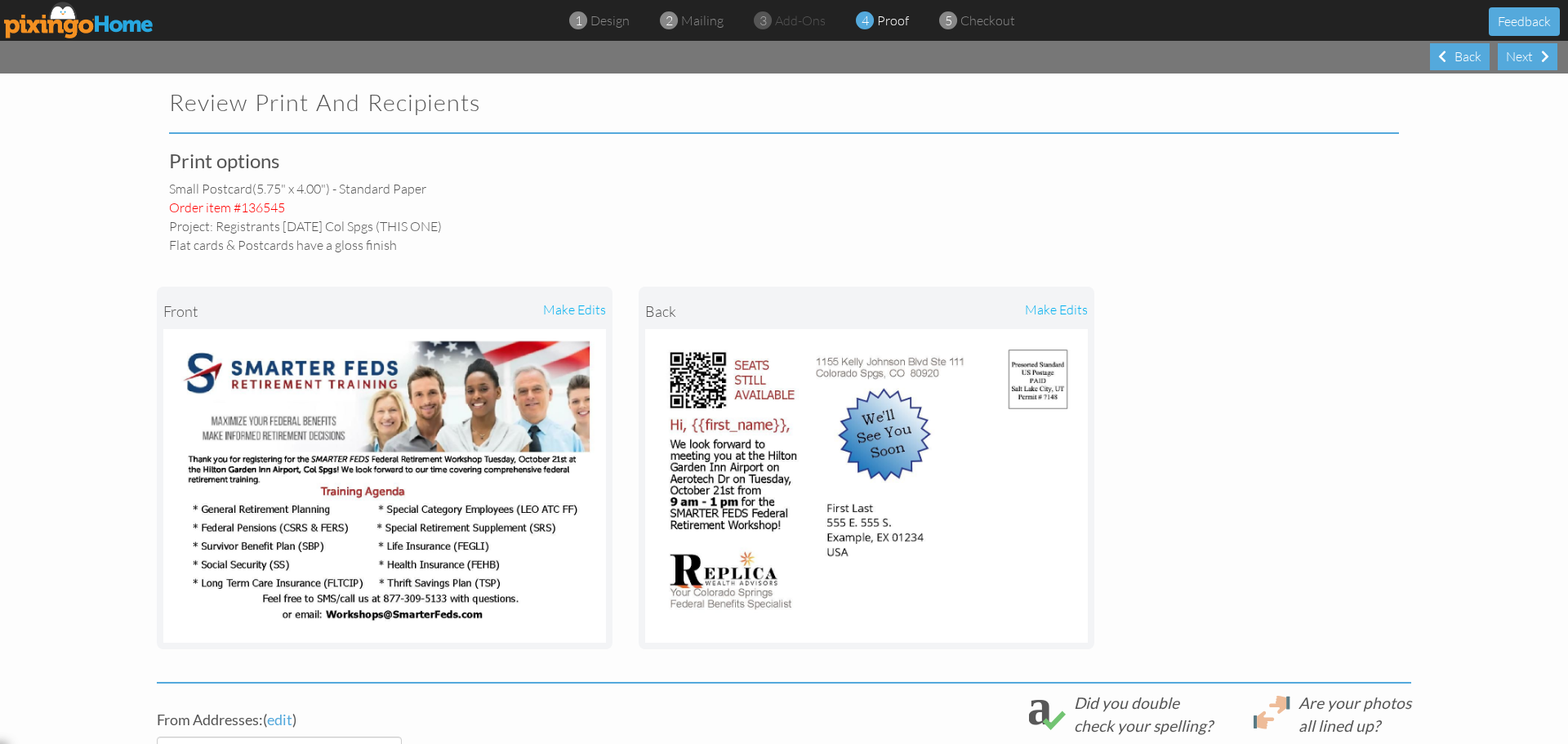
scroll to position [370, 0]
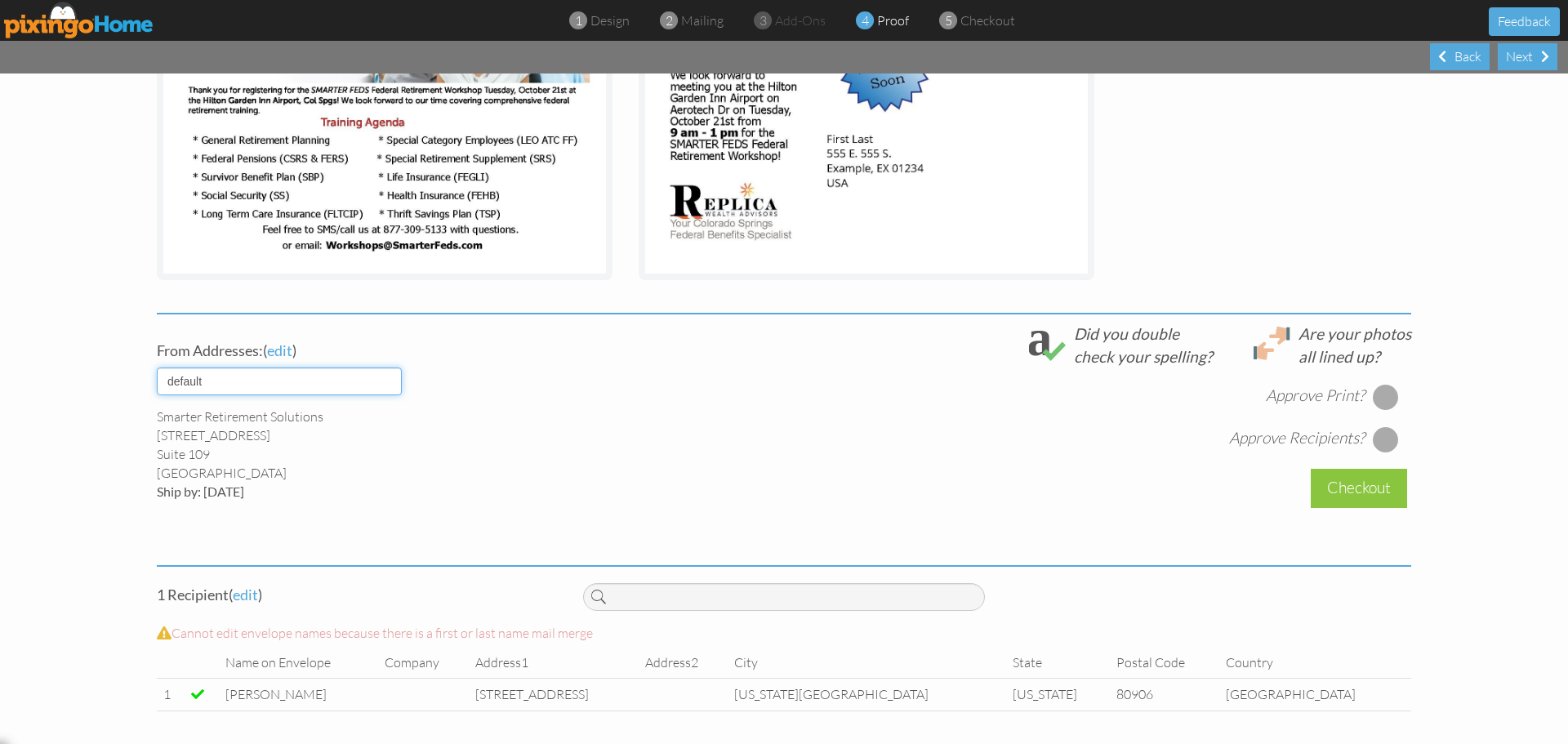
click at [326, 386] on select "default HOME DENVER Team AUSTIN Team COL SPGS team ORLANDO Team Replica Wealth …" at bounding box center [279, 381] width 245 height 28
click at [360, 392] on select "default HOME DENVER Team AUSTIN Team COL SPGS team ORLANDO Team Replica Wealth …" at bounding box center [279, 381] width 245 height 28
select select "object:30127"
click at [157, 368] on select "default HOME DENVER Team AUSTIN Team COL SPGS team ORLANDO Team Replica Wealth …" at bounding box center [279, 381] width 245 height 28
click at [447, 487] on div "Smarter Feds LLC [STREET_ADDRESS] Ship by: [DATE]" at bounding box center [357, 454] width 401 height 93
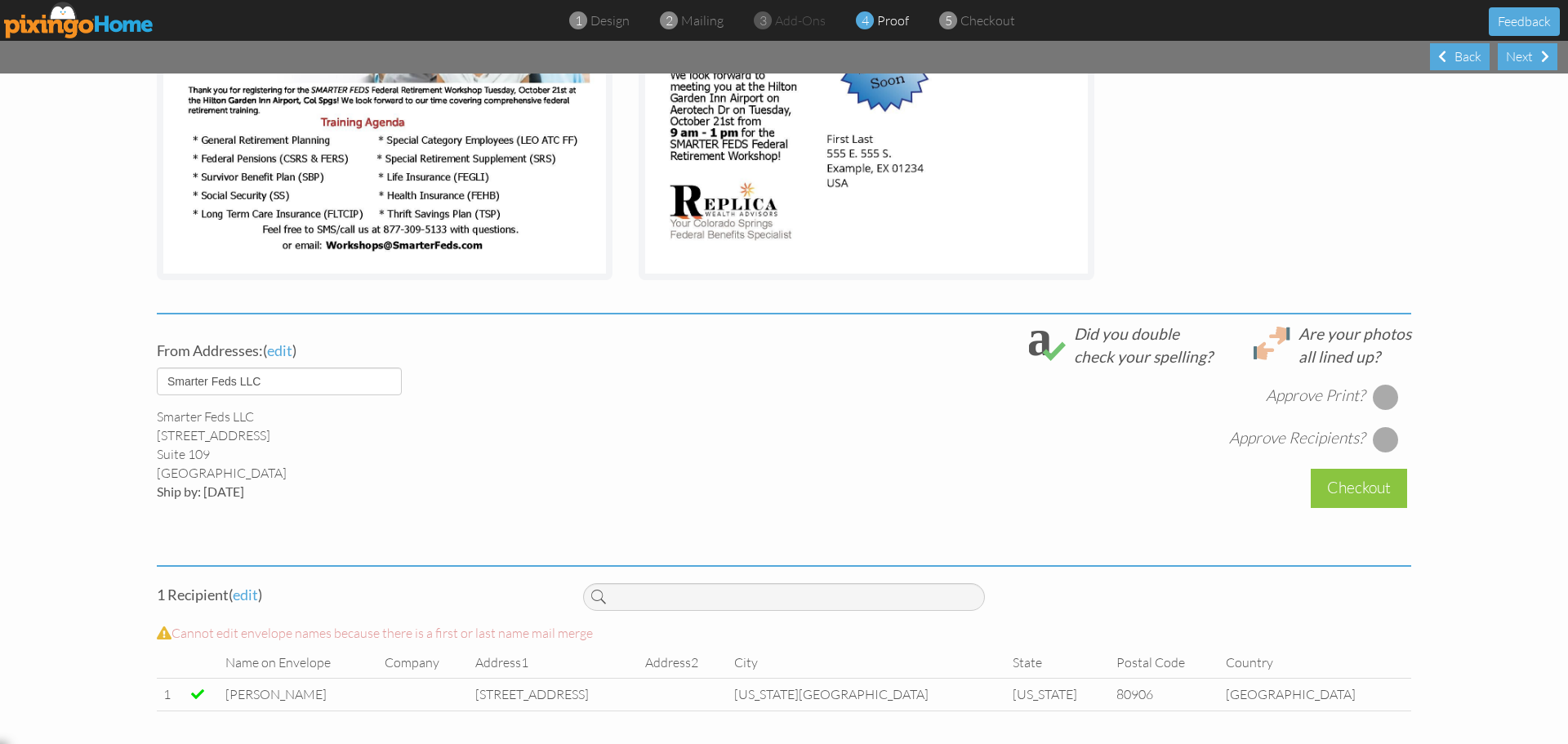
click at [1378, 396] on div at bounding box center [1385, 397] width 26 height 26
click at [1377, 440] on div at bounding box center [1385, 440] width 26 height 26
click at [1358, 487] on div "Checkout" at bounding box center [1359, 487] width 96 height 38
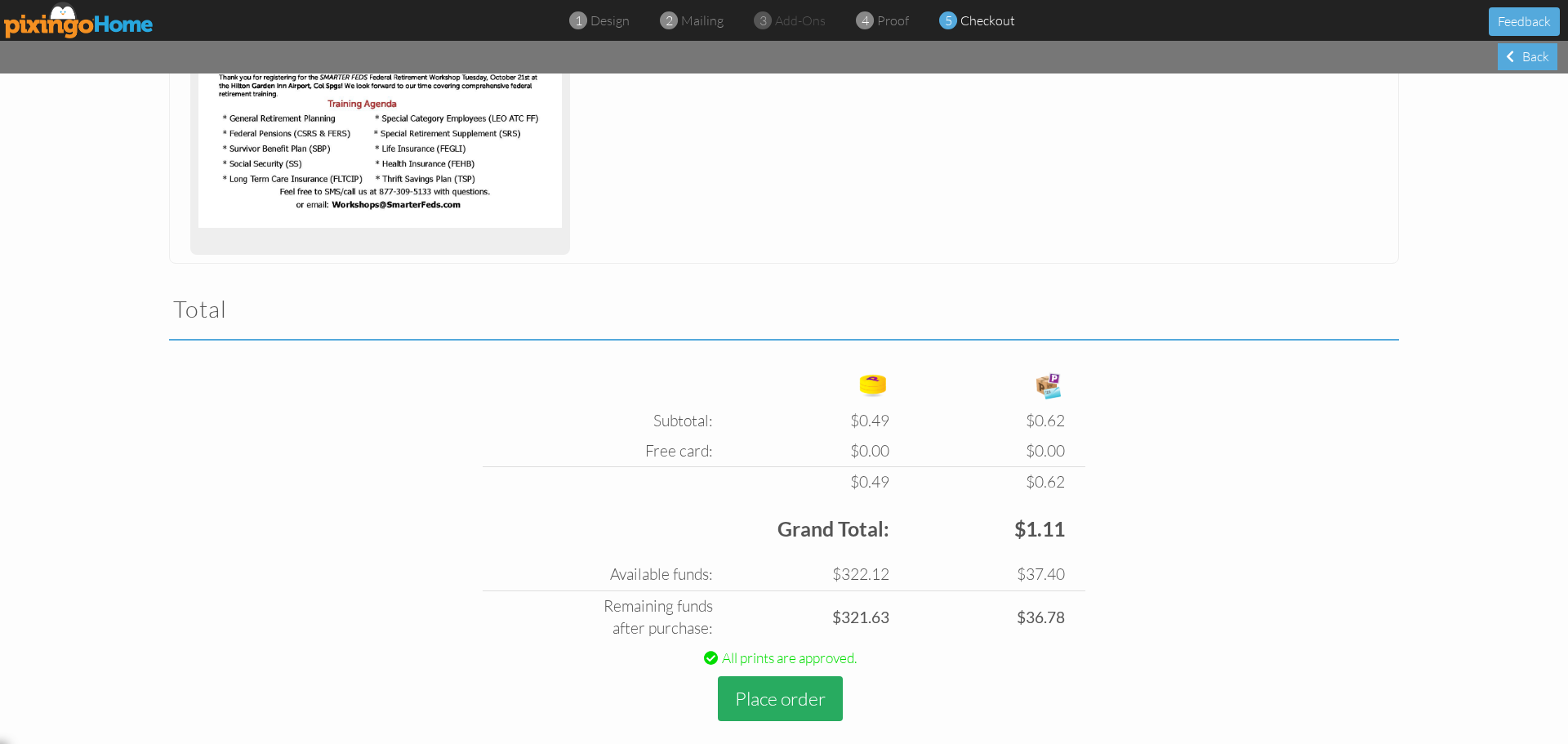
scroll to position [294, 0]
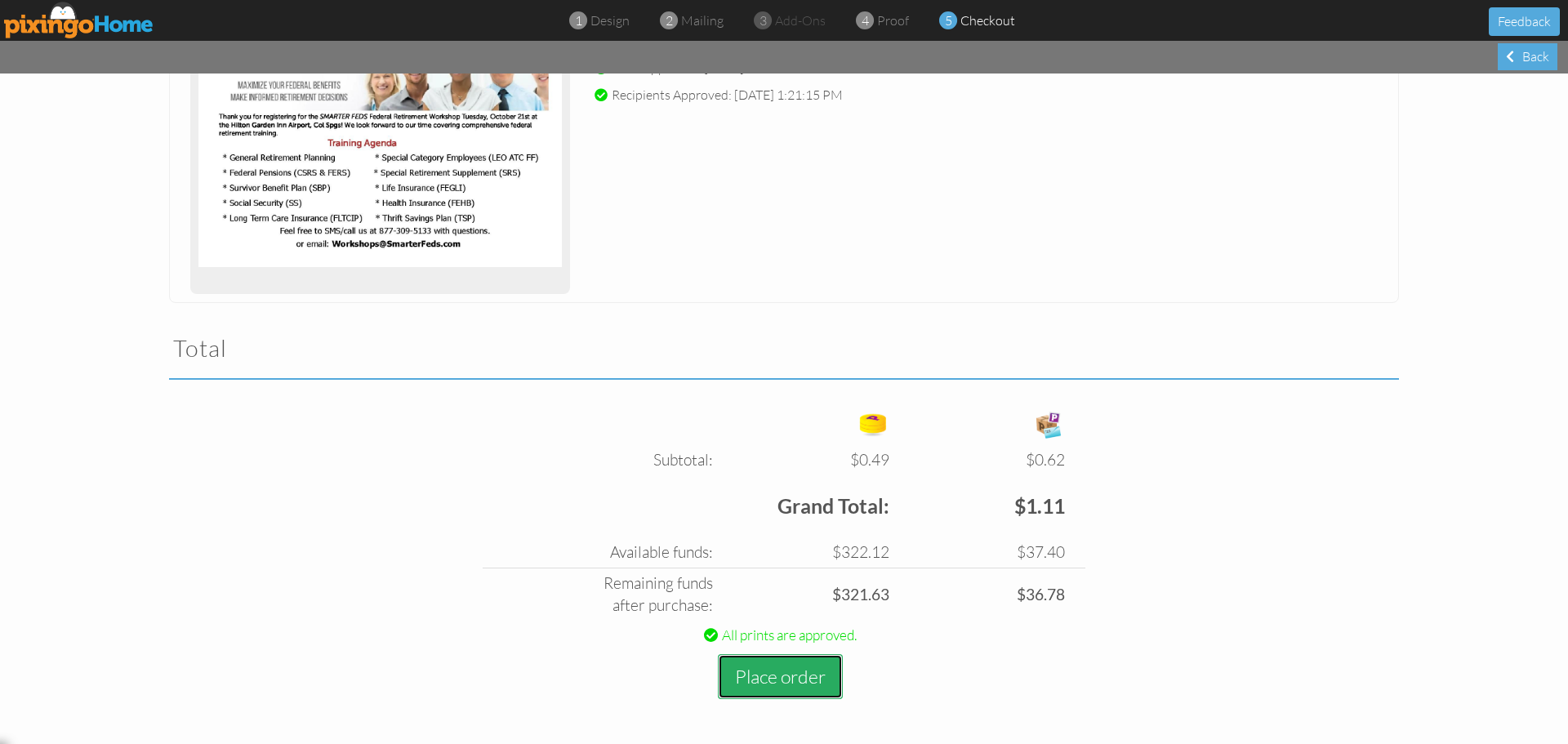
click at [796, 678] on button "Place order" at bounding box center [781, 677] width 125 height 45
